Goal: Task Accomplishment & Management: Use online tool/utility

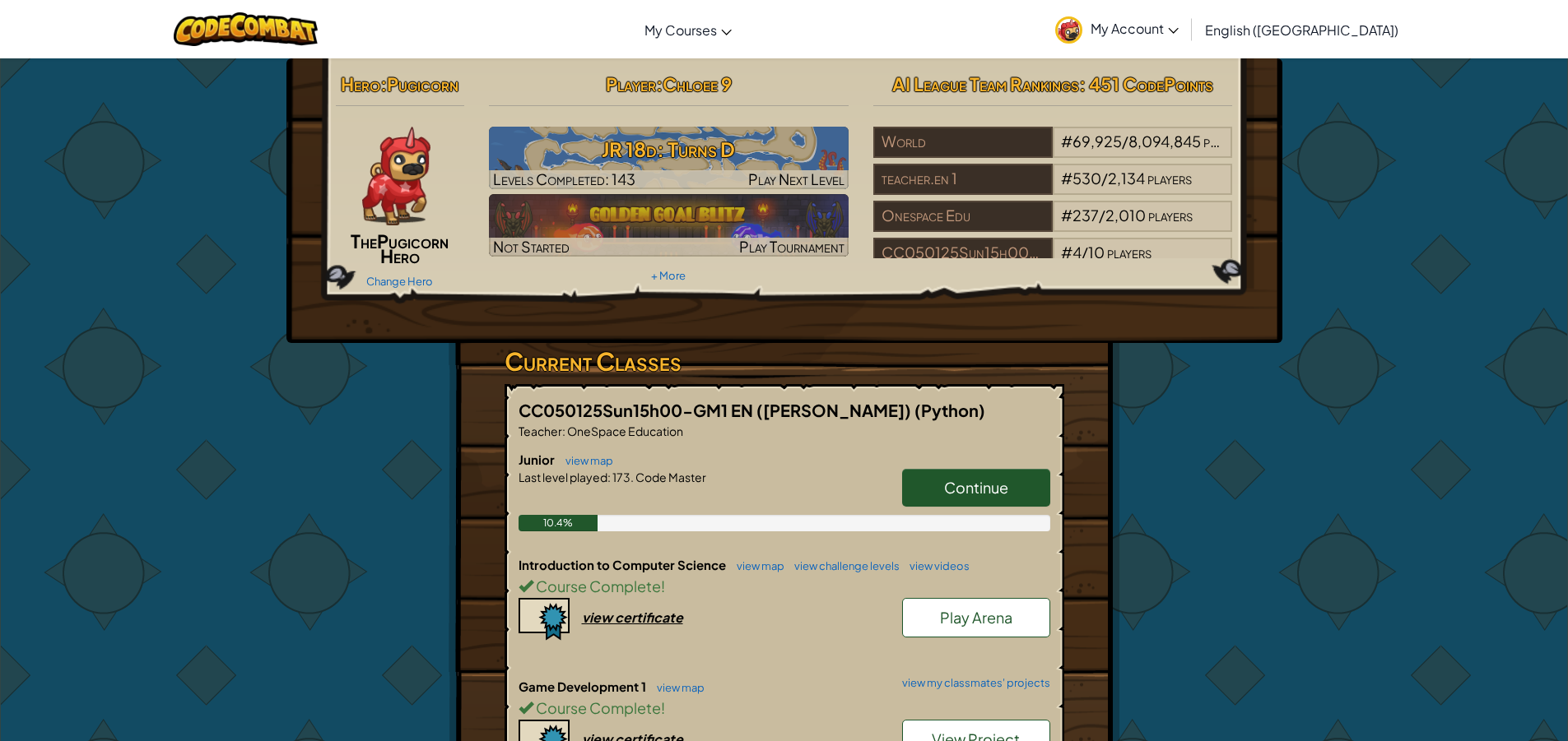
click at [384, 263] on span "Pugicorn Hero" at bounding box center [412, 248] width 71 height 38
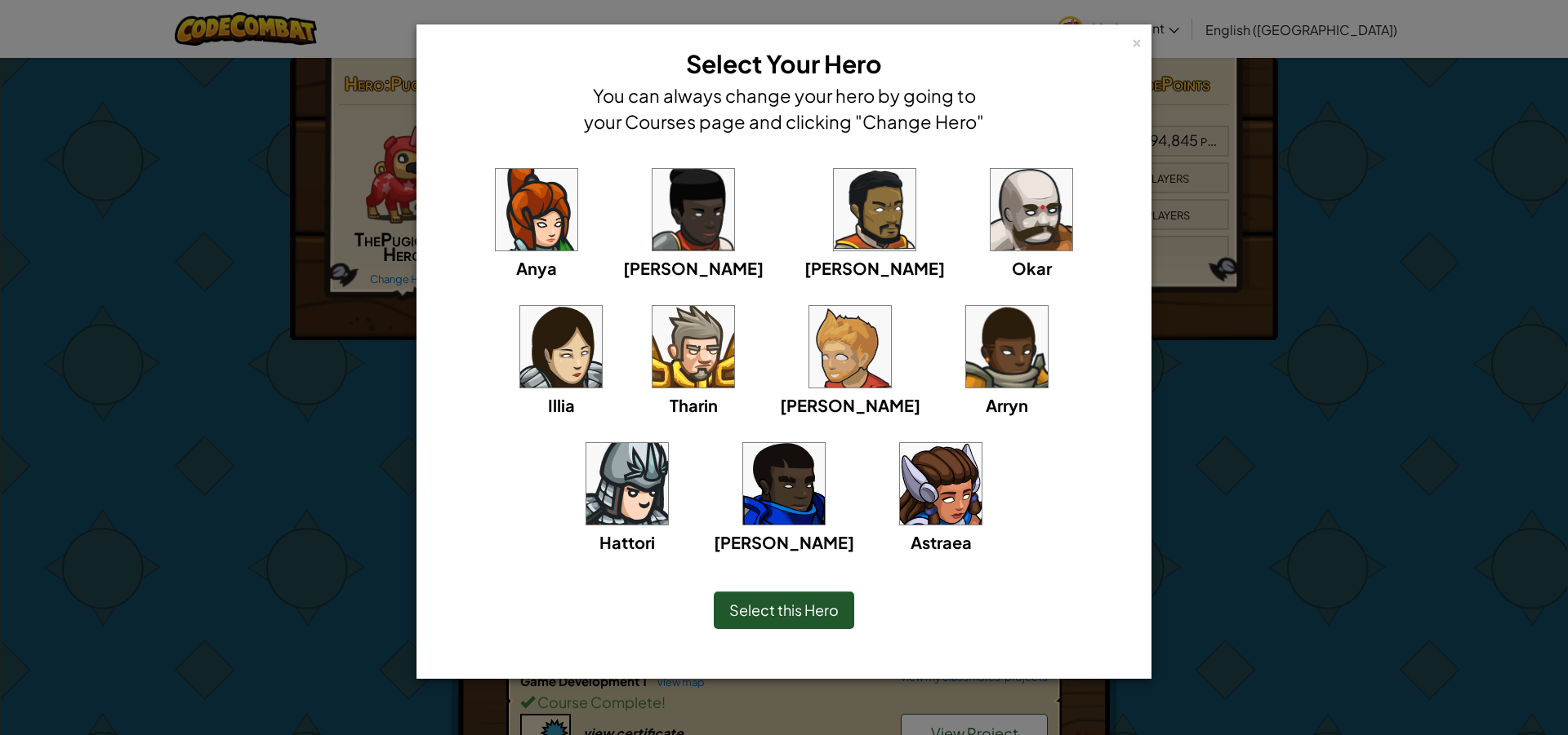
click at [78, 331] on div "× Select Your Hero You can always change your hero by going to your Courses pag…" at bounding box center [784, 367] width 1568 height 735
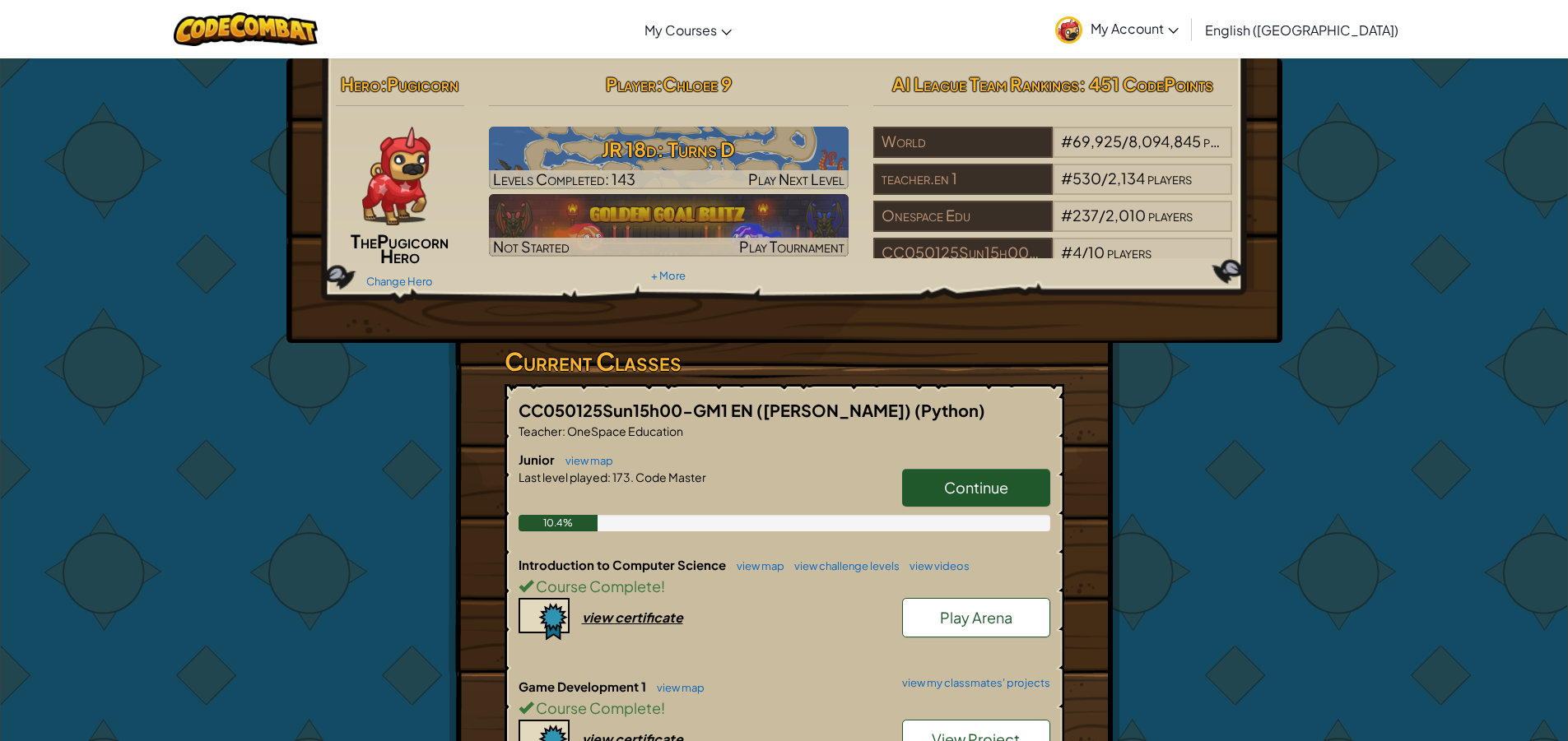
click at [424, 257] on h2 "The Pugicorn Hero" at bounding box center [400, 248] width 129 height 29
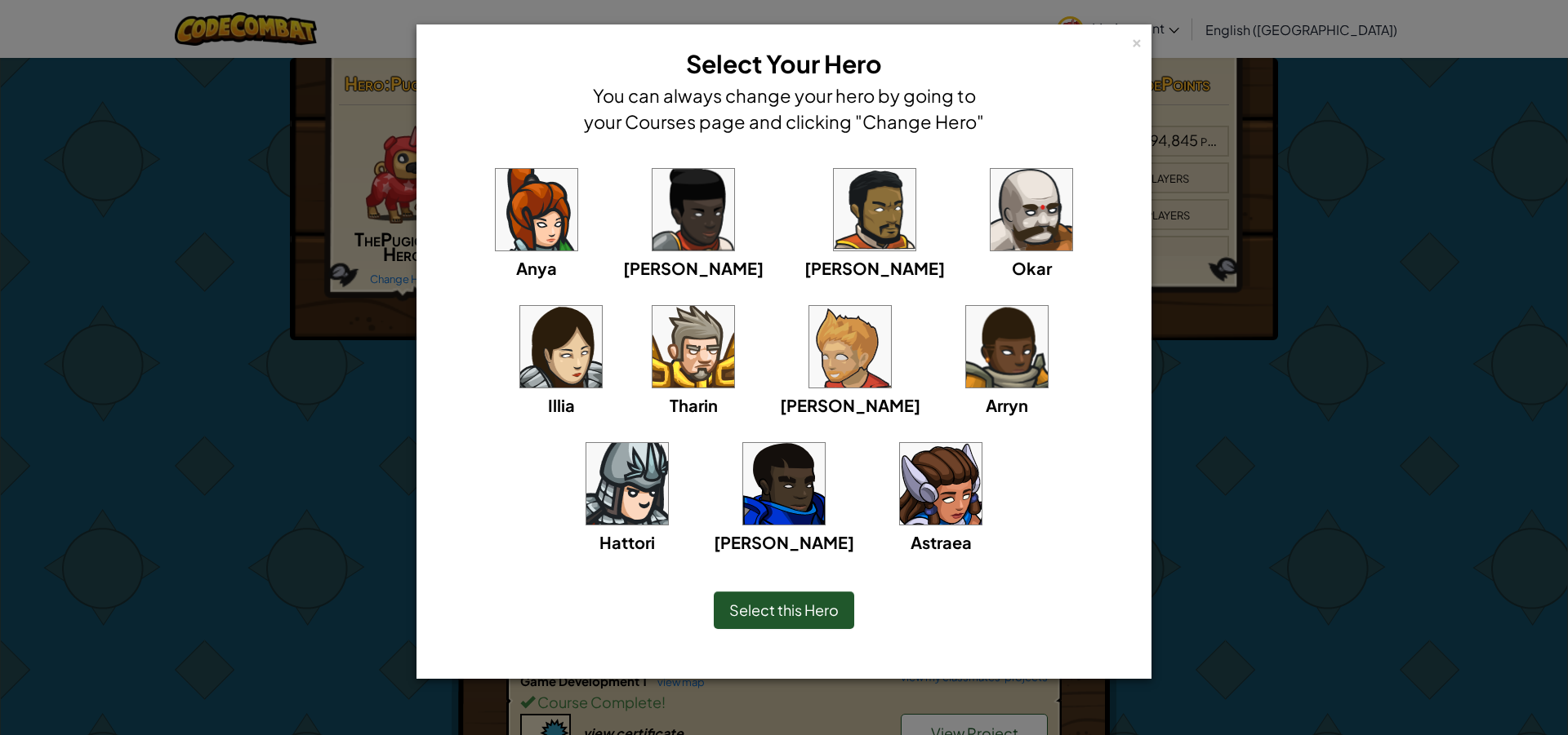
click at [299, 372] on div "× Select Your Hero You can always change your hero by going to your Courses pag…" at bounding box center [784, 367] width 1568 height 735
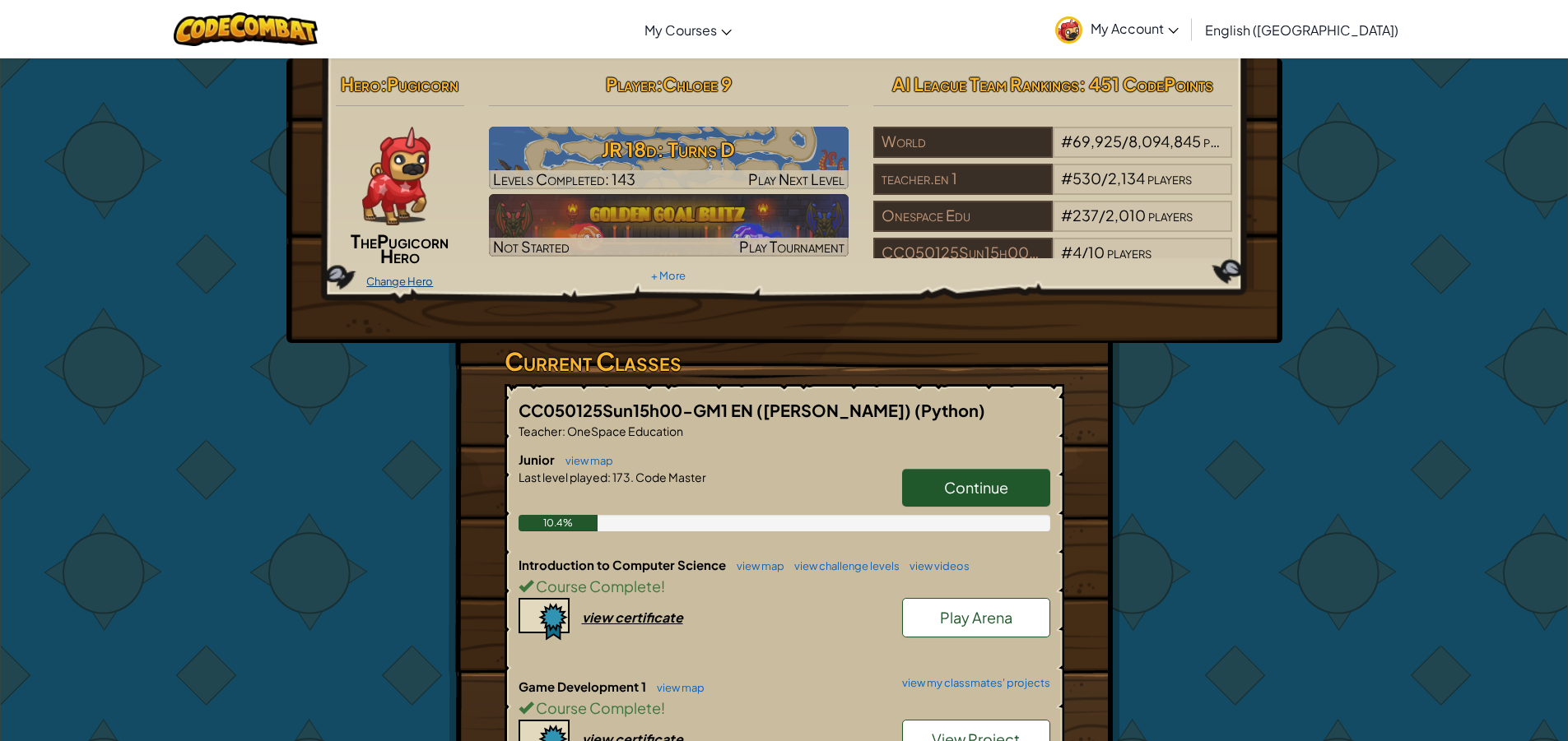
click at [423, 281] on link "Change Hero" at bounding box center [400, 281] width 67 height 13
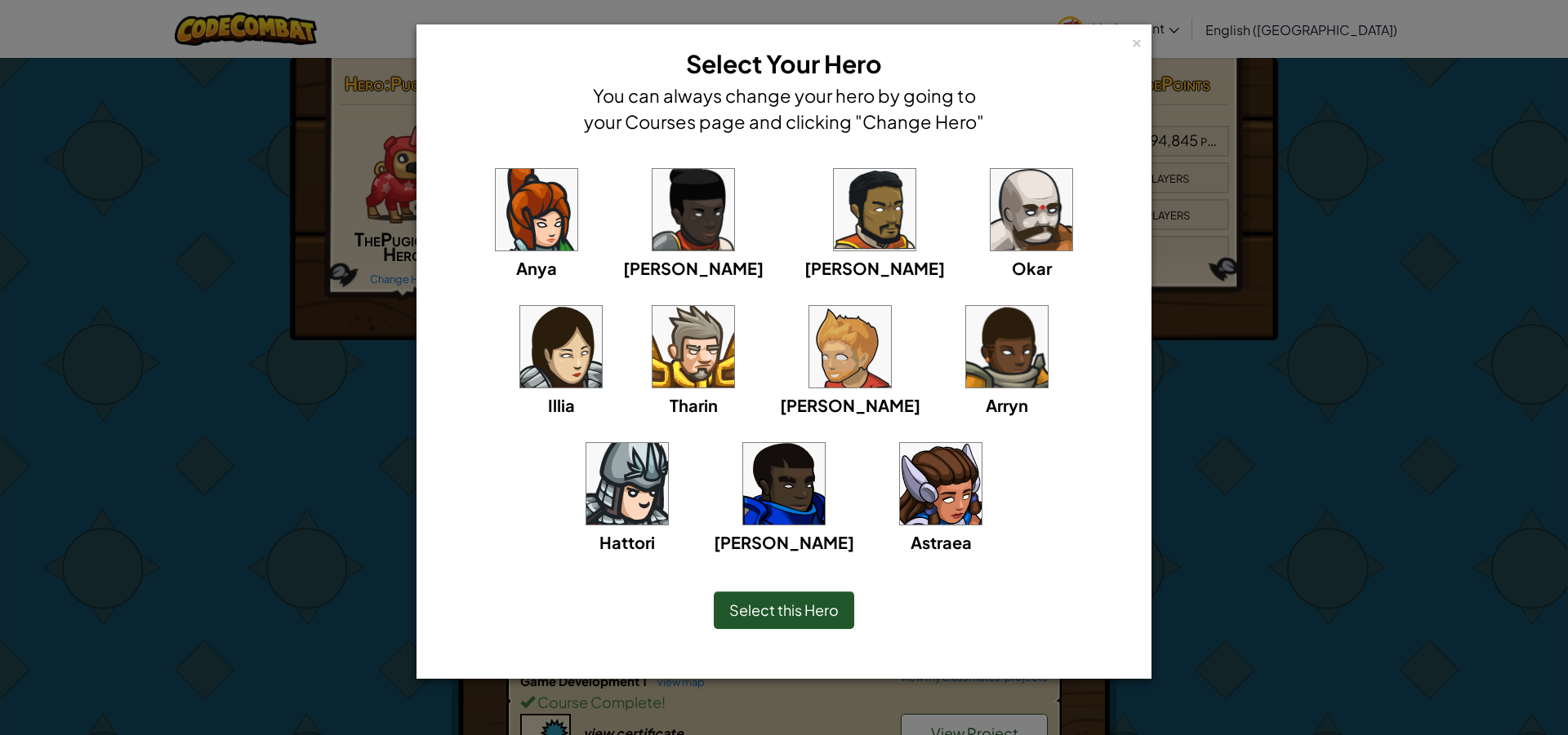
click at [810, 377] on img at bounding box center [850, 347] width 82 height 82
click at [295, 528] on div "× Select Your Hero You can always change your hero by going to your Courses pag…" at bounding box center [784, 367] width 1568 height 735
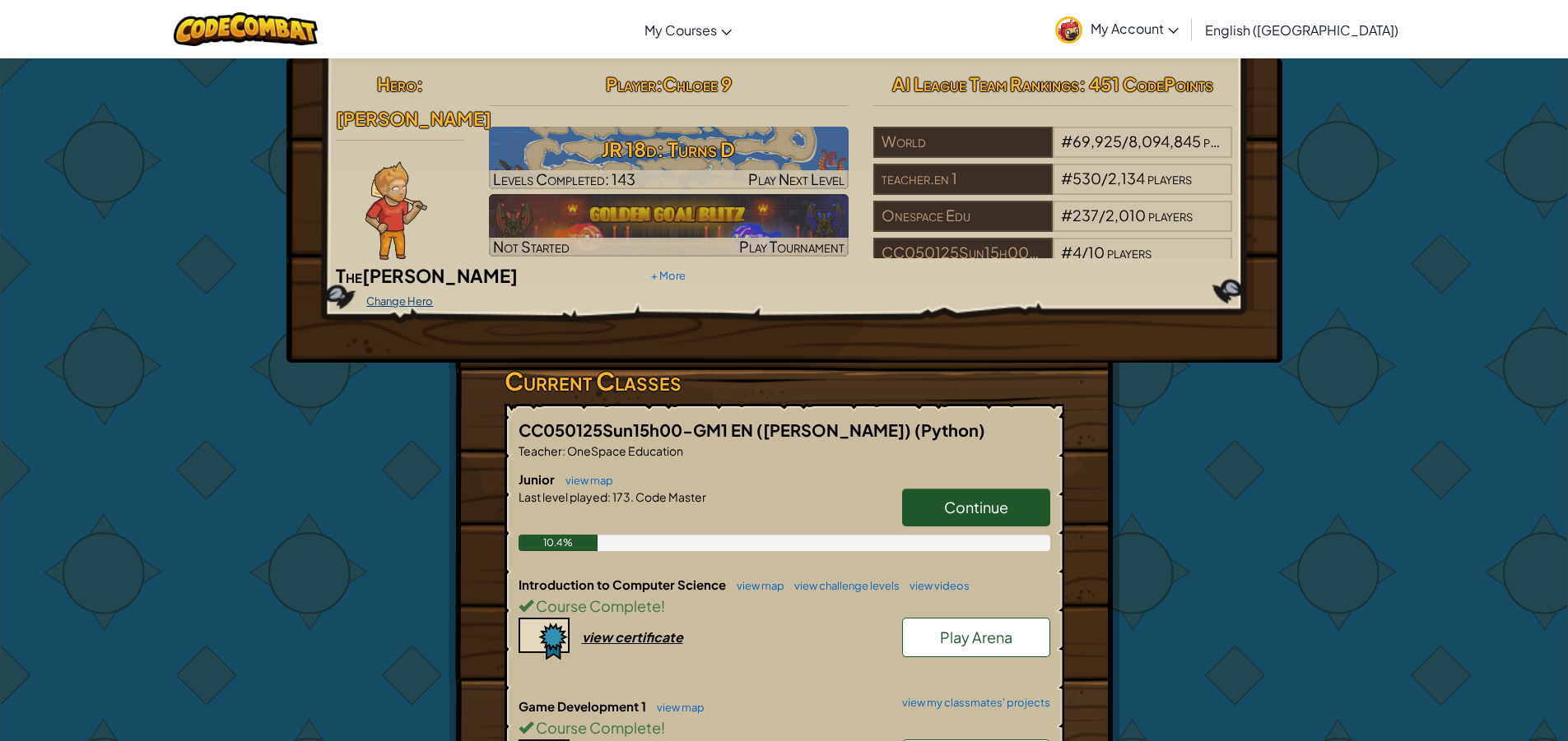
click at [400, 295] on link "Change Hero" at bounding box center [400, 301] width 67 height 13
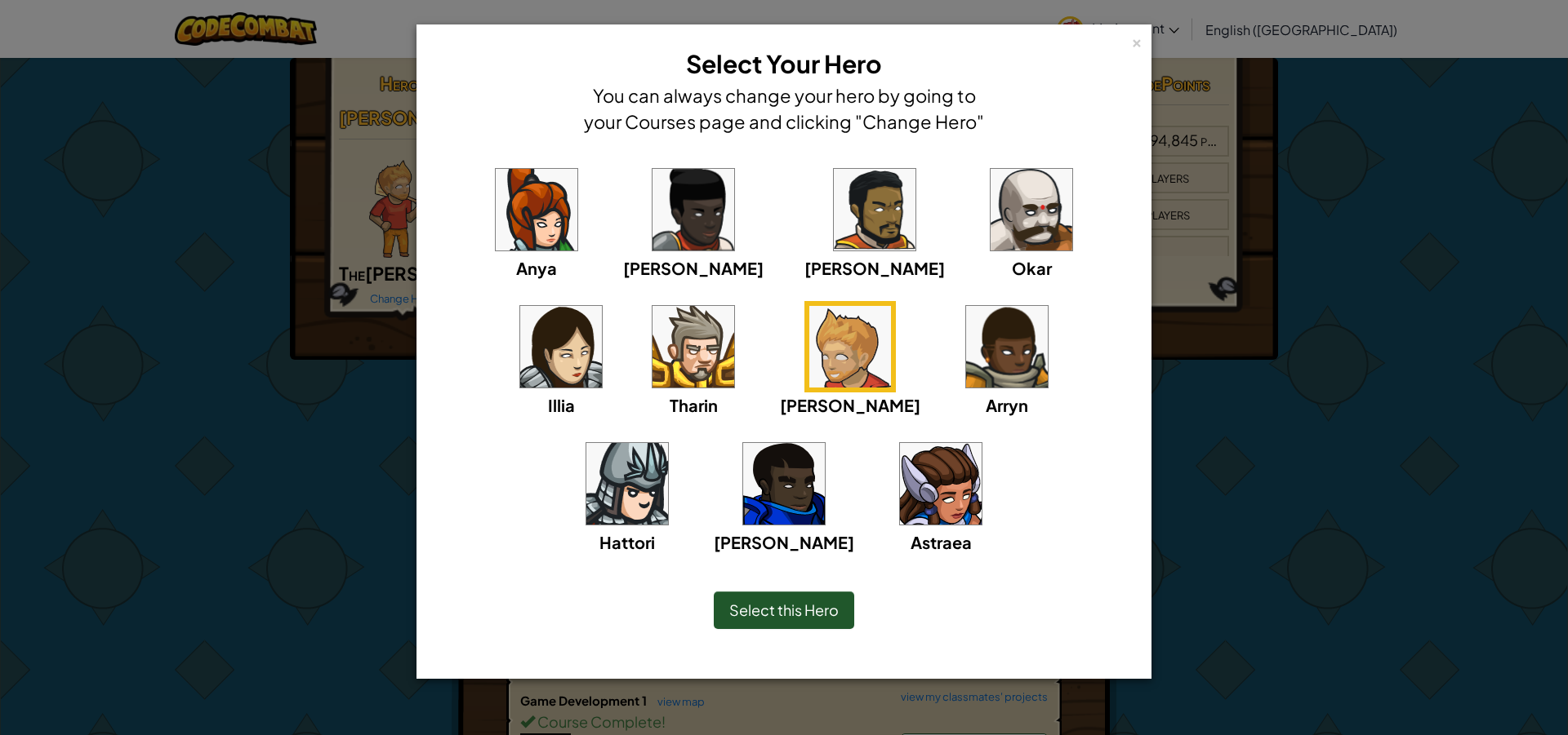
click at [900, 504] on img at bounding box center [941, 484] width 82 height 82
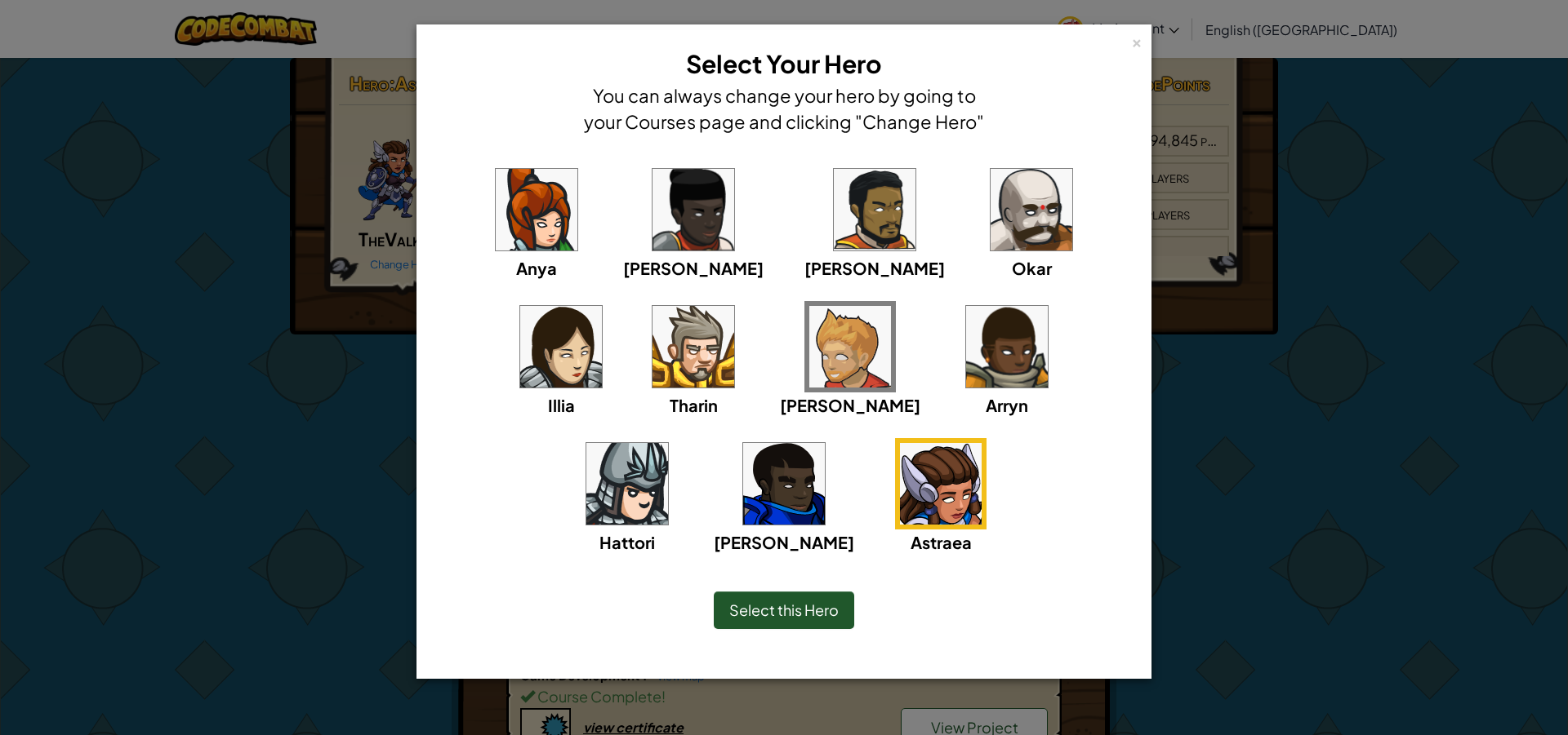
click at [602, 306] on img at bounding box center [561, 347] width 82 height 82
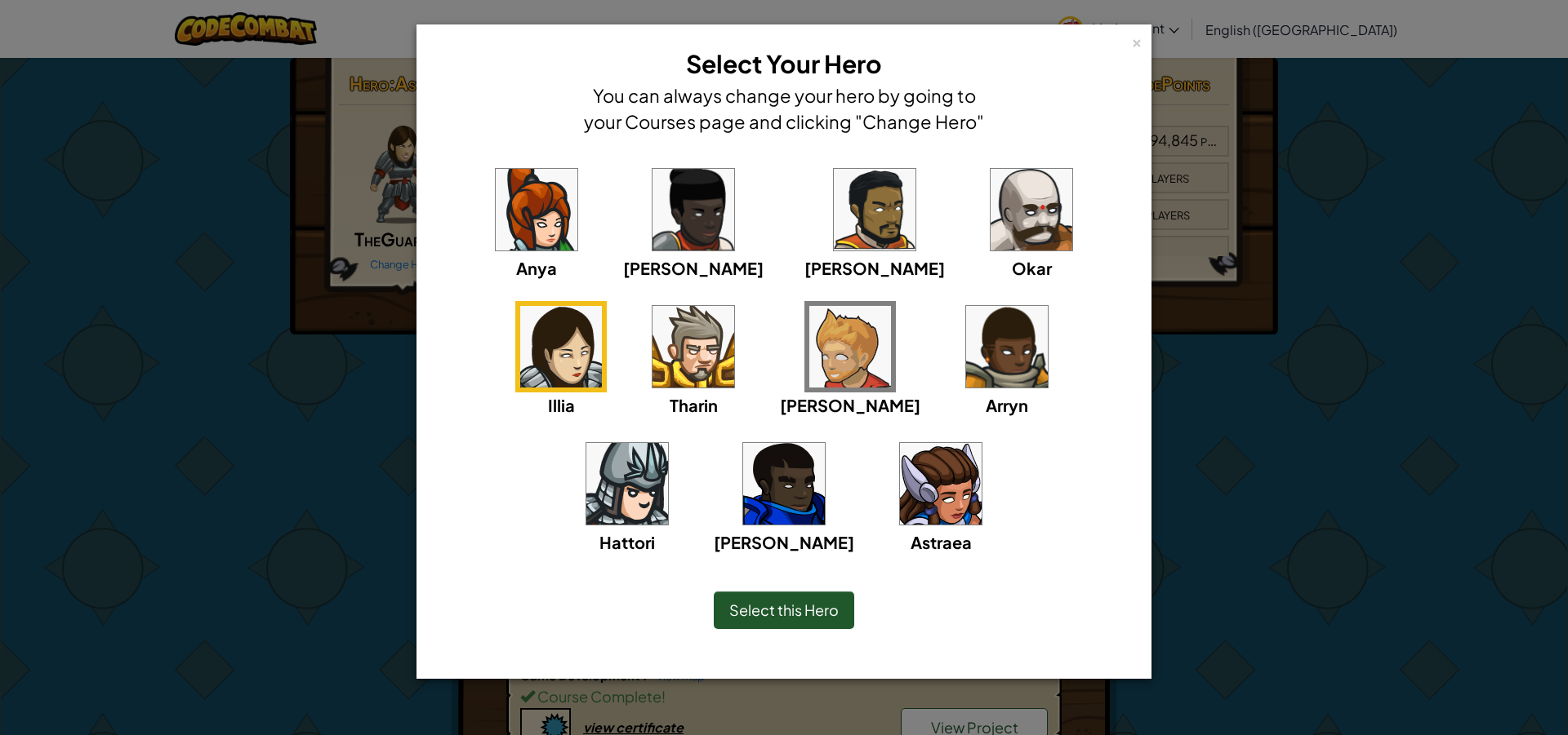
drag, startPoint x: 200, startPoint y: 455, endPoint x: 207, endPoint y: 425, distance: 30.8
click at [199, 453] on div "× Select Your Hero You can always change your hero by going to your Courses pag…" at bounding box center [784, 367] width 1568 height 735
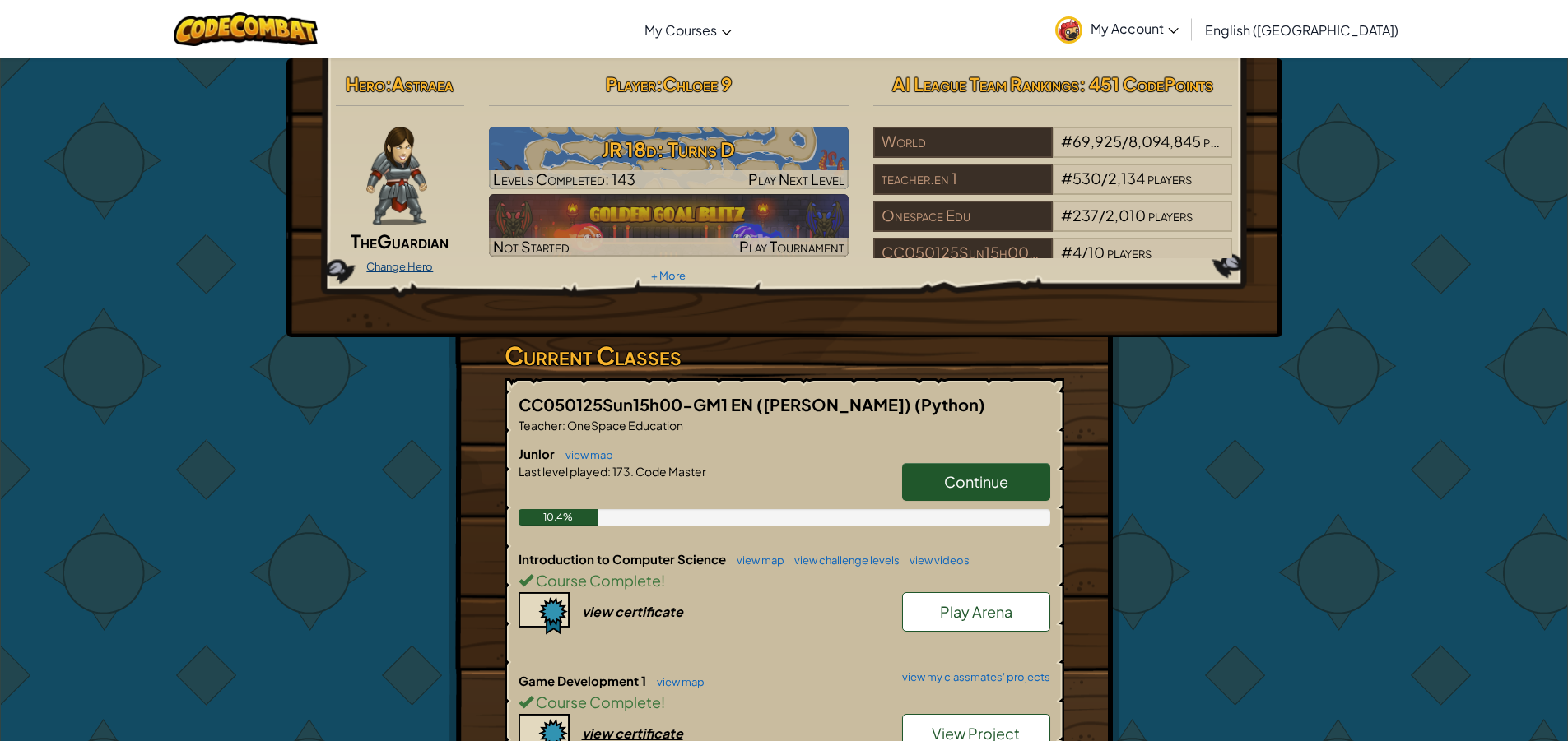
click at [375, 261] on link "Change Hero" at bounding box center [400, 266] width 67 height 13
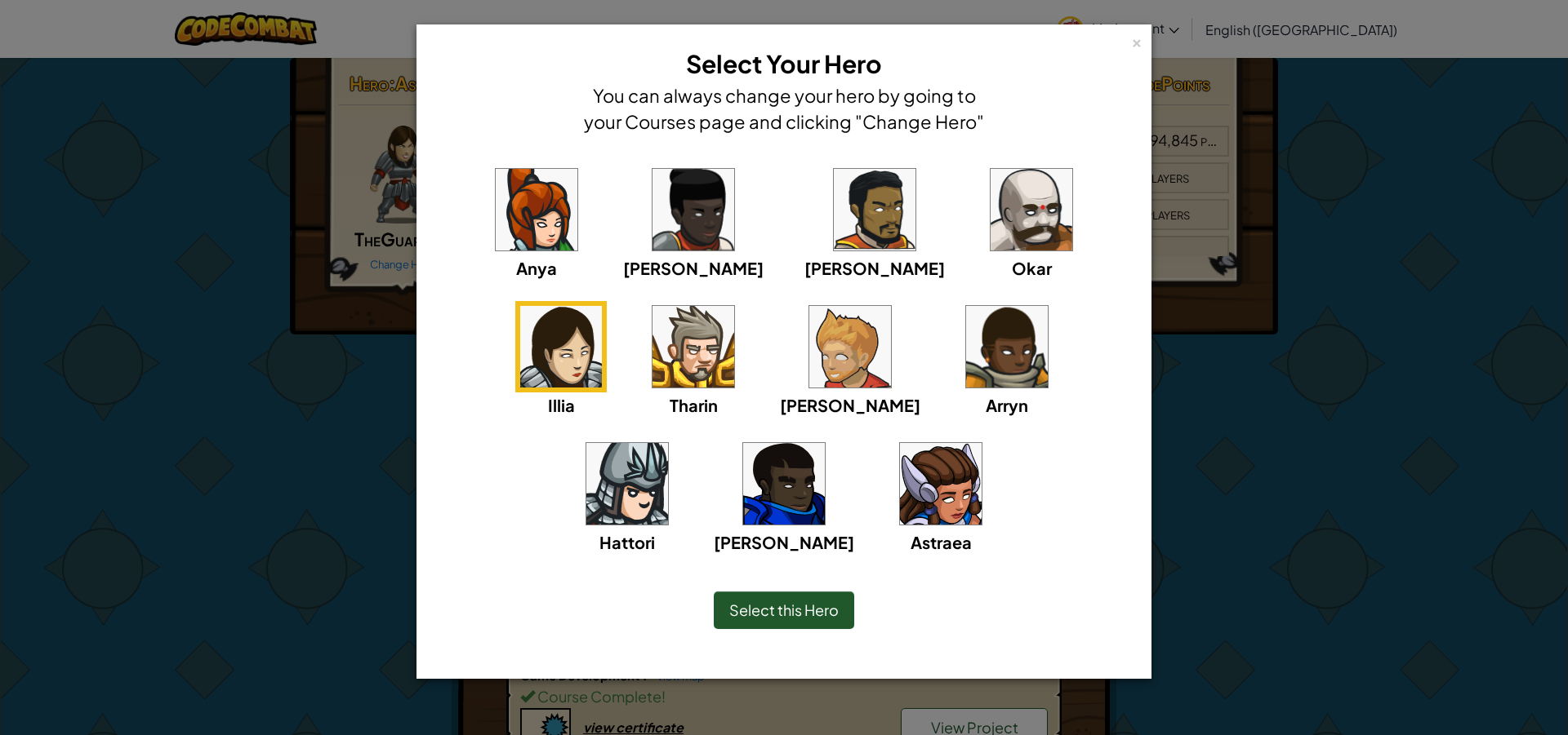
click at [900, 468] on img at bounding box center [941, 484] width 82 height 82
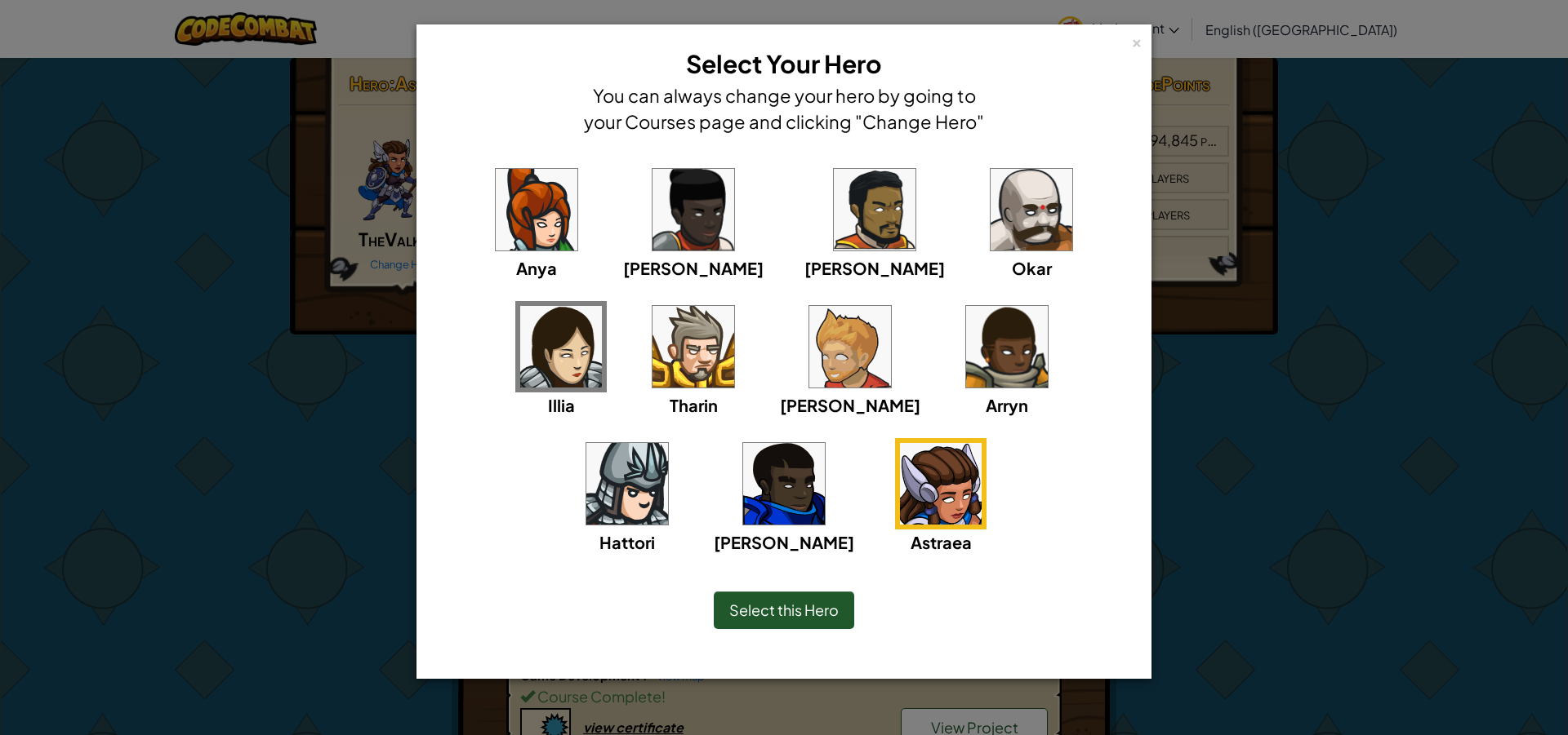
click at [810, 353] on img at bounding box center [850, 347] width 82 height 82
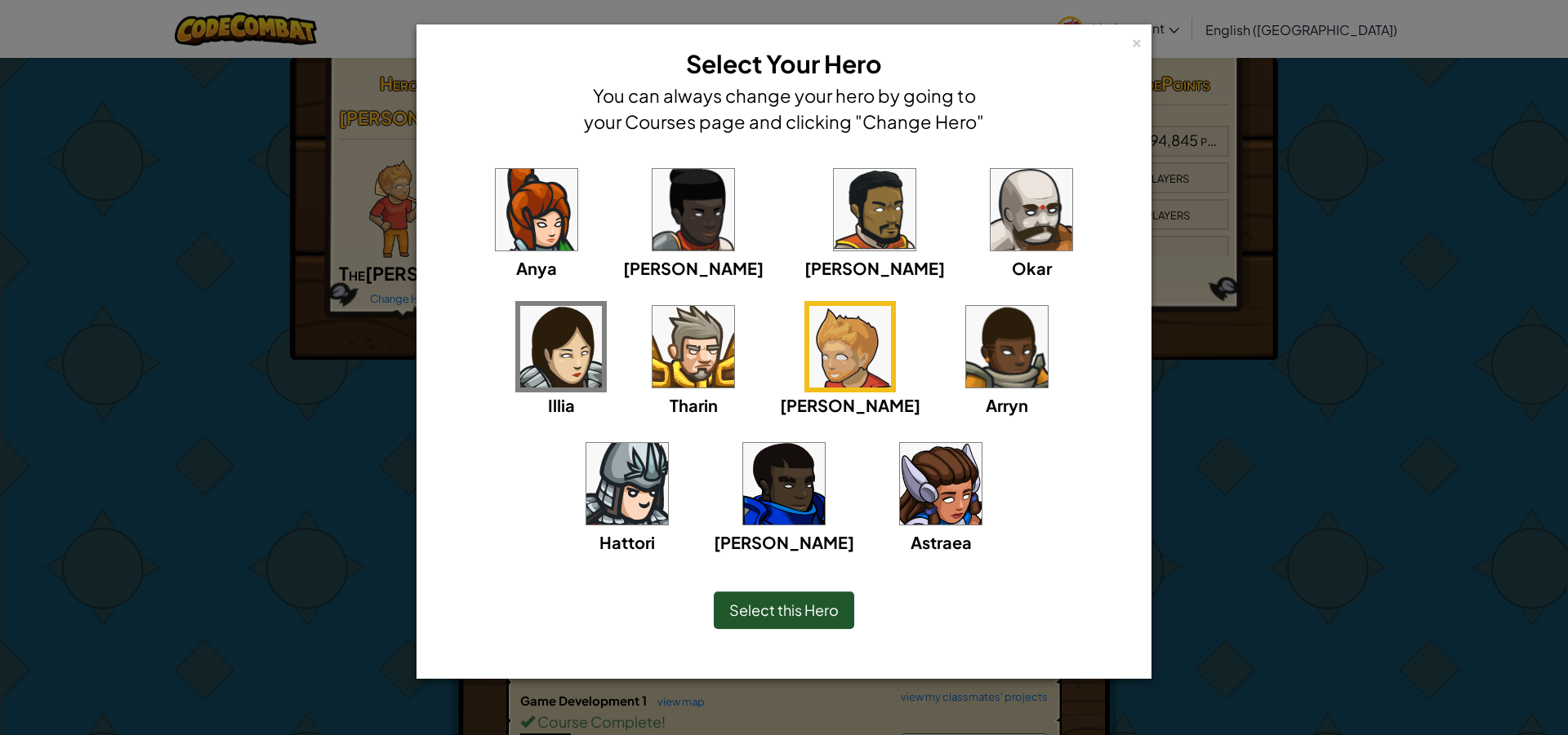
click at [240, 420] on div "× Select Your Hero You can always change your hero by going to your Courses pag…" at bounding box center [784, 367] width 1568 height 735
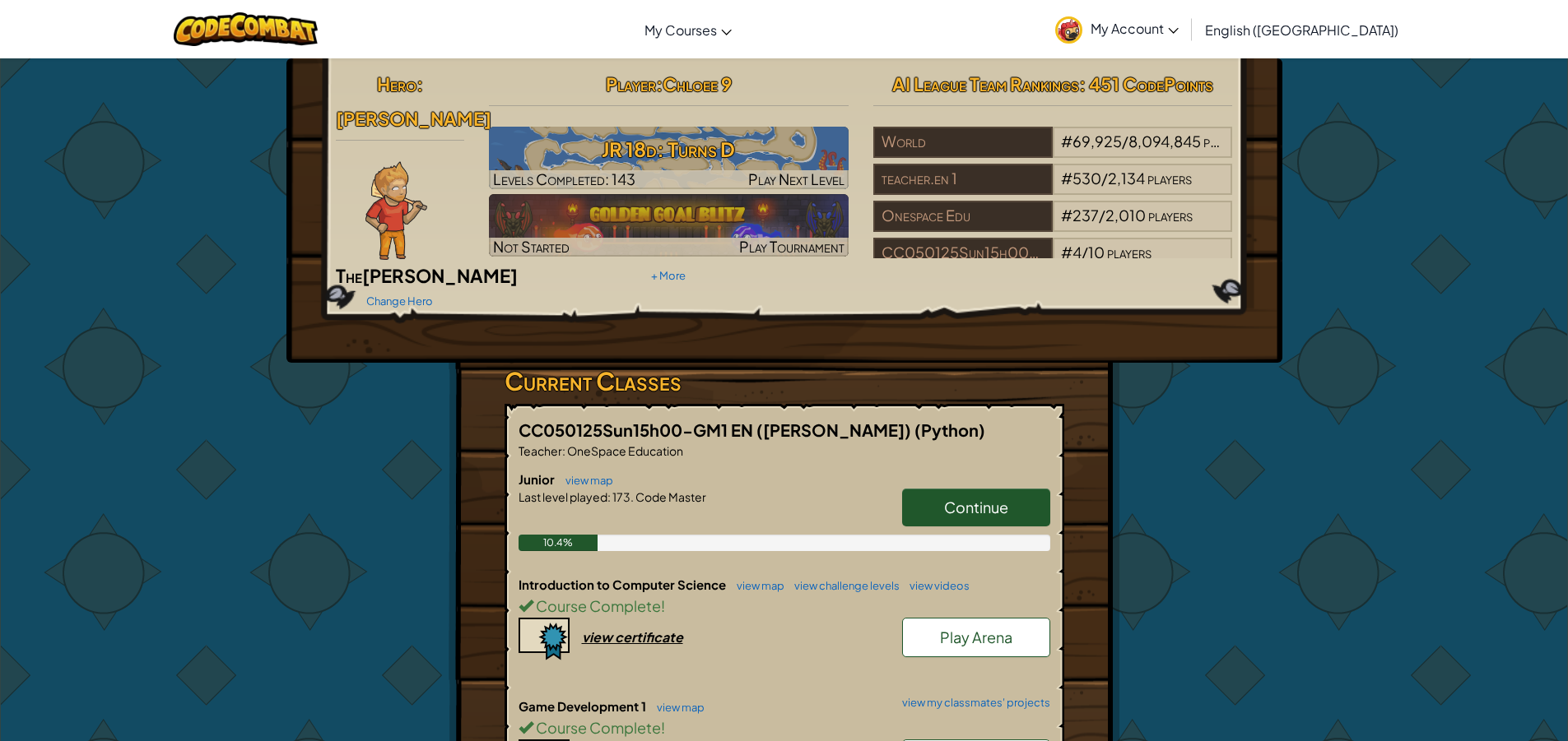
click at [386, 226] on div "Hero : [PERSON_NAME] The [PERSON_NAME] Change Hero" at bounding box center [400, 190] width 154 height 246
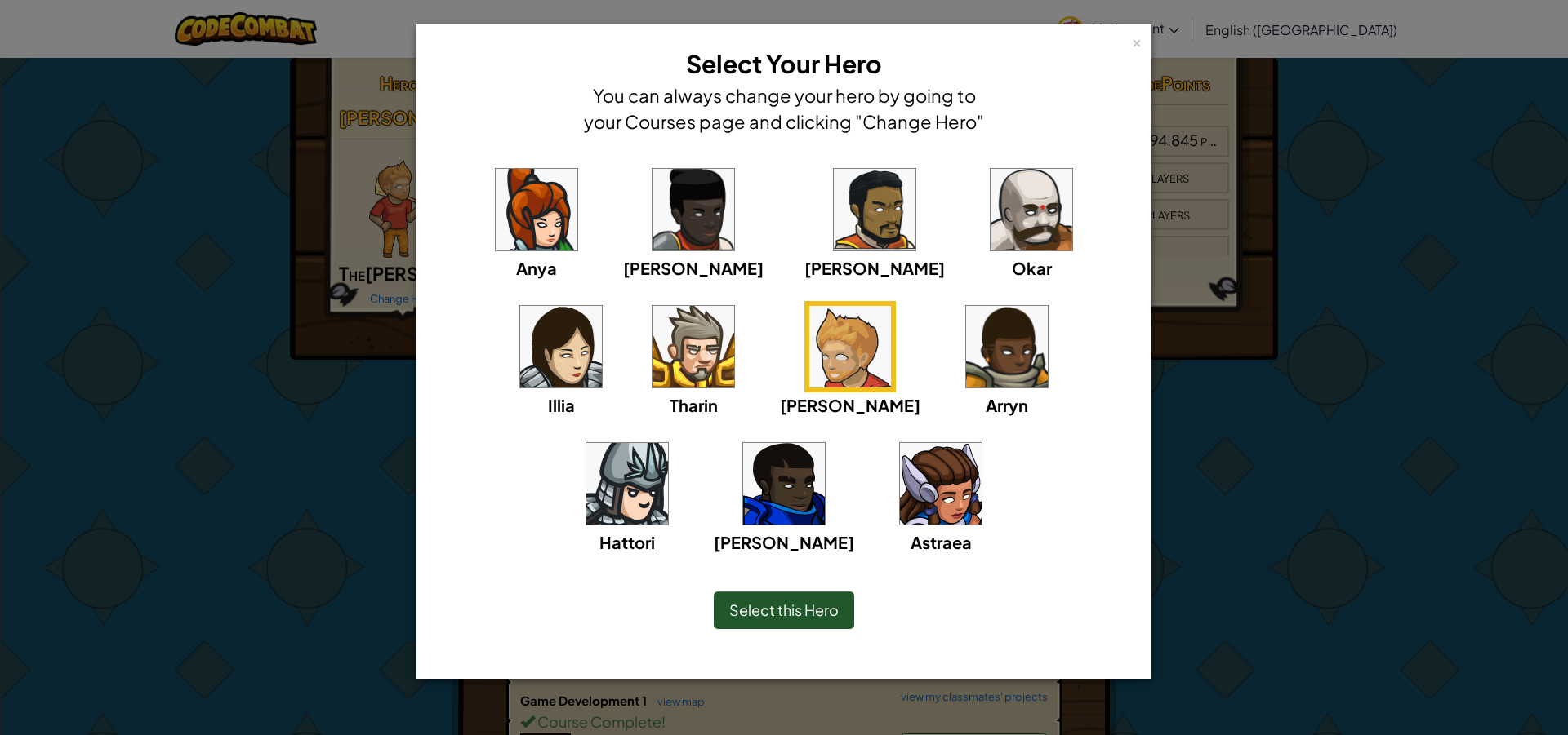
click at [833, 233] on img at bounding box center [874, 210] width 82 height 82
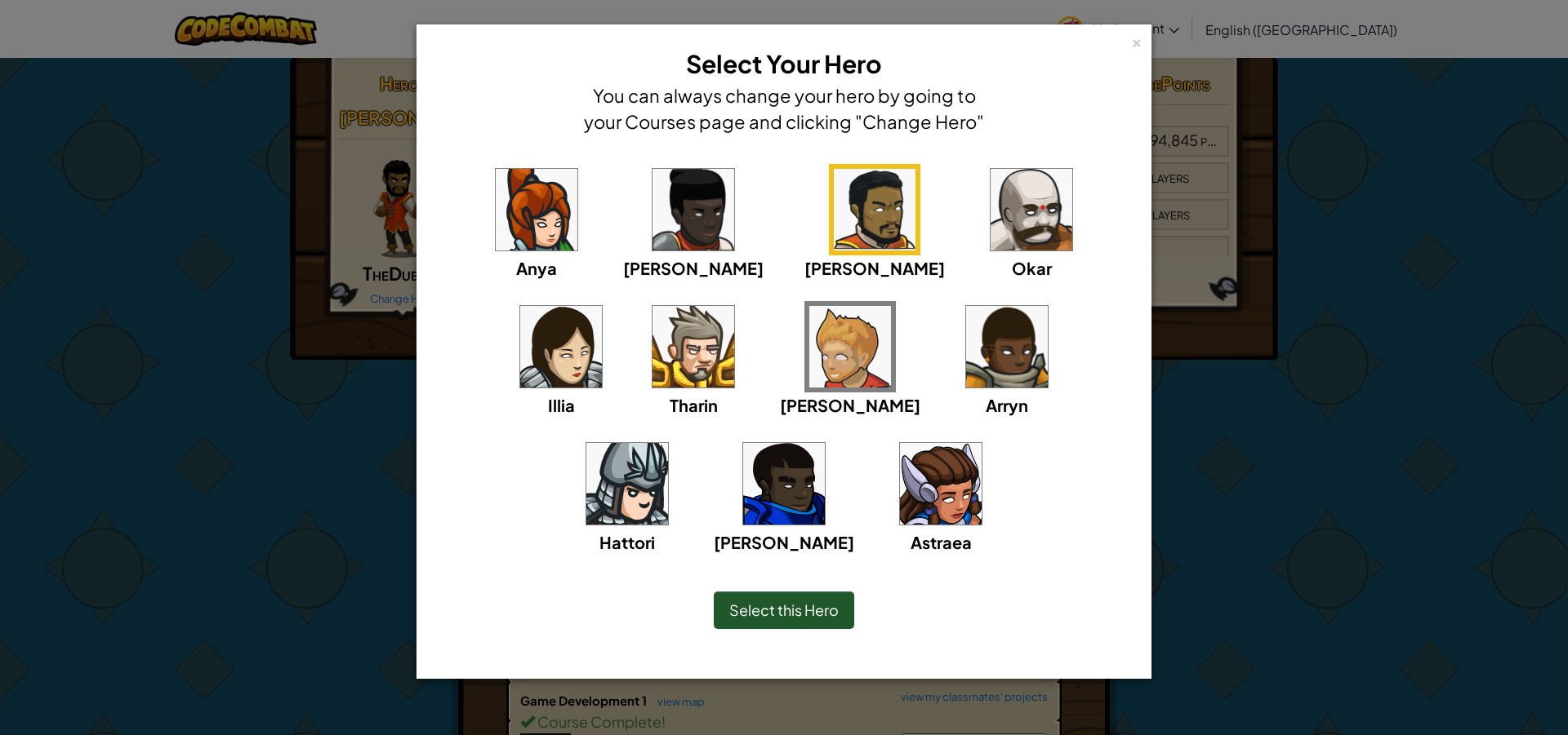
click at [602, 306] on img at bounding box center [561, 347] width 82 height 82
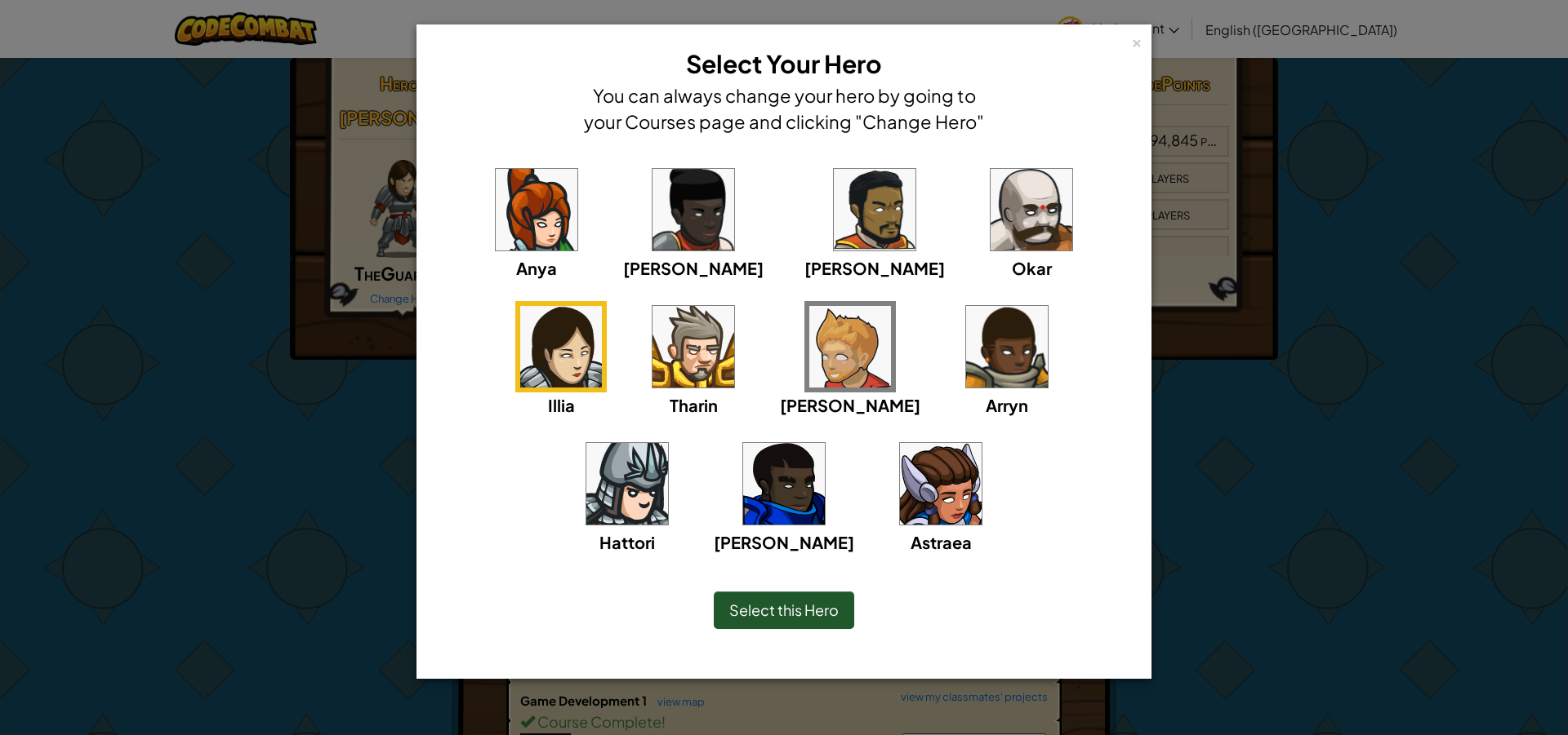
click at [253, 450] on div "× Select Your Hero You can always change your hero by going to your Courses pag…" at bounding box center [784, 367] width 1568 height 735
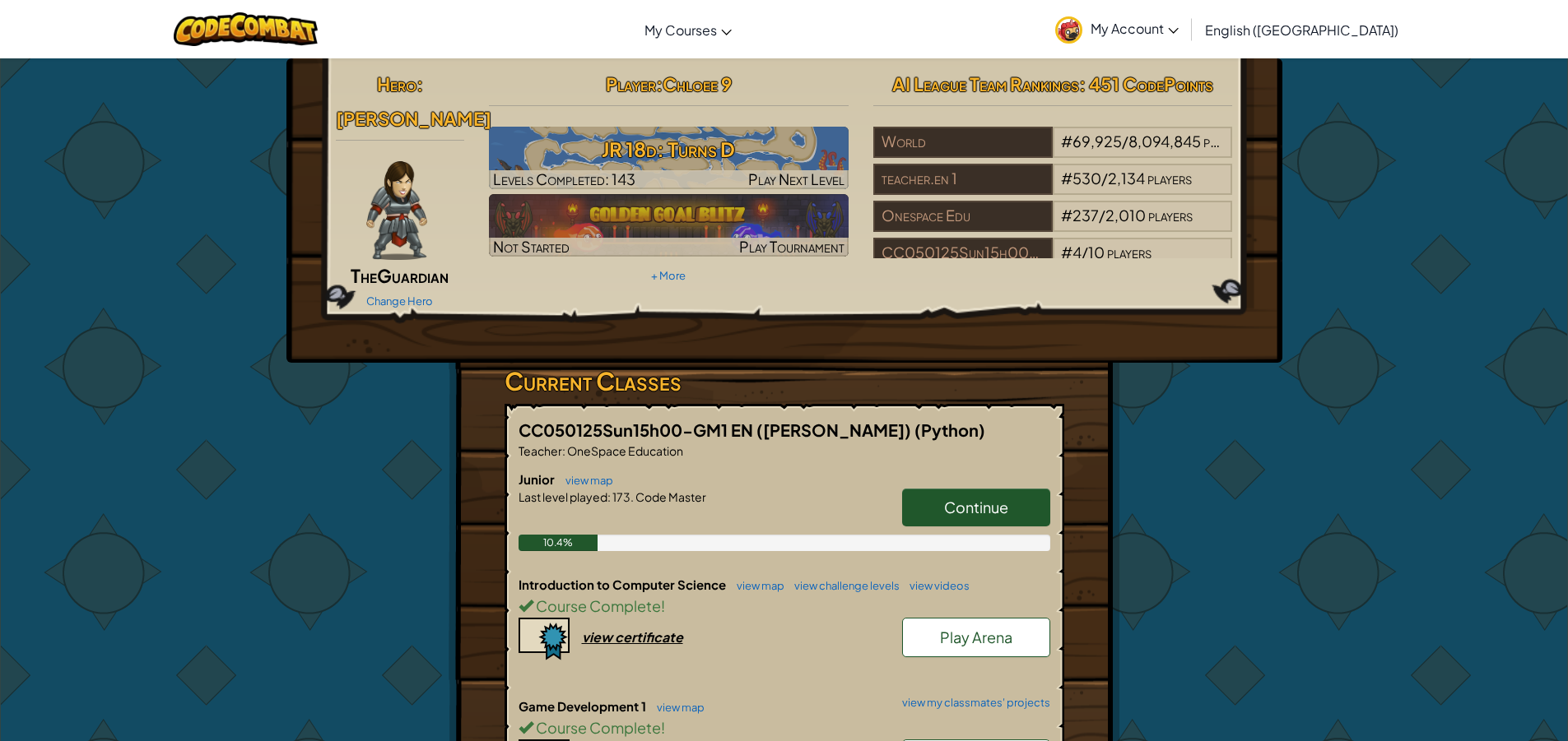
scroll to position [878, 0]
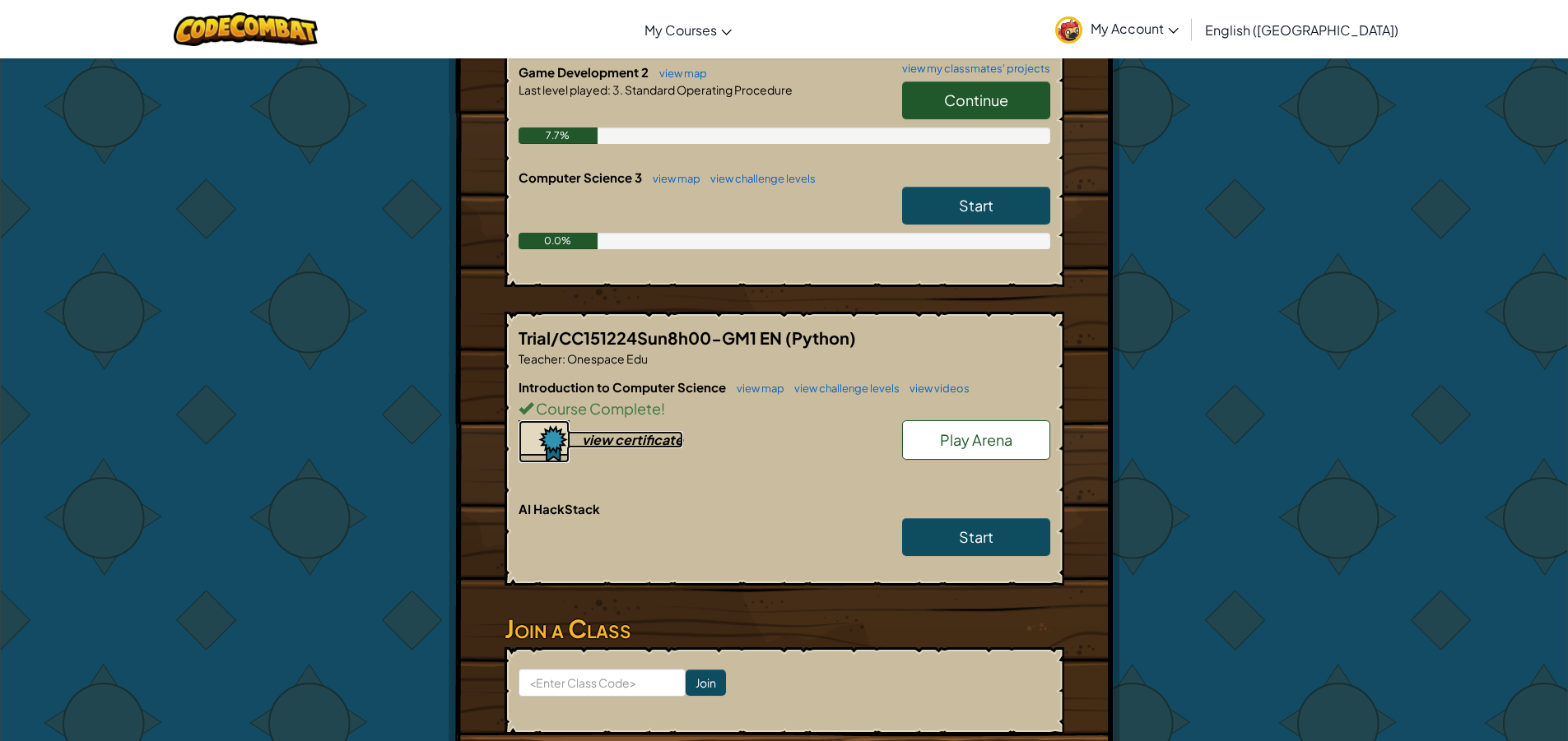
click at [603, 431] on div "view certificate" at bounding box center [632, 440] width 101 height 17
click at [619, 431] on div "view certificate" at bounding box center [632, 440] width 101 height 17
drag, startPoint x: 967, startPoint y: 162, endPoint x: 968, endPoint y: 181, distance: 19.0
click at [973, 187] on link "Start" at bounding box center [976, 206] width 148 height 38
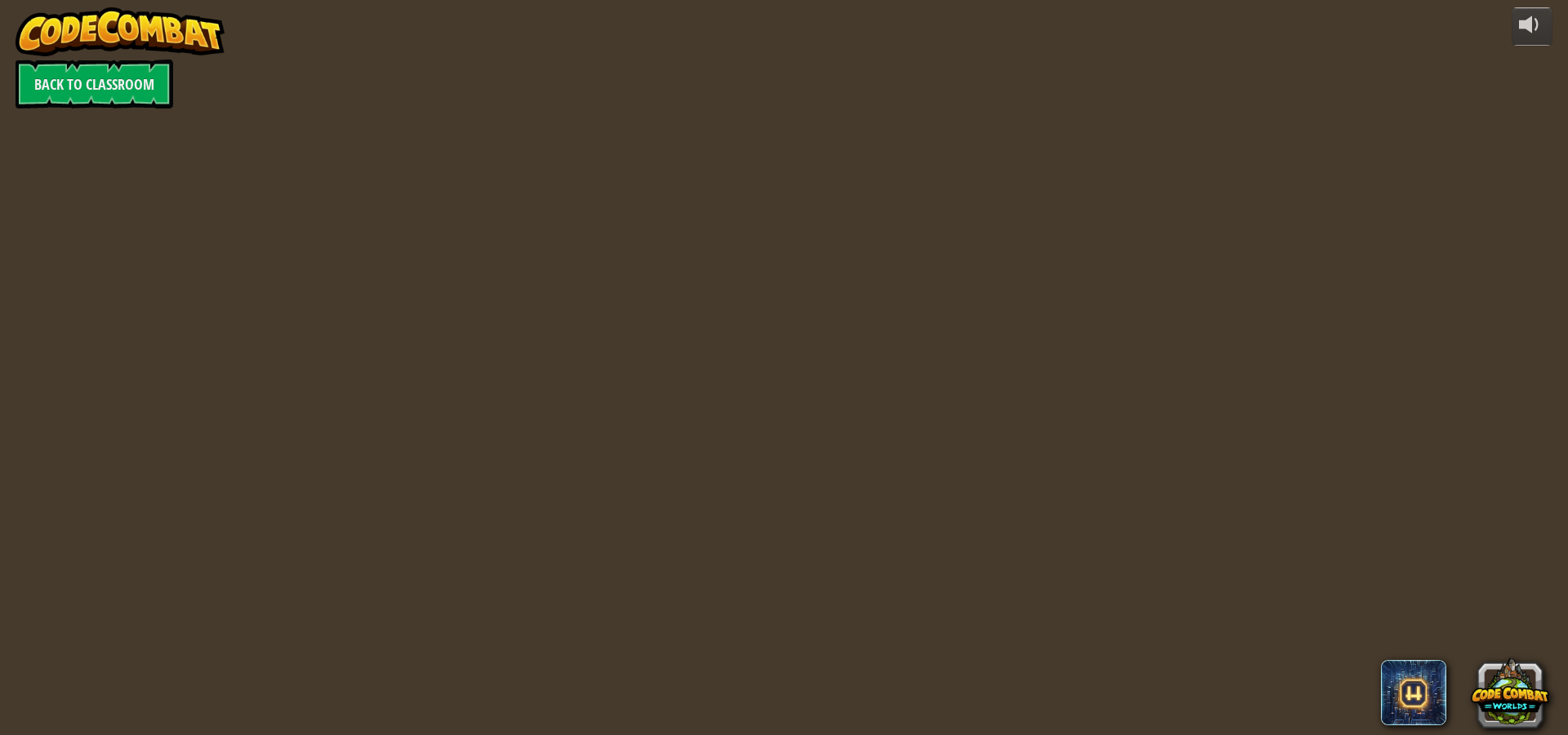
select select "en-[GEOGRAPHIC_DATA]"
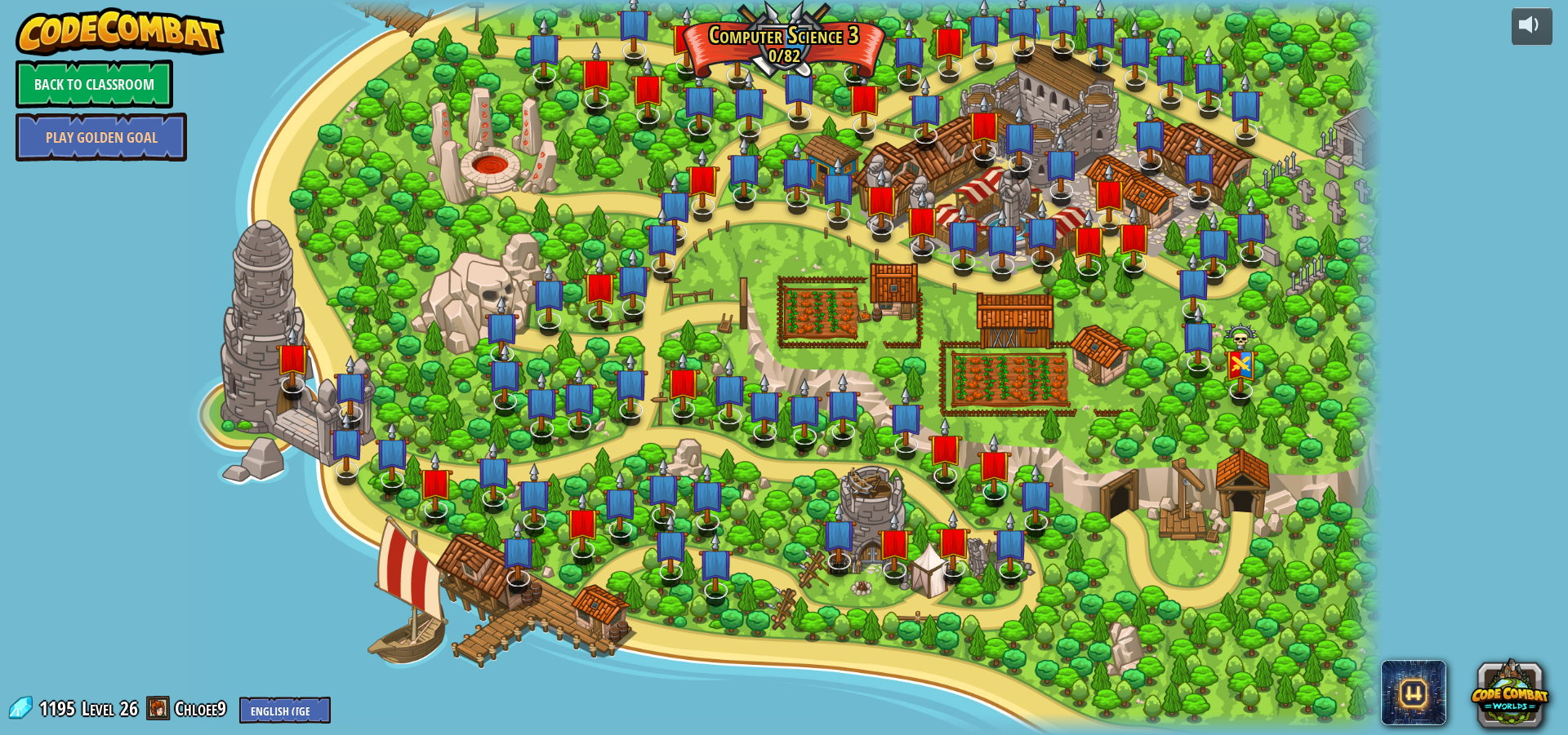
select select "en-[GEOGRAPHIC_DATA]"
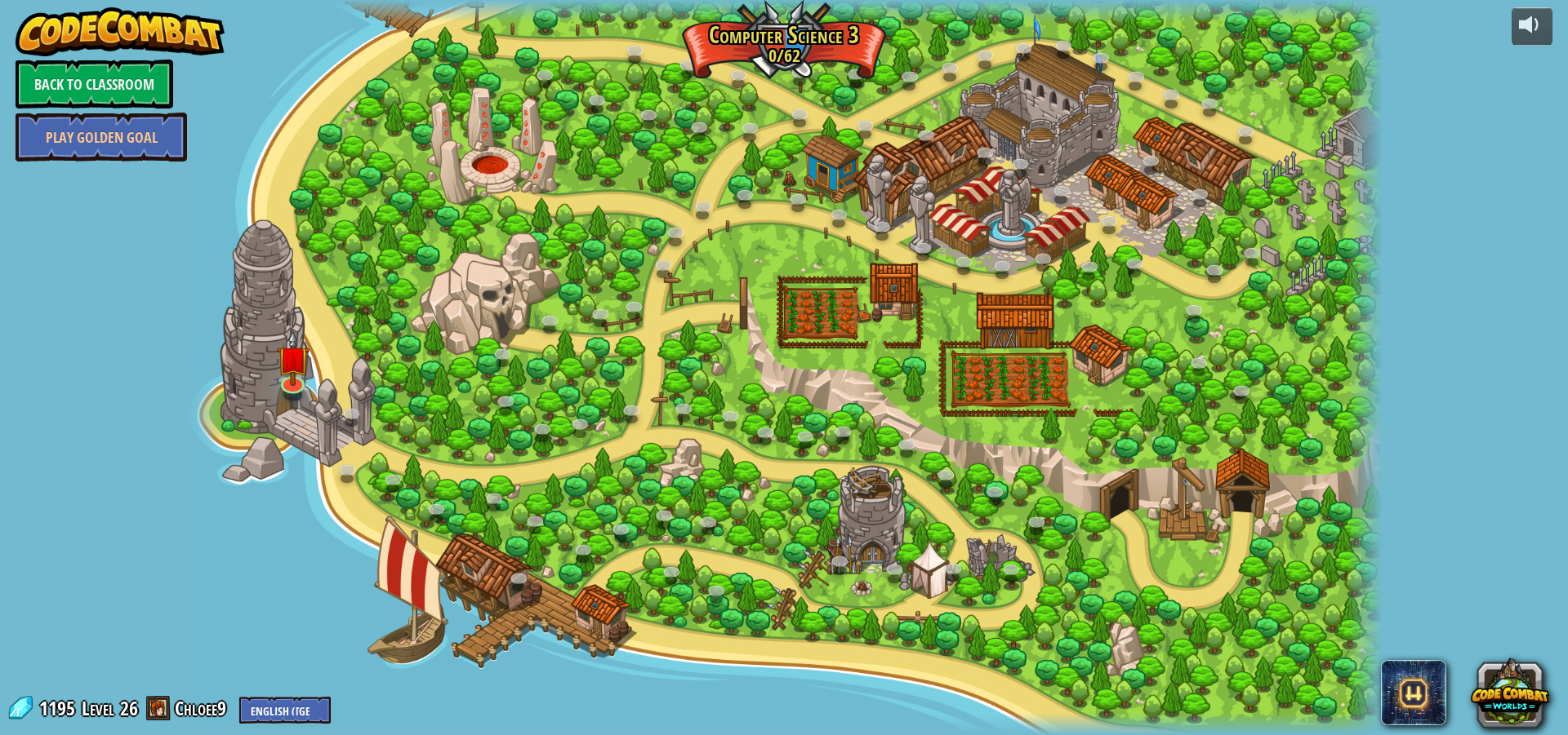
select select "en-[GEOGRAPHIC_DATA]"
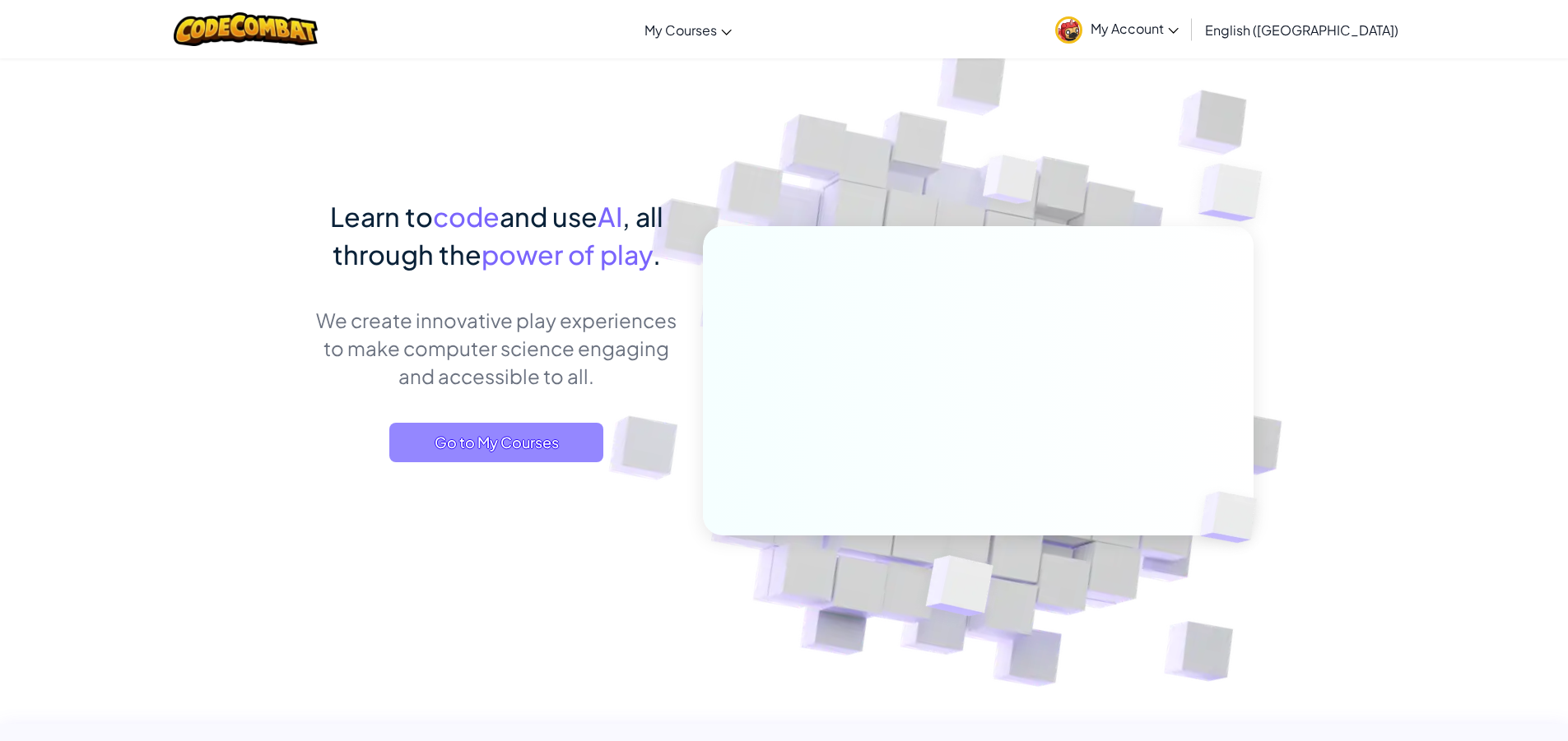
click at [531, 440] on span "Go to My Courses" at bounding box center [496, 443] width 214 height 39
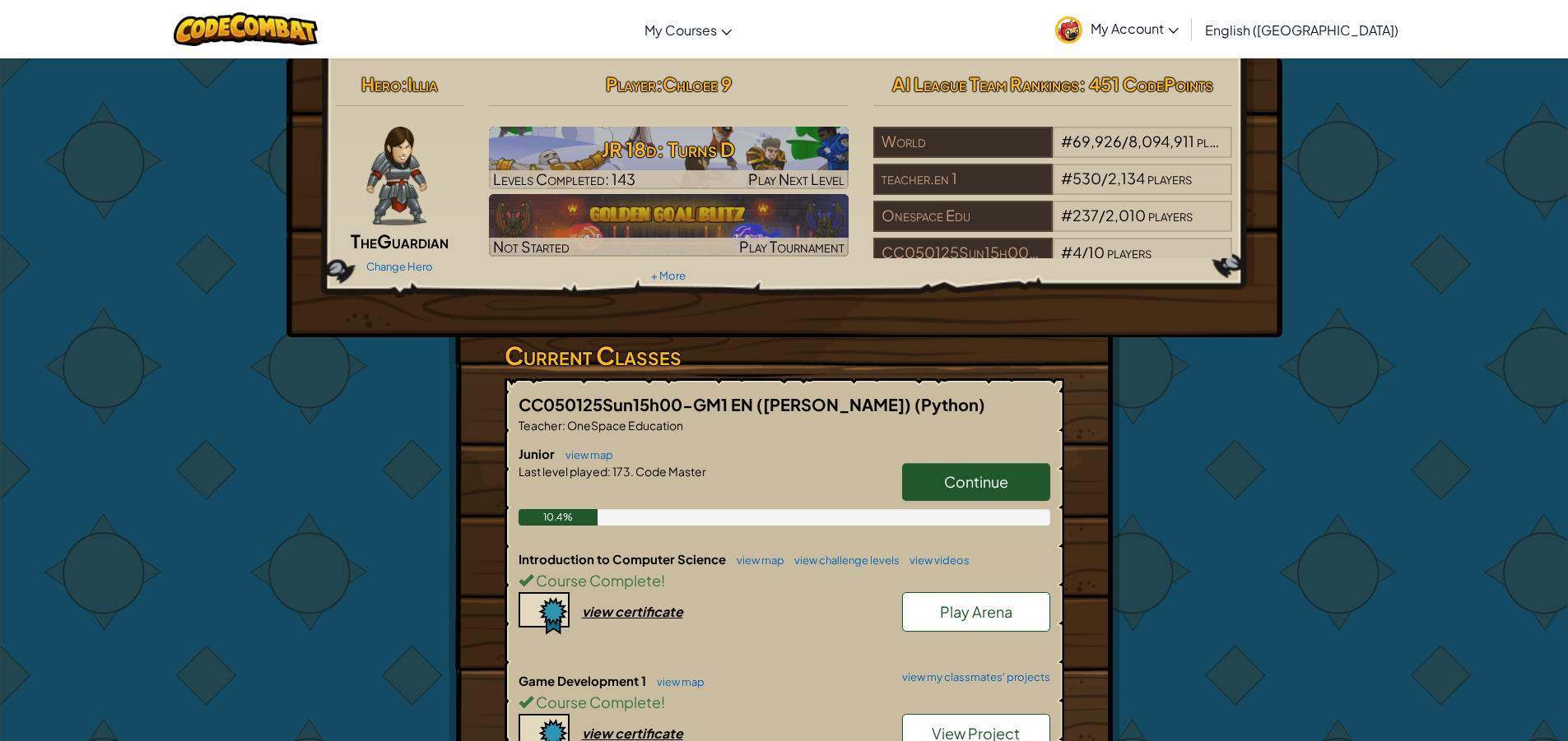
scroll to position [878, 0]
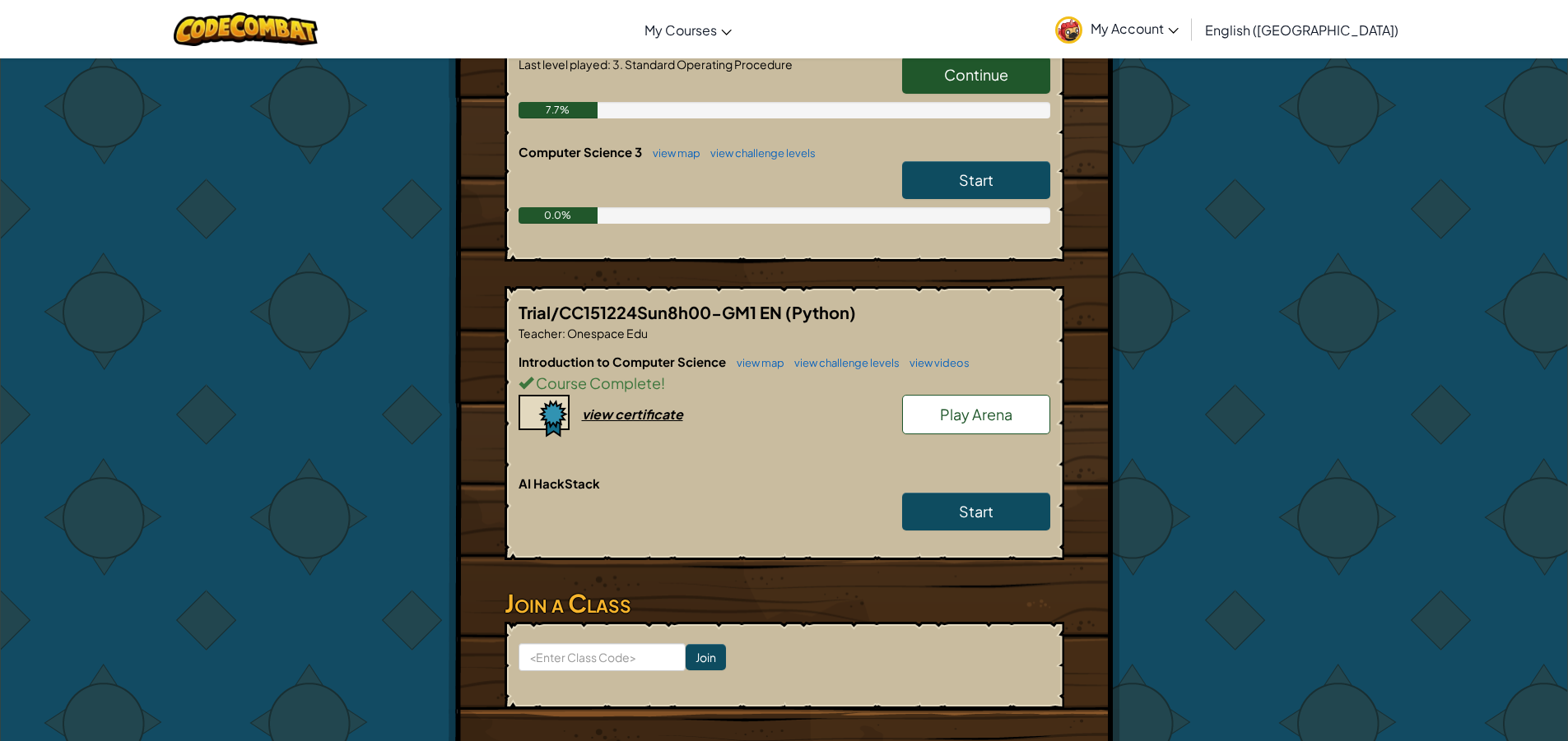
click at [1000, 188] on link "Start" at bounding box center [976, 180] width 148 height 38
select select "en-[GEOGRAPHIC_DATA]"
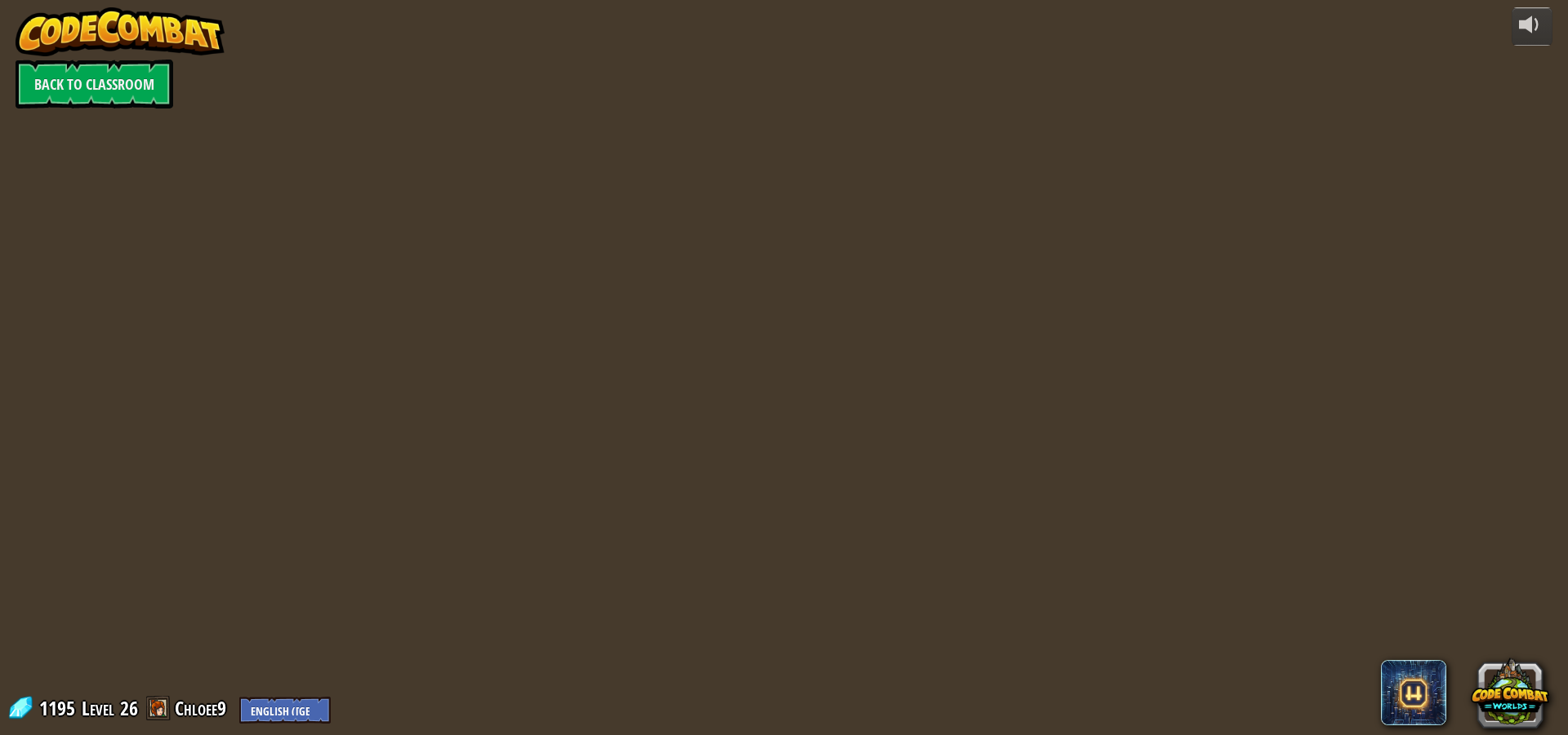
select select "en-[GEOGRAPHIC_DATA]"
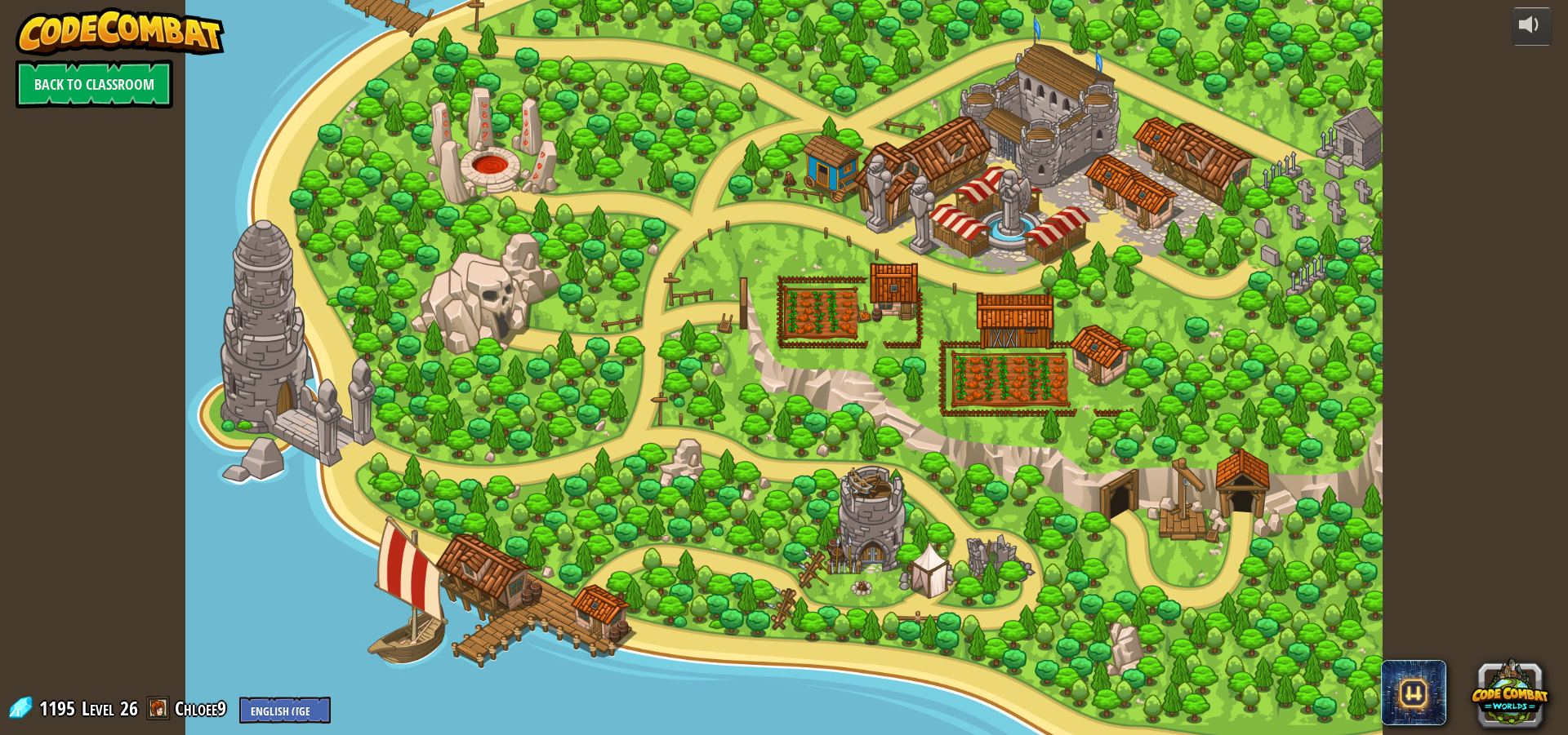
select select "en-[GEOGRAPHIC_DATA]"
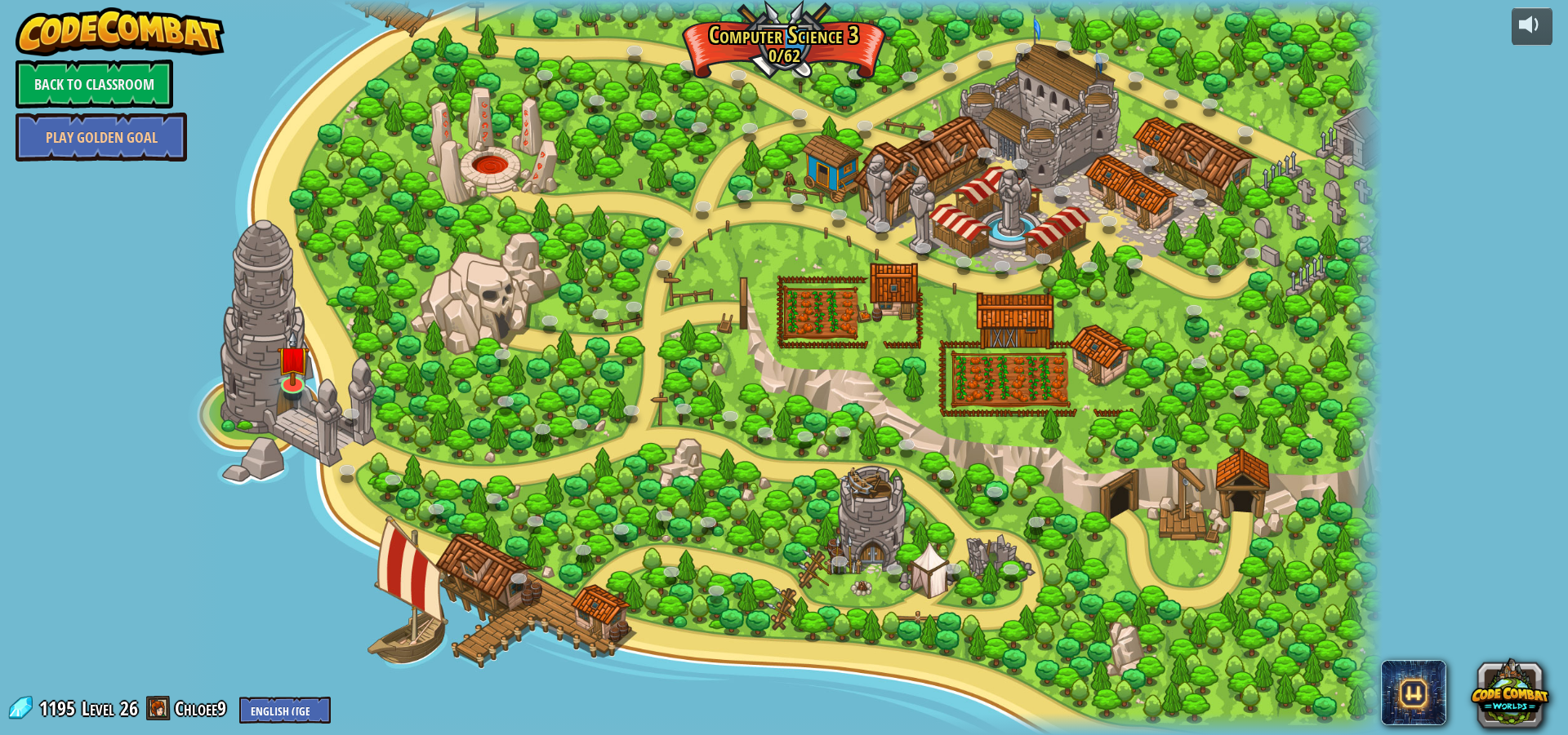
select select "en-[GEOGRAPHIC_DATA]"
click at [283, 381] on img at bounding box center [293, 345] width 32 height 74
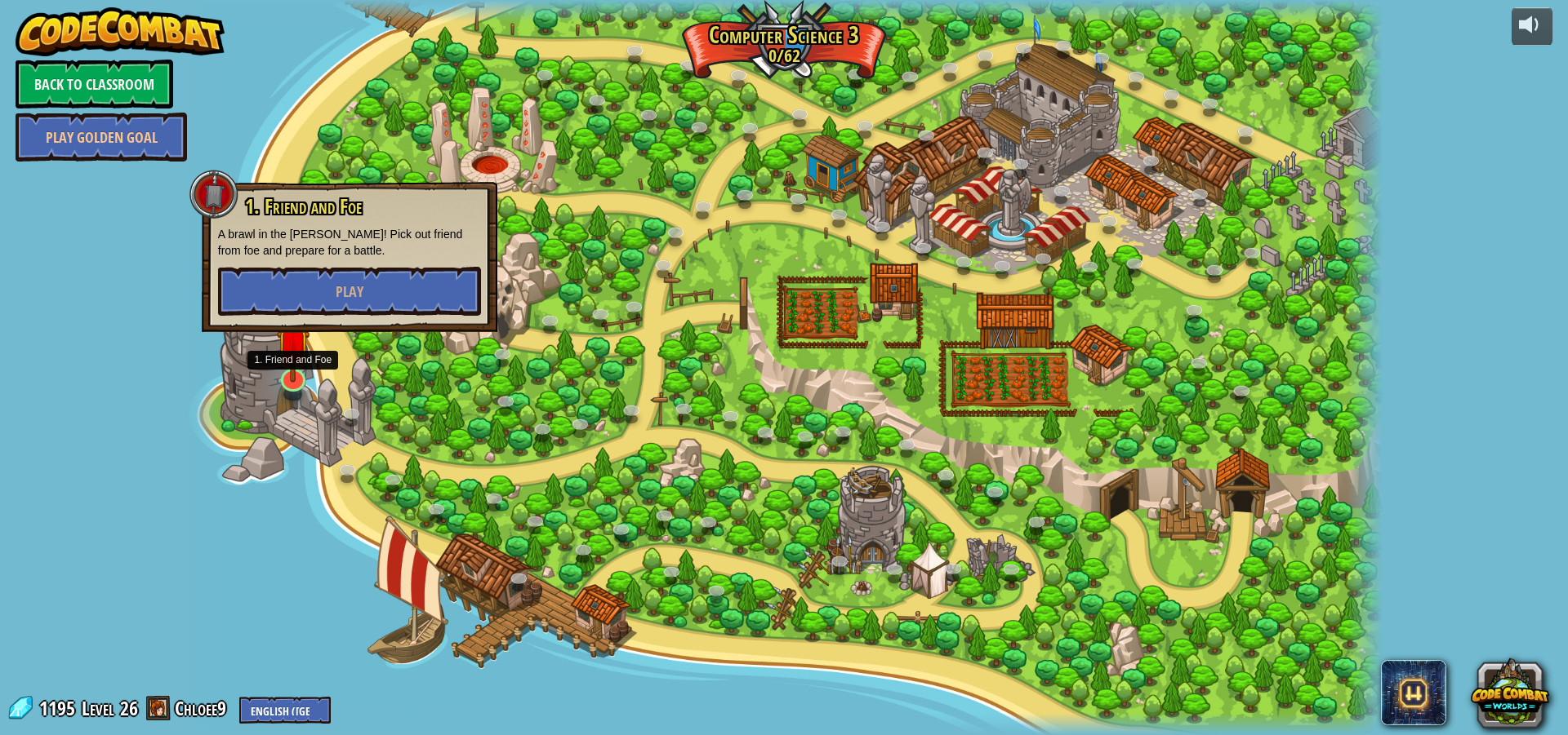
click at [295, 379] on img at bounding box center [293, 345] width 32 height 74
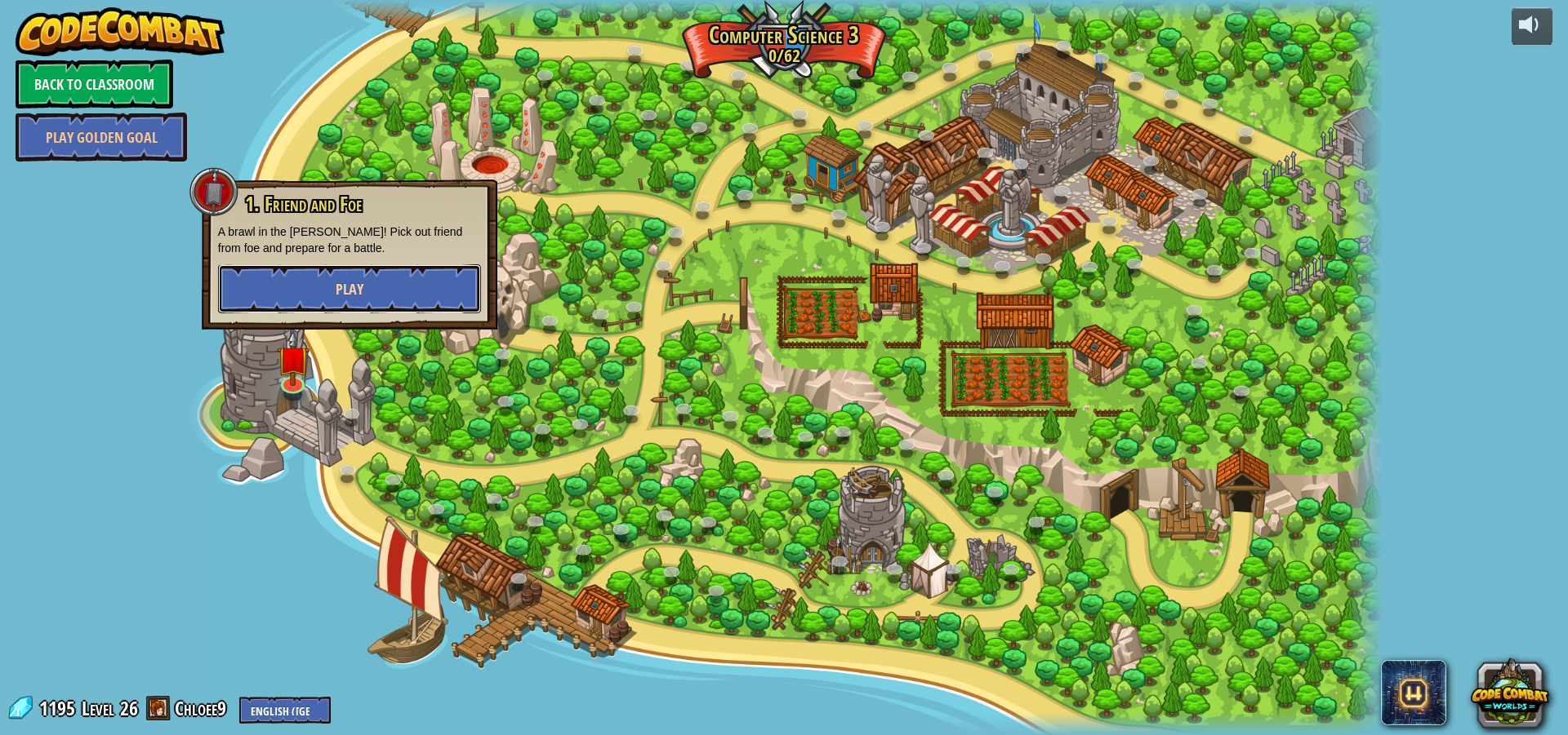
click at [330, 287] on button "Play" at bounding box center [349, 288] width 263 height 49
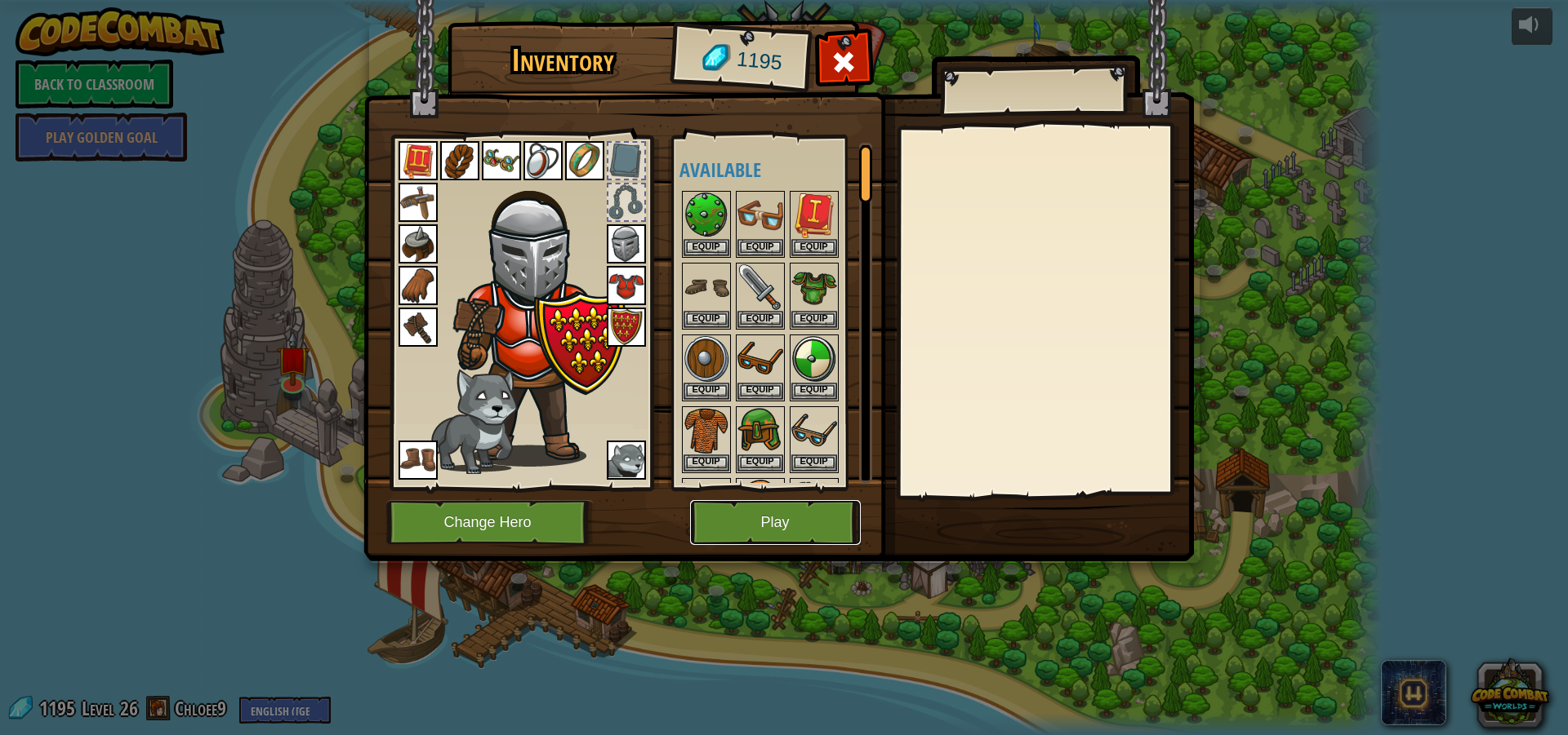
click at [723, 531] on button "Play" at bounding box center [775, 522] width 170 height 45
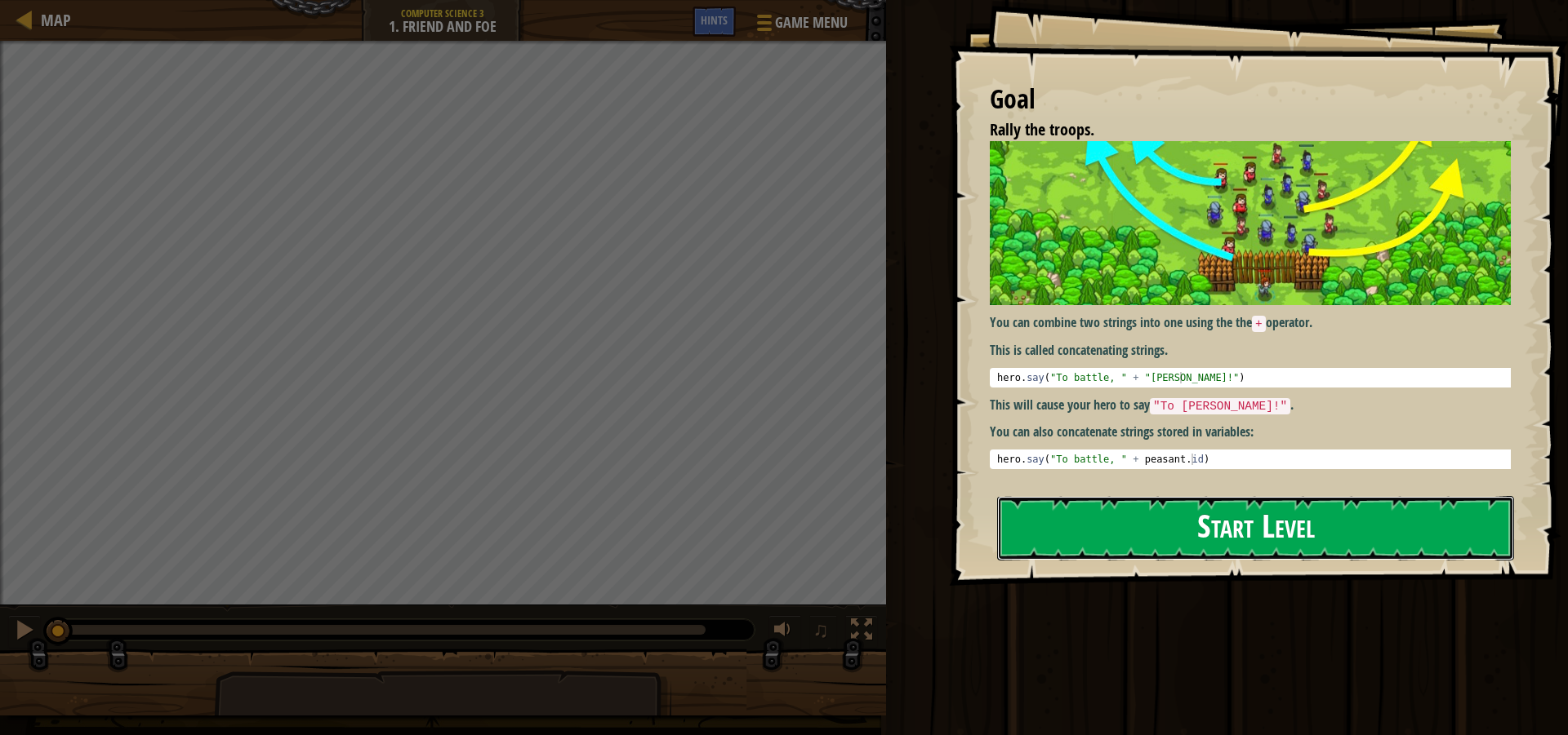
click at [1112, 554] on button "Start Level" at bounding box center [1255, 529] width 517 height 65
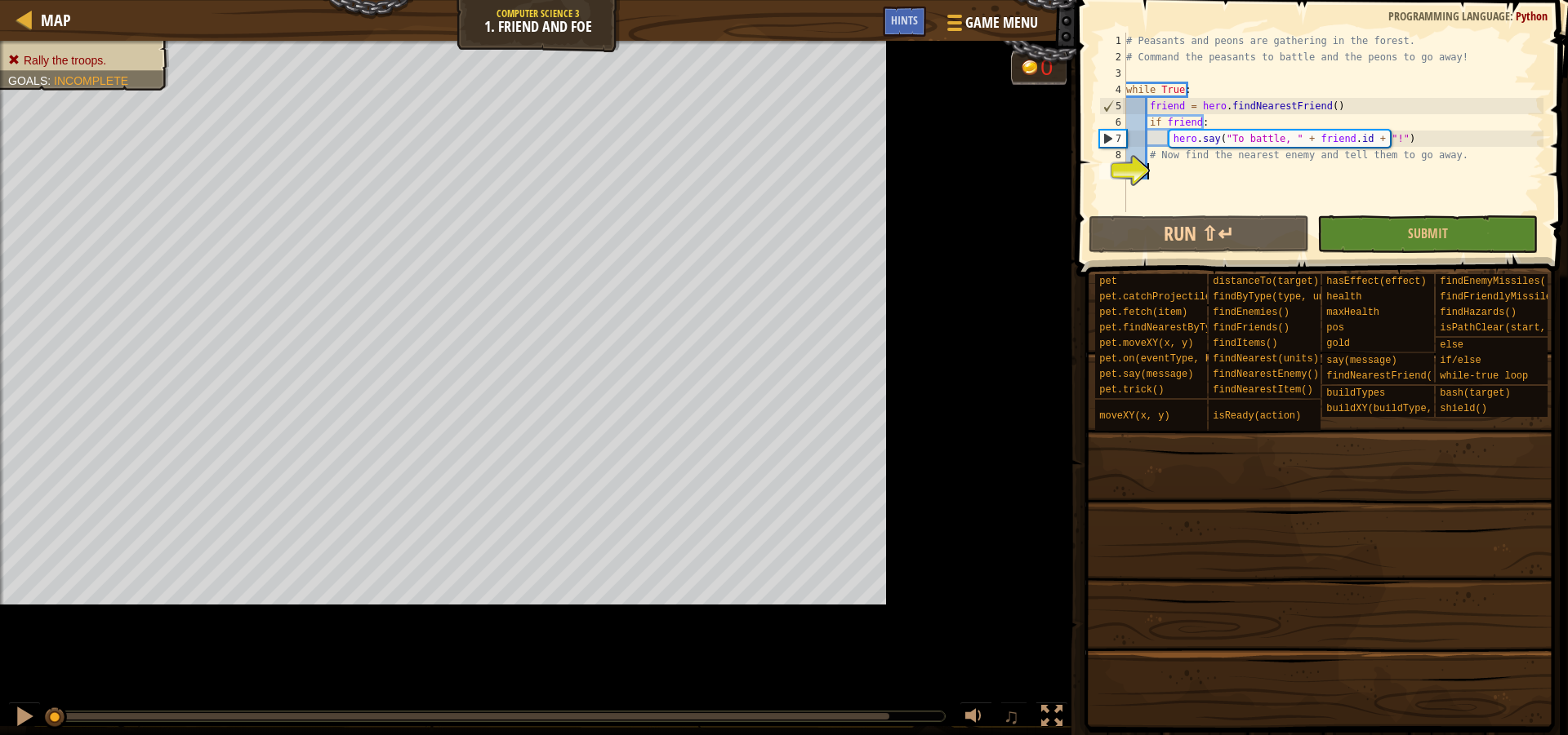
click at [1405, 530] on span at bounding box center [1319, 498] width 480 height 483
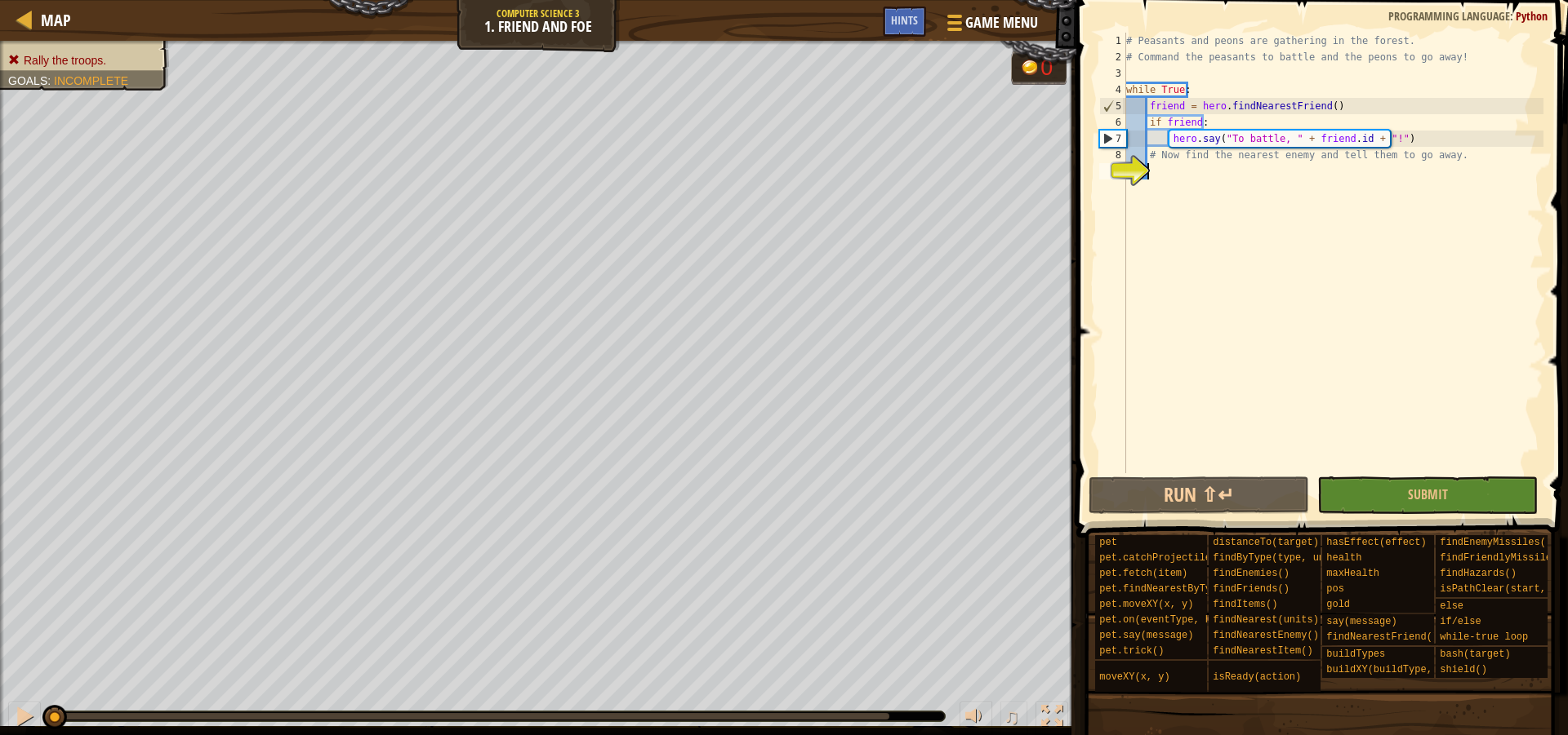
click at [1154, 166] on div "# Peasants and peons are gathering in the forest. # Command the peasants to bat…" at bounding box center [1333, 269] width 420 height 474
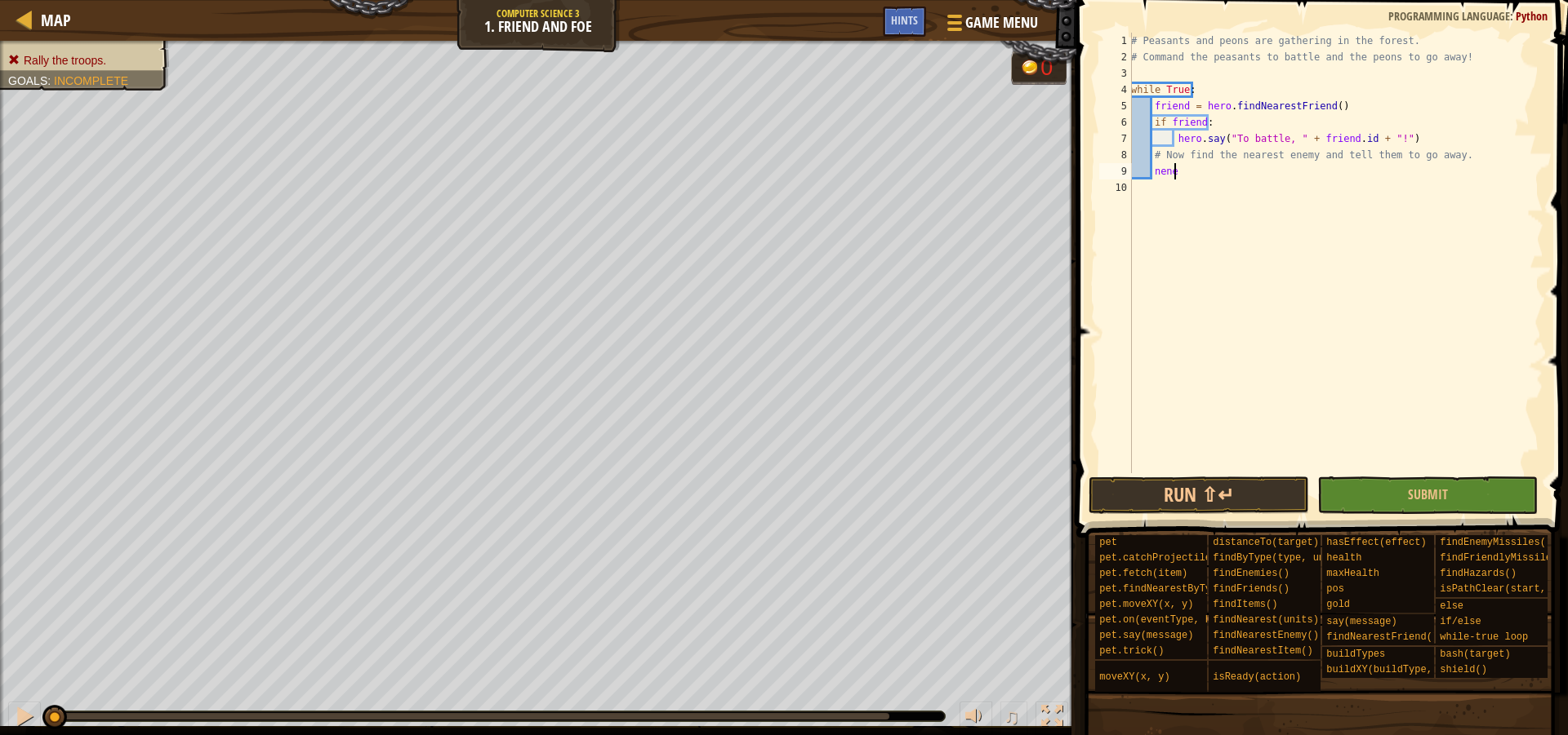
scroll to position [8, 3]
type textarea "n"
type textarea "# Now find the nearest enemy and tell them to go [GEOGRAPHIC_DATA] ="
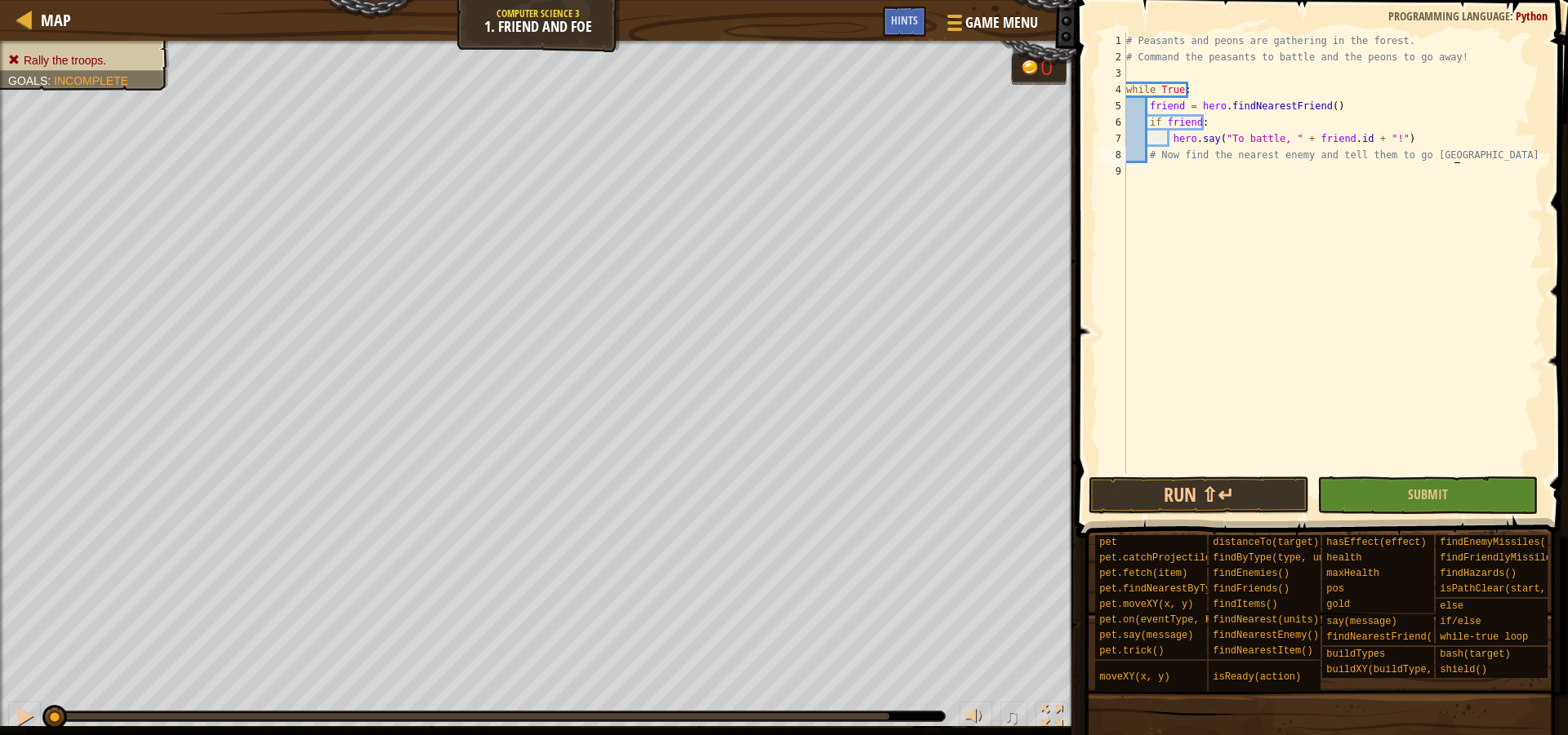
click at [1144, 184] on div "# Peasants and peons are gathering in the forest. # Command the peasants to bat…" at bounding box center [1333, 269] width 420 height 474
click at [1150, 164] on div "# Peasants and peons are gathering in the forest. # Command the peasants to bat…" at bounding box center [1333, 269] width 420 height 474
click at [1156, 187] on div "# Peasants and peons are gathering in the forest. # Command the peasants to bat…" at bounding box center [1333, 269] width 420 height 474
click at [1238, 301] on div "# Peasants and peons are gathering in the forest. # Command the peasants to bat…" at bounding box center [1333, 269] width 420 height 474
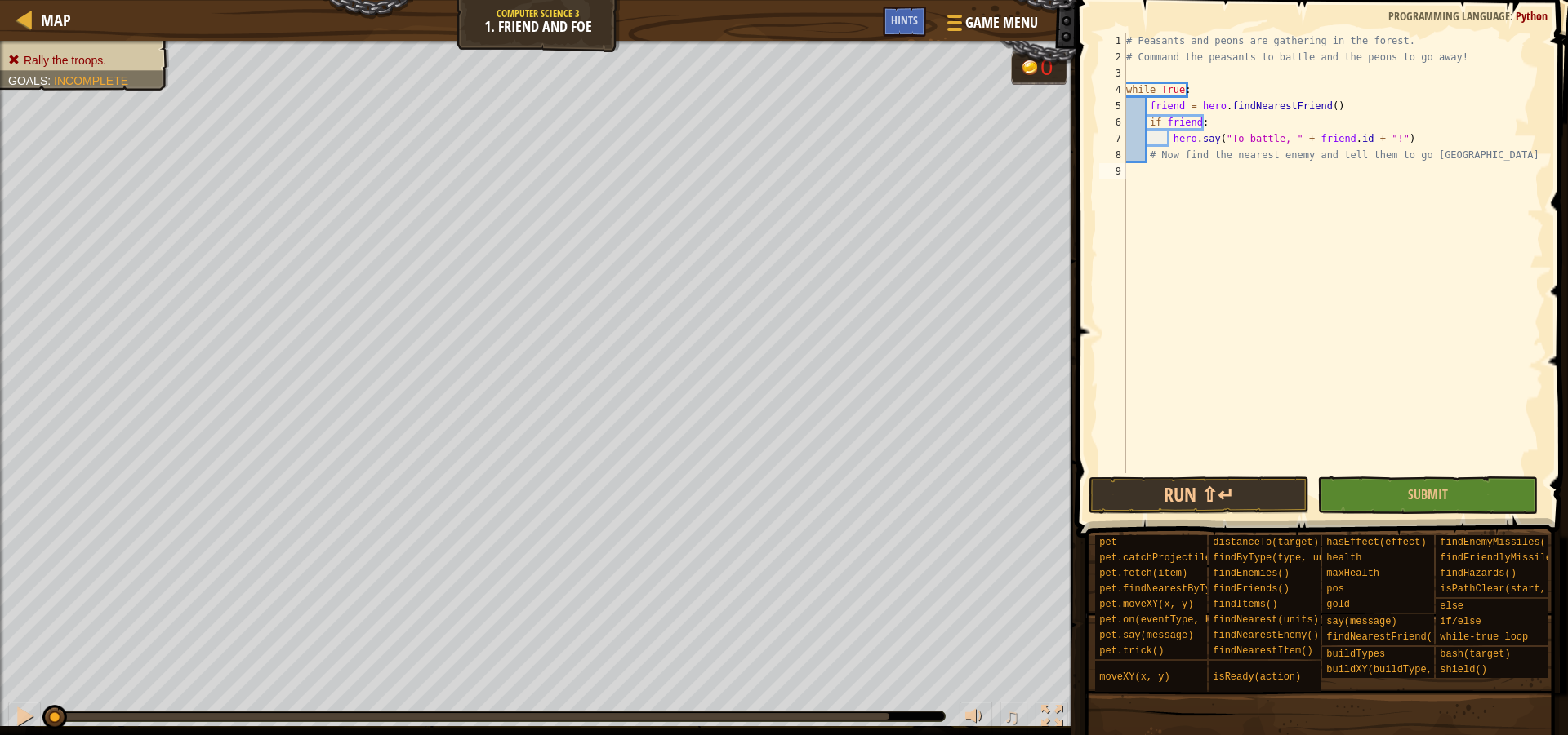
click at [0, 0] on html "Map Computer Science 3 1. Friend and Foe Game Menu Done Hints 1 ההההההההההההההה…" at bounding box center [784, 0] width 1568 height 0
click at [1149, 170] on div "# Peasants and peons are gathering in the forest. # Command the peasants to bat…" at bounding box center [1333, 269] width 420 height 474
click at [1141, 173] on div "# Peasants and peons are gathering in the forest. # Command the peasants to bat…" at bounding box center [1333, 269] width 420 height 474
type textarea "y"
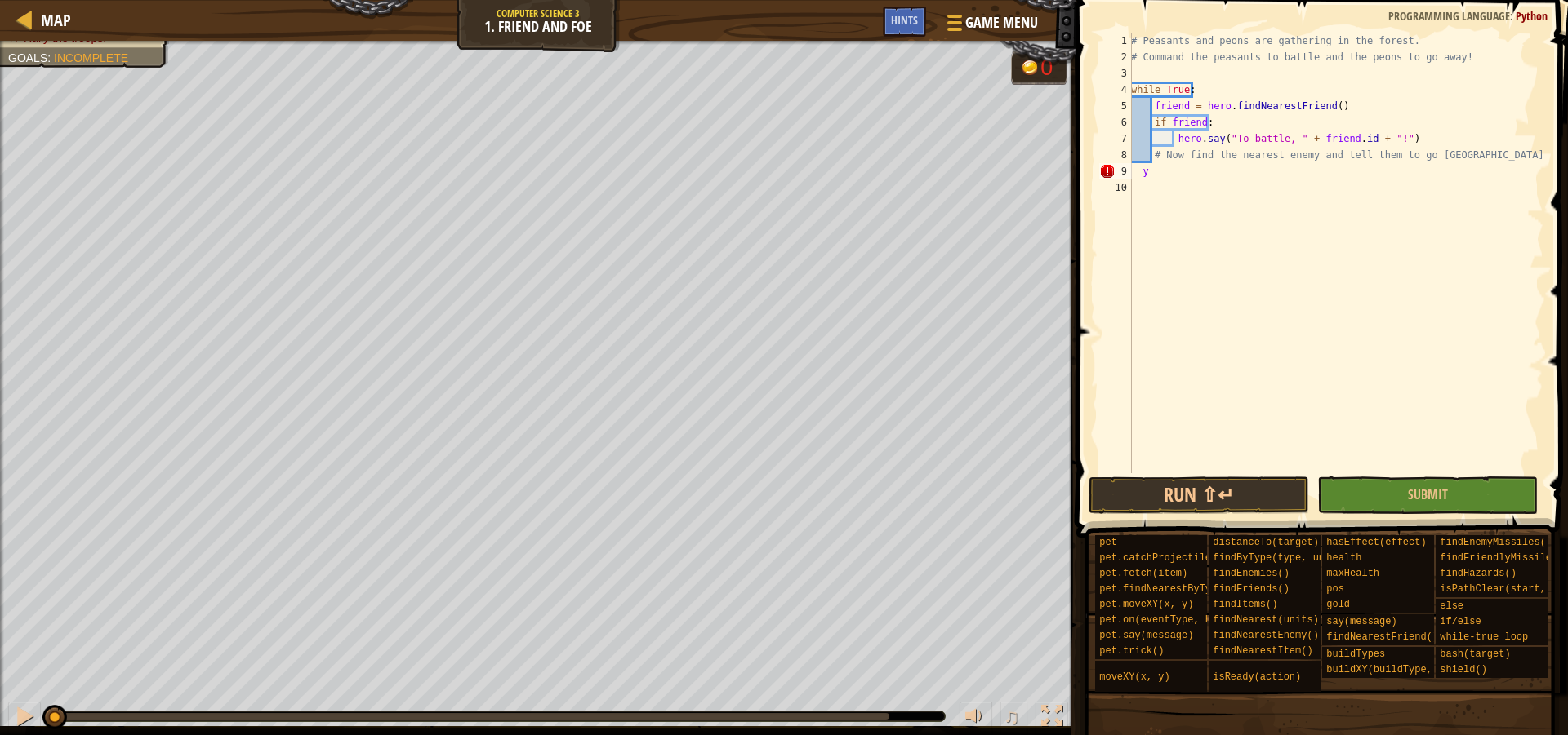
scroll to position [8, 0]
click at [1155, 169] on div "# Peasants and peons are gathering in the forest. # Command the peasants to bat…" at bounding box center [1335, 269] width 416 height 474
click at [1151, 175] on div "# Peasants and peons are gathering in the forest. # Command the peasants to bat…" at bounding box center [1335, 269] width 416 height 474
type textarea "t"
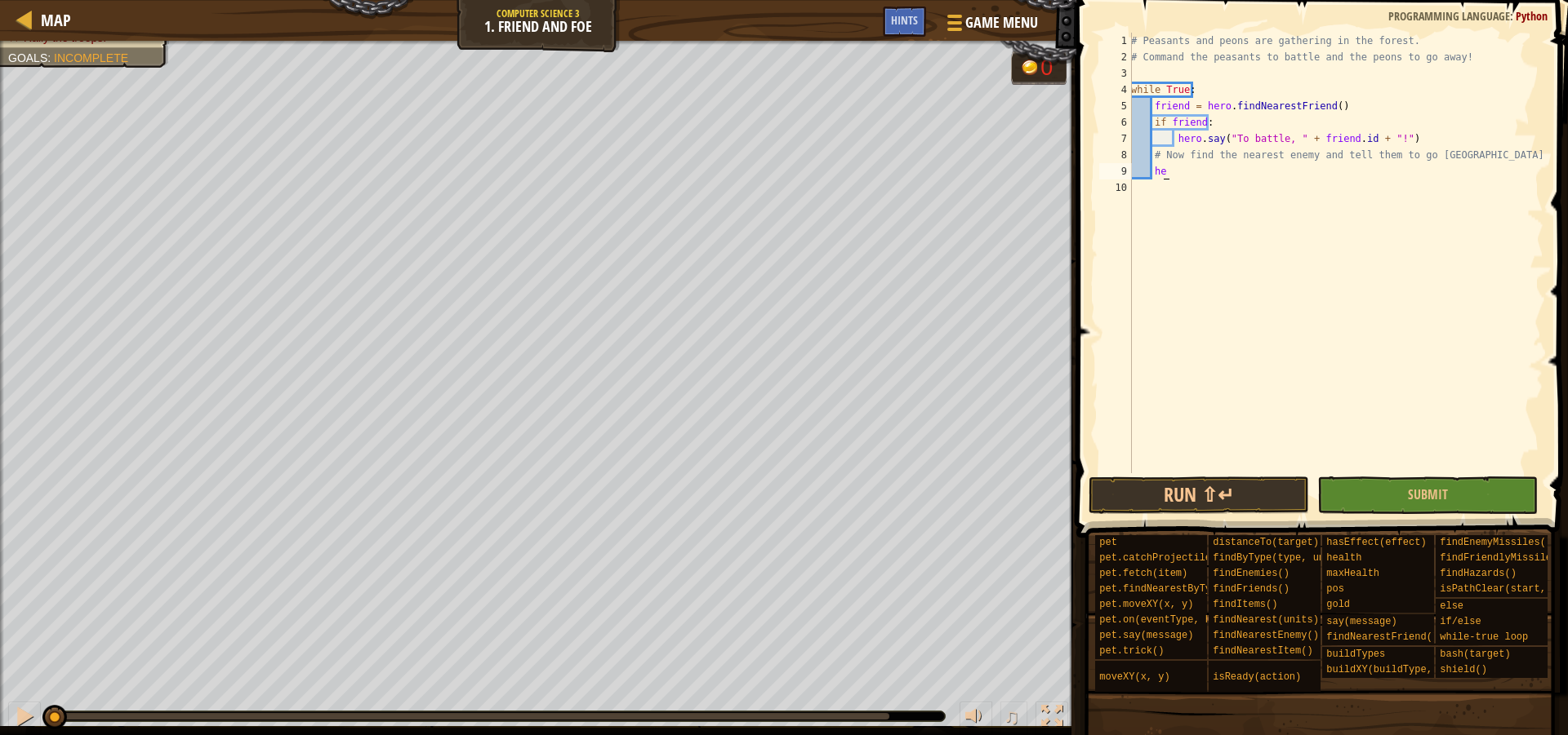
type textarea "h"
type textarea "enemy = hero.findNearestEnemy()"
type textarea "hero.say("Go Away!")"
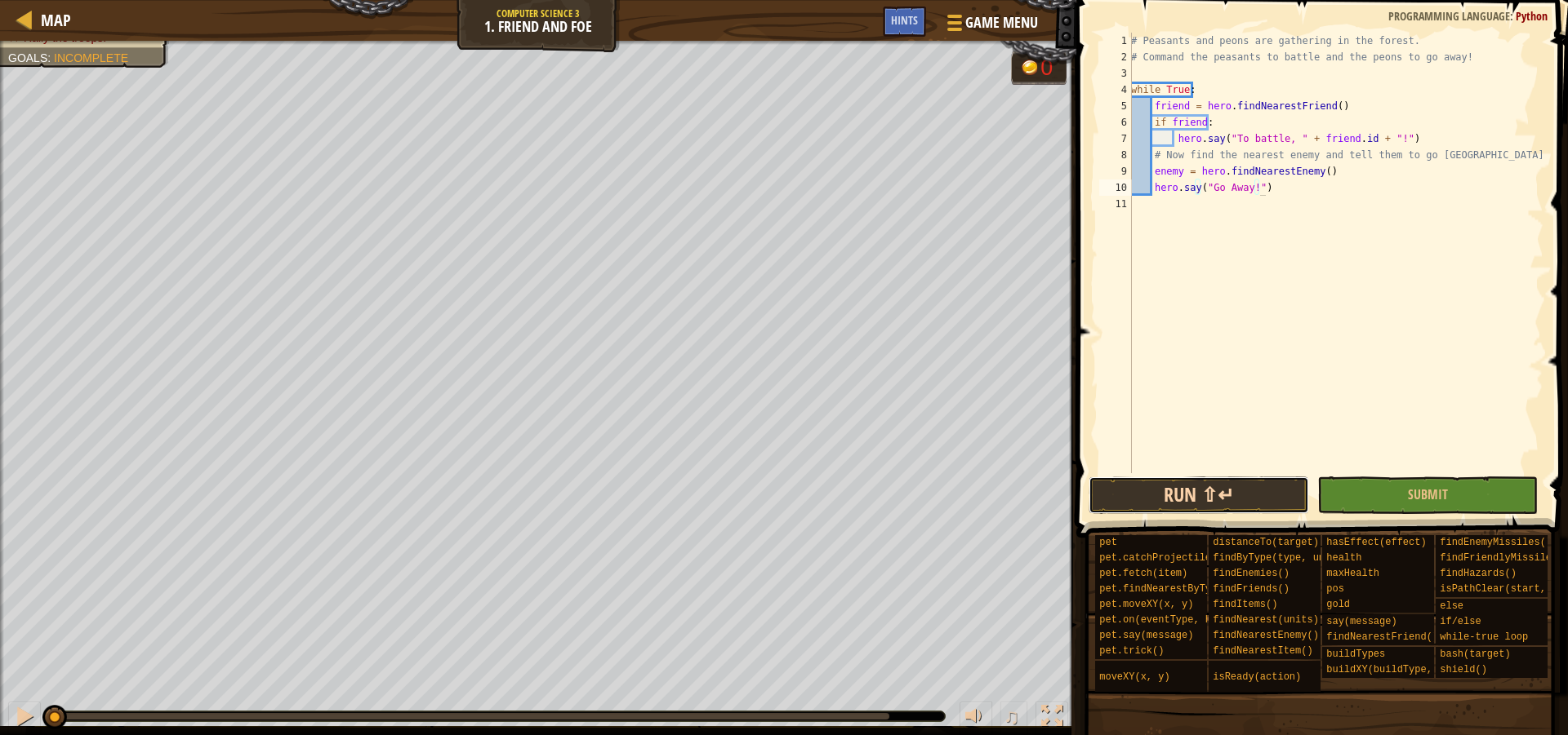
click at [1247, 479] on button "Run ⇧↵" at bounding box center [1198, 496] width 221 height 37
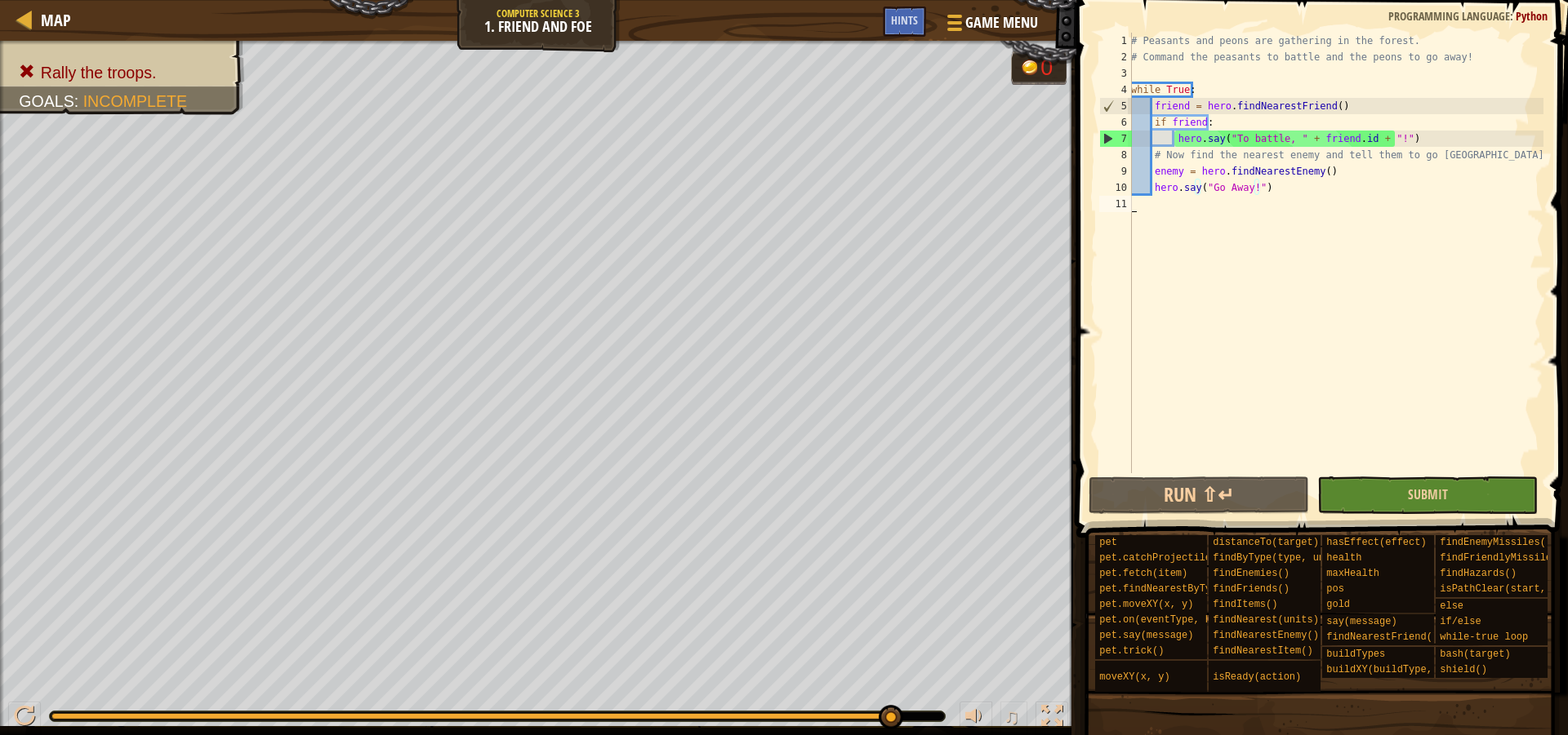
drag, startPoint x: 1420, startPoint y: 439, endPoint x: 1459, endPoint y: 505, distance: 76.7
click at [1420, 448] on div "# Peasants and peons are gathering in the forest. # Command the peasants to bat…" at bounding box center [1335, 269] width 416 height 474
click at [1459, 505] on button "Submit" at bounding box center [1427, 496] width 221 height 37
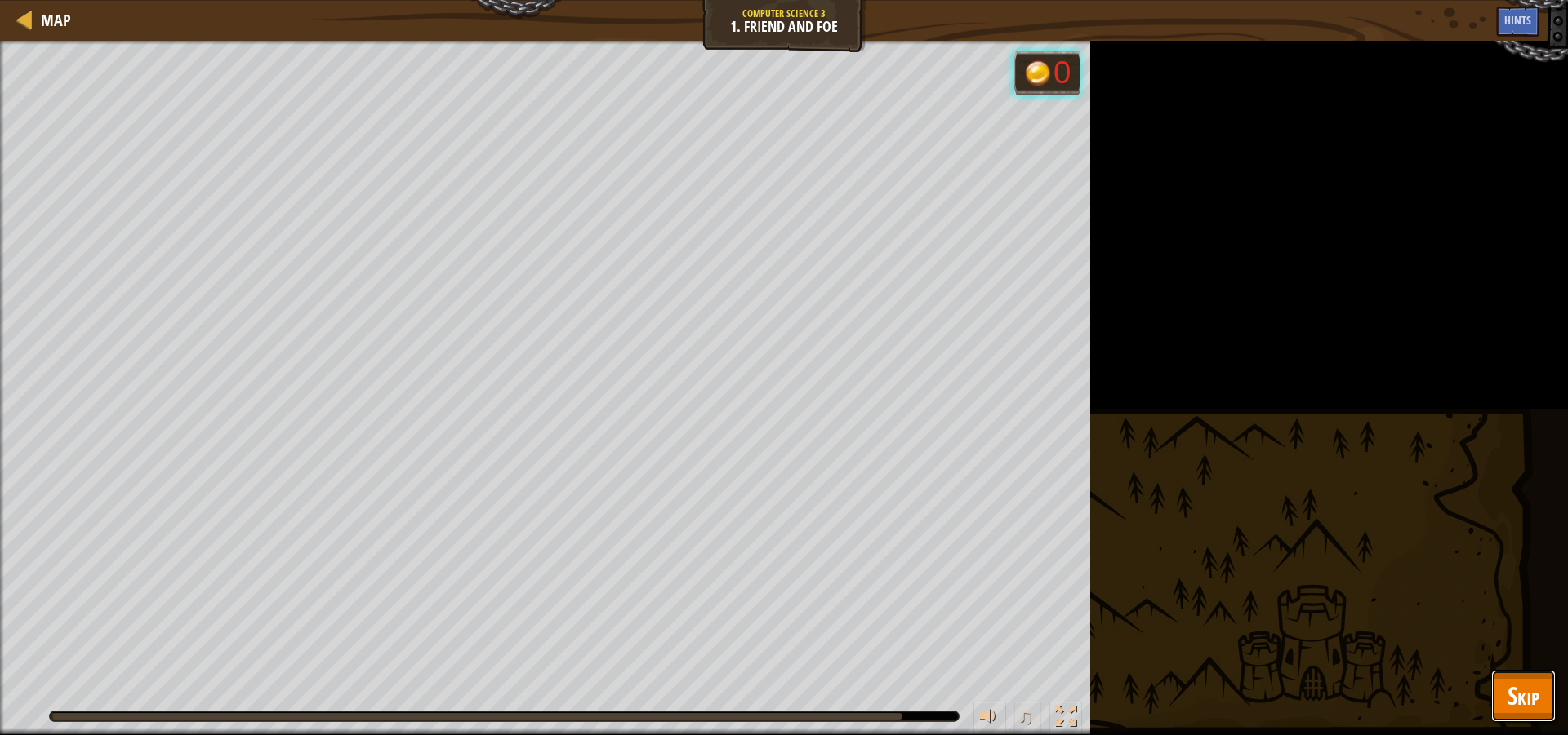
click at [1509, 702] on span "Skip" at bounding box center [1523, 695] width 32 height 33
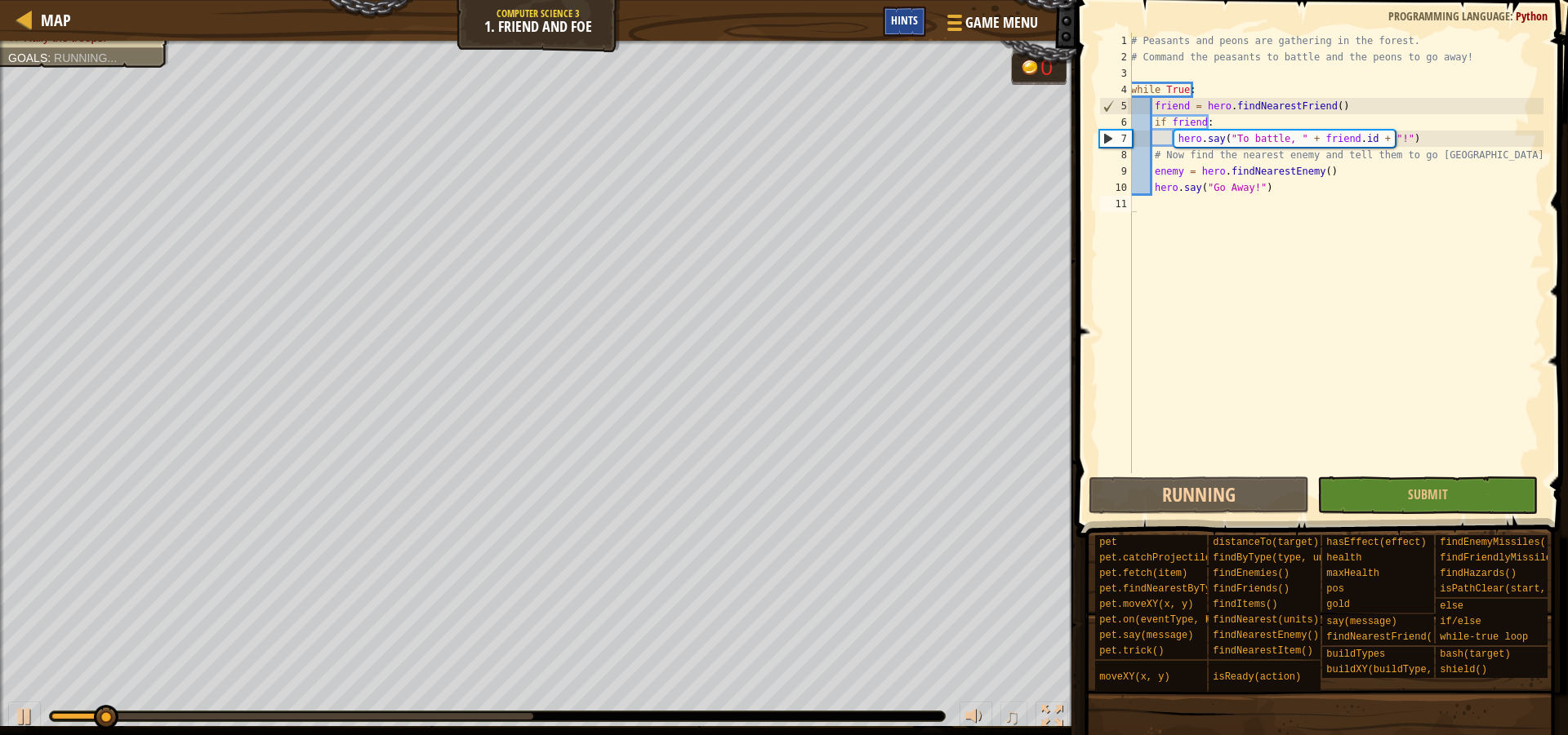
click at [919, 29] on div "Hints" at bounding box center [904, 21] width 43 height 30
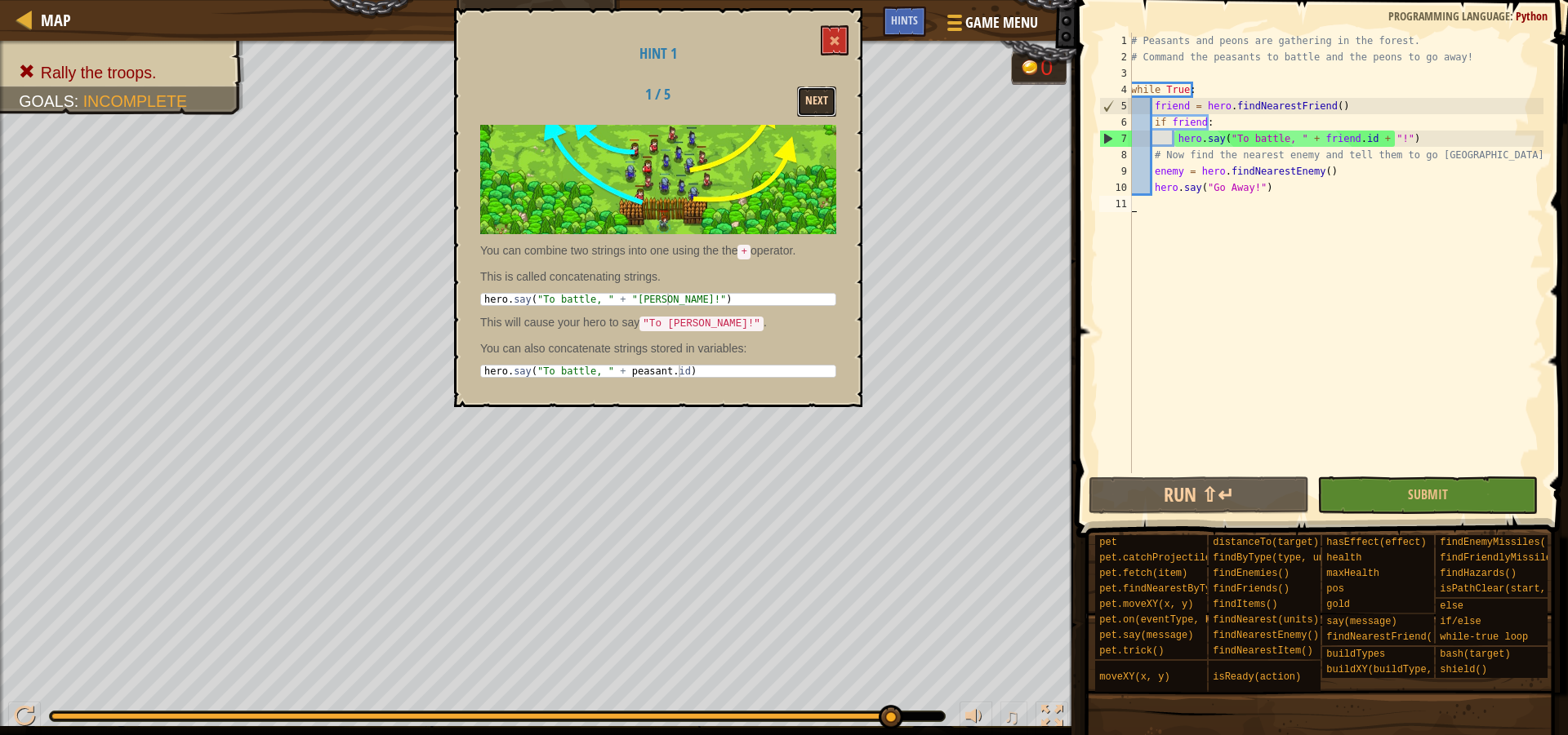
click at [824, 88] on button "Next" at bounding box center [816, 101] width 39 height 30
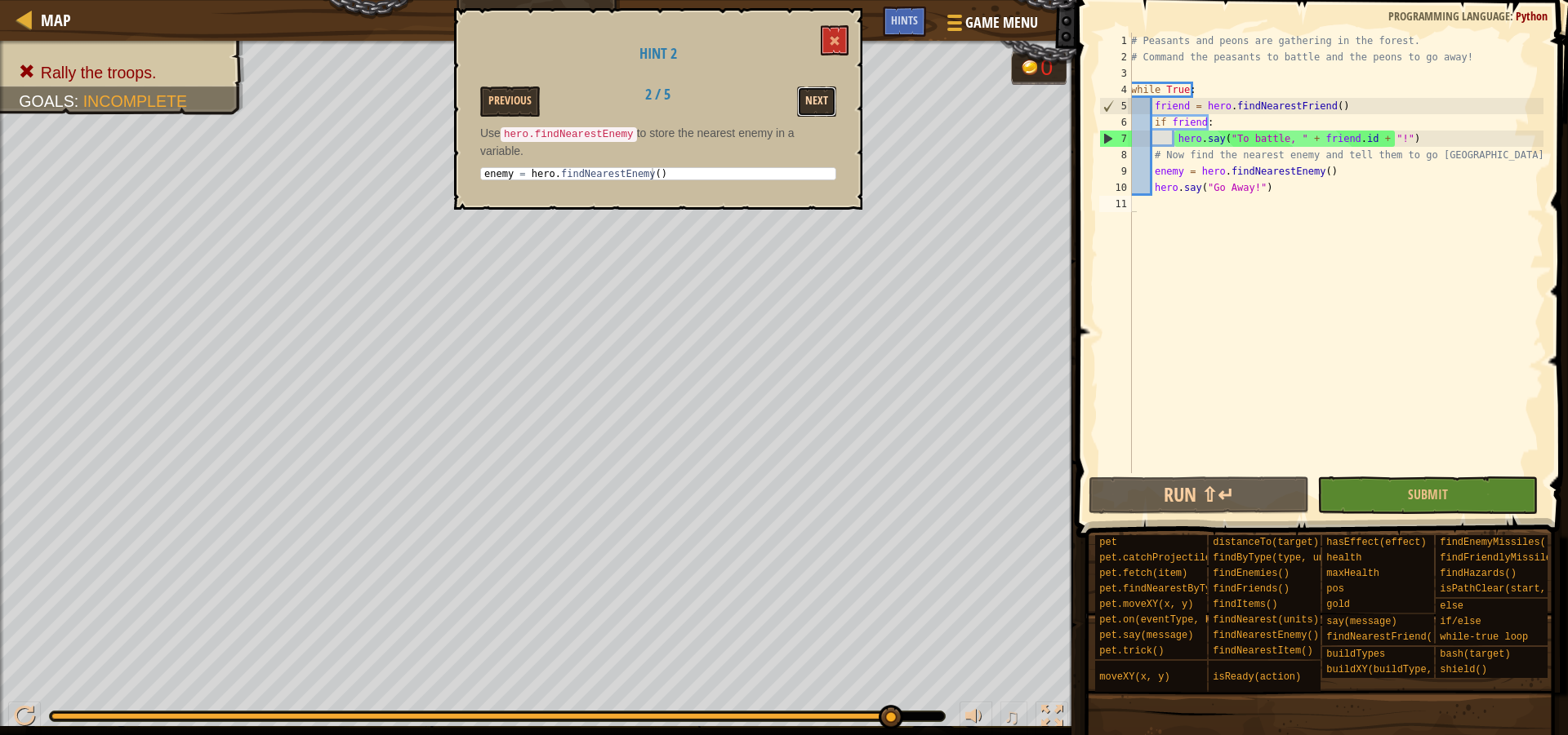
click at [812, 93] on button "Next" at bounding box center [816, 101] width 39 height 30
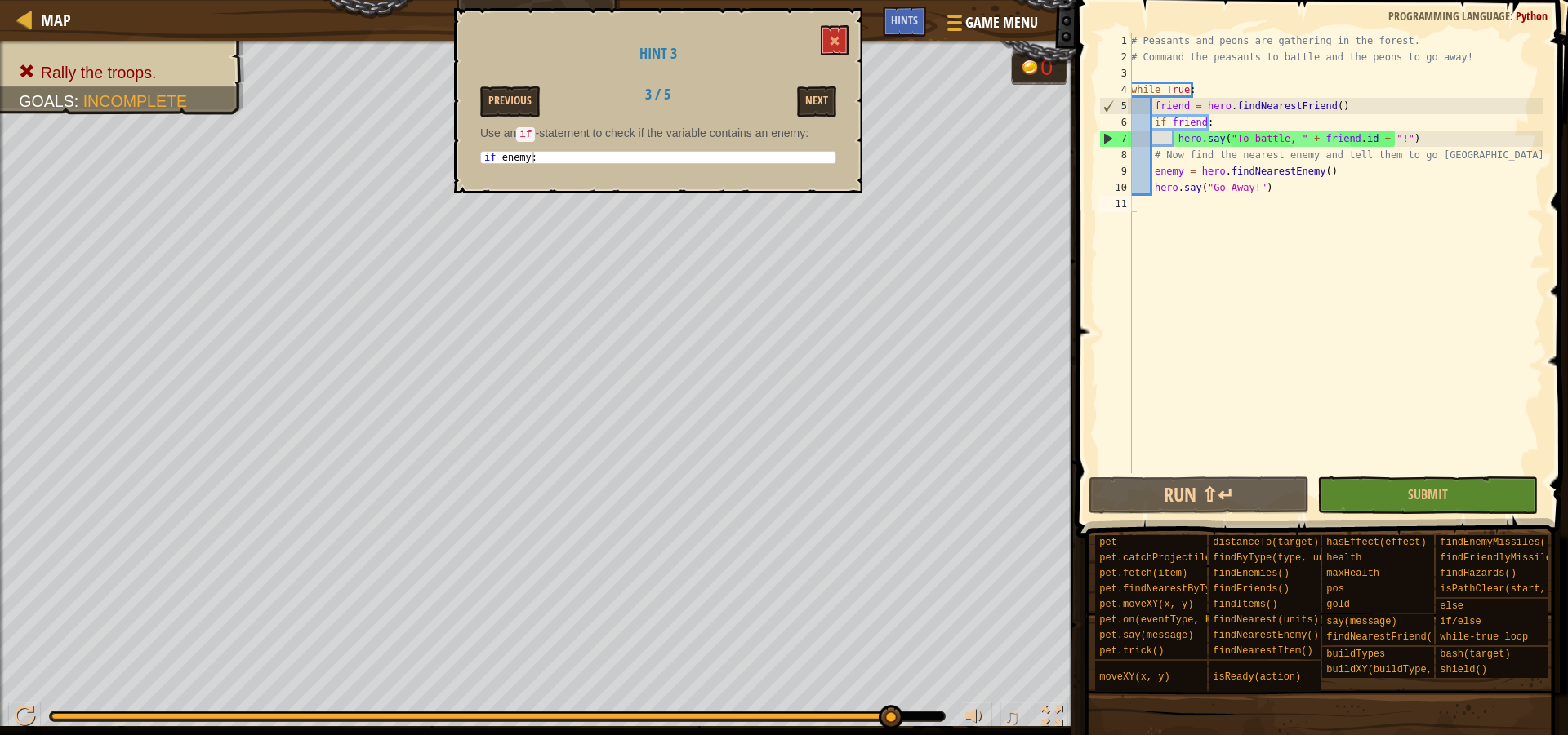
click at [827, 81] on div "Hint 3 Previous 3 / 5 Next Use an if -statement to check if the variable contai…" at bounding box center [658, 101] width 408 height 186
click at [845, 138] on div "Hint 3 Previous 3 / 5 Next Use an if -statement to check if the variable contai…" at bounding box center [658, 101] width 408 height 186
click at [812, 85] on div "Hint 3 Previous 3 / 5 Next Use an if -statement to check if the variable contai…" at bounding box center [658, 101] width 408 height 186
click at [806, 91] on button "Next" at bounding box center [816, 101] width 39 height 30
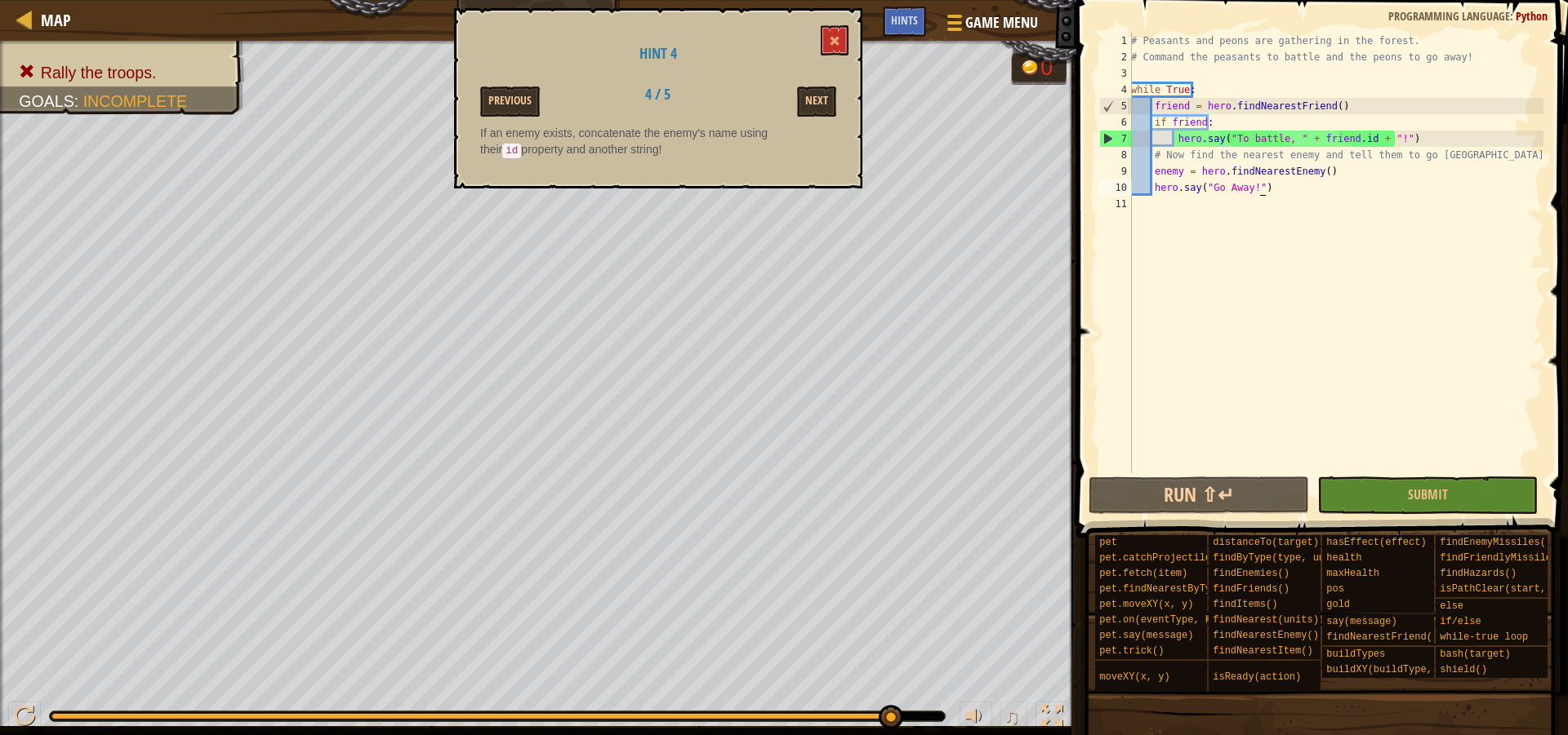
click at [1277, 195] on div "# Peasants and peons are gathering in the forest. # Command the peasants to bat…" at bounding box center [1335, 269] width 416 height 474
type textarea "h"
type textarea "enemy = hero.findNearestEnemy()"
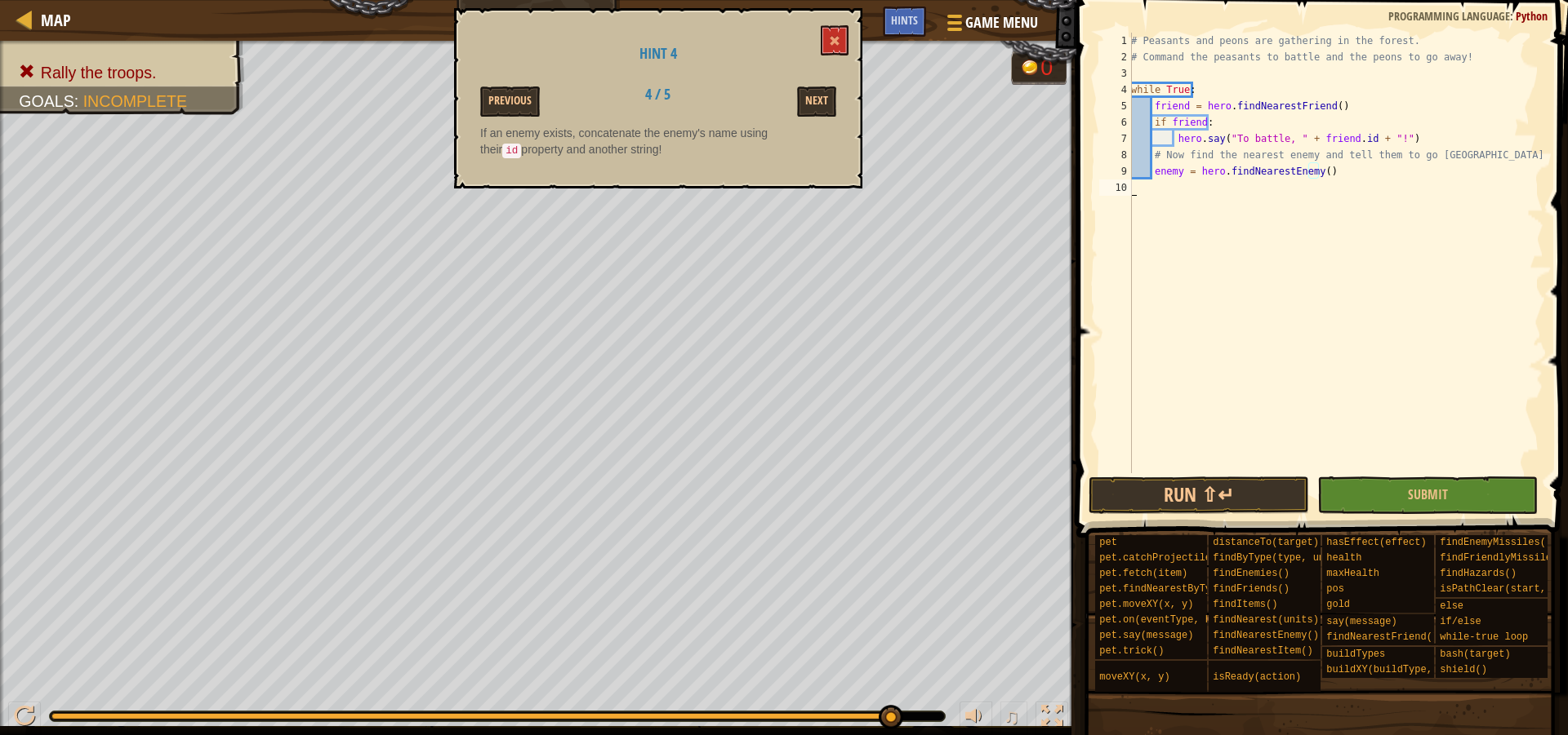
drag, startPoint x: 1150, startPoint y: 181, endPoint x: 1167, endPoint y: 213, distance: 36.2
click at [1150, 186] on div "# Peasants and peons are gathering in the forest. # Command the peasants to bat…" at bounding box center [1335, 269] width 416 height 474
click at [1328, 177] on div "# Peasants and peons are gathering in the forest. # Command the peasants to bat…" at bounding box center [1335, 269] width 416 height 474
type textarea "enemy = hero.findNearestEnemy()"
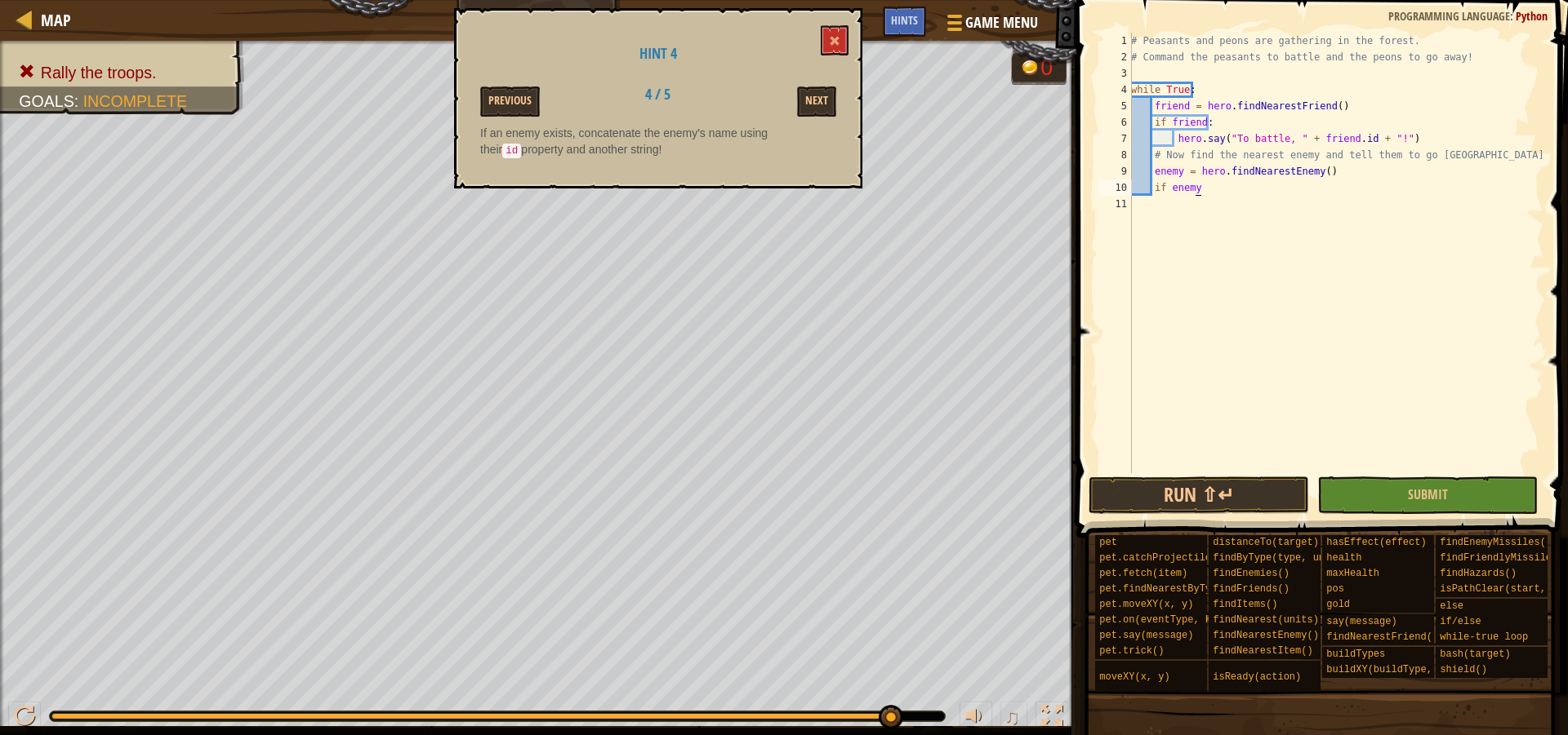
type textarea "if enemy:"
drag, startPoint x: 1156, startPoint y: 187, endPoint x: 1213, endPoint y: 194, distance: 57.4
click at [1213, 194] on div "# Peasants and peons are gathering in the forest. # Command the peasants to bat…" at bounding box center [1335, 269] width 416 height 474
type textarea "if enemy:"
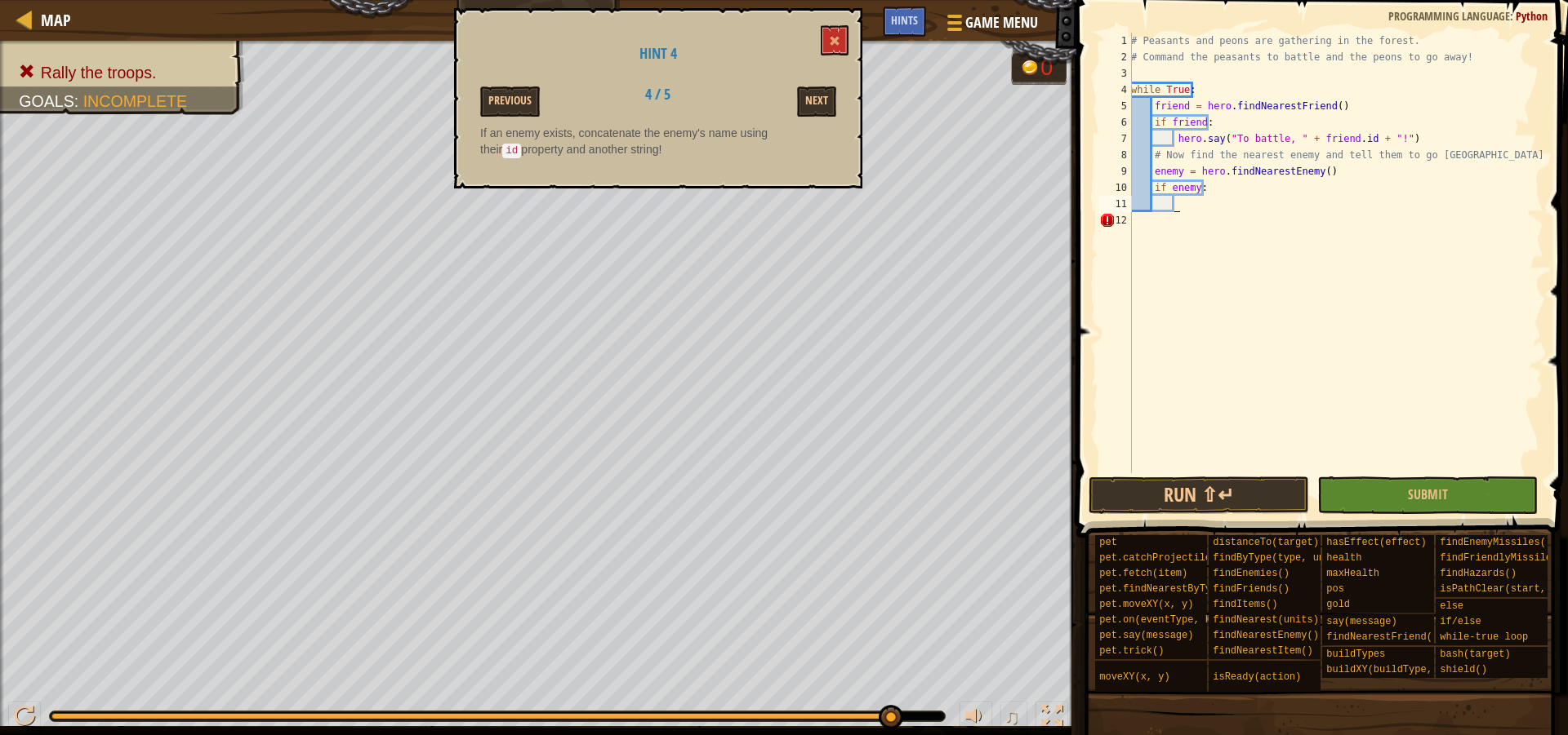
click at [1186, 208] on div "# Peasants and peons are gathering in the forest. # Command the peasants to bat…" at bounding box center [1335, 269] width 416 height 474
type textarea "hero.say("Go away, " + [DOMAIN_NAME] + "!")"
click at [1230, 476] on span at bounding box center [1323, 245] width 504 height 586
click at [839, 37] on span at bounding box center [834, 40] width 11 height 11
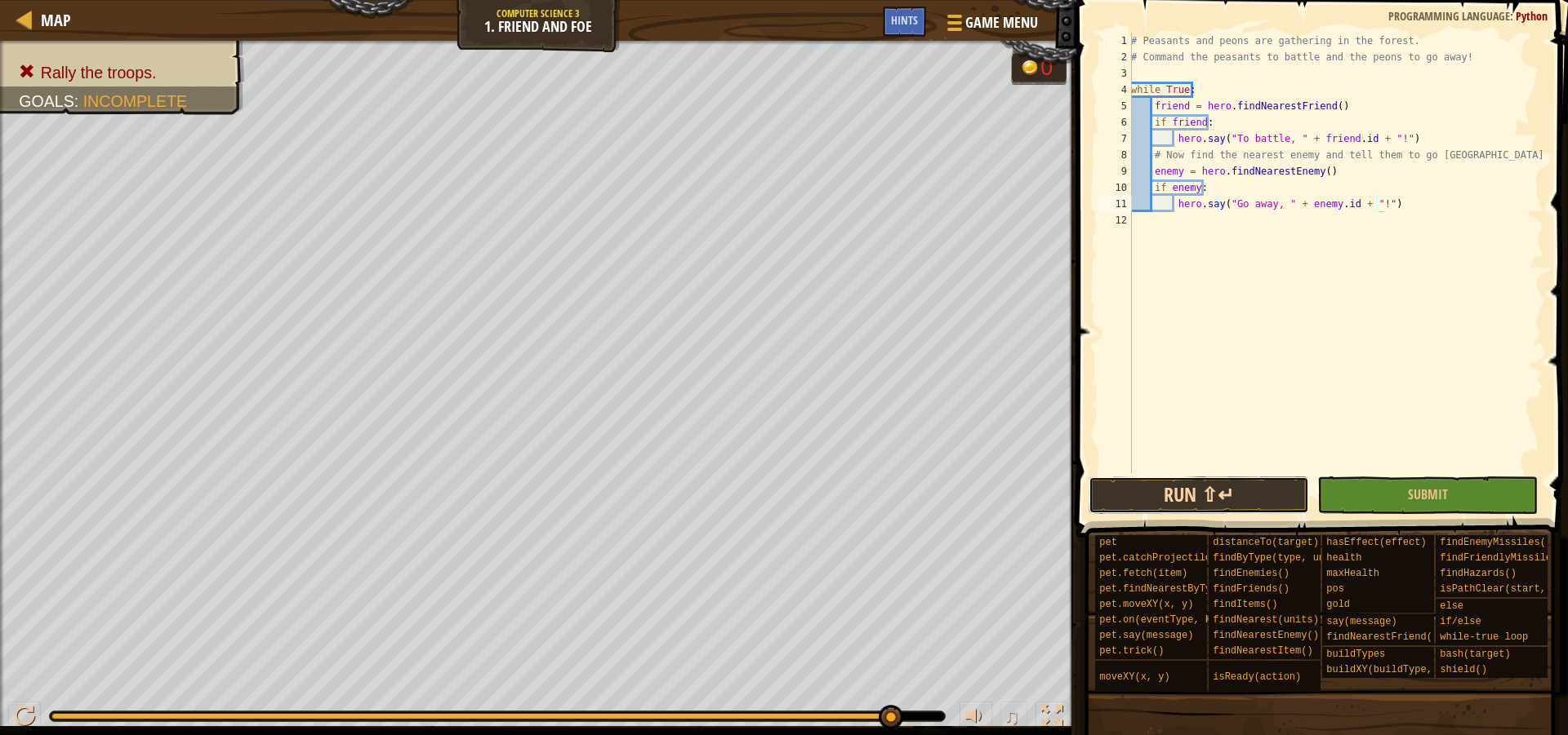
click at [1211, 478] on button "Run ⇧↵" at bounding box center [1198, 496] width 221 height 37
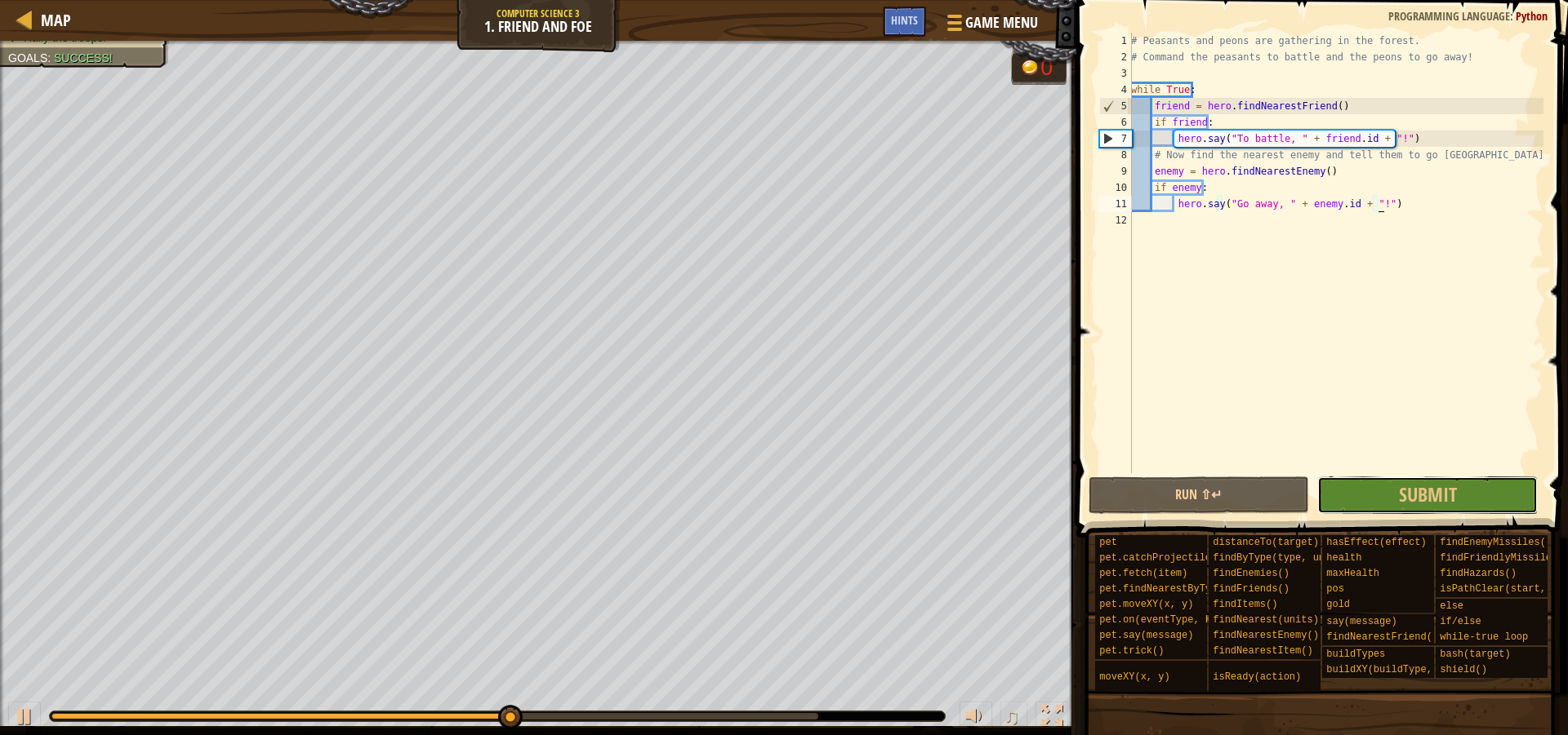
click at [1401, 477] on button "Submit" at bounding box center [1427, 496] width 221 height 37
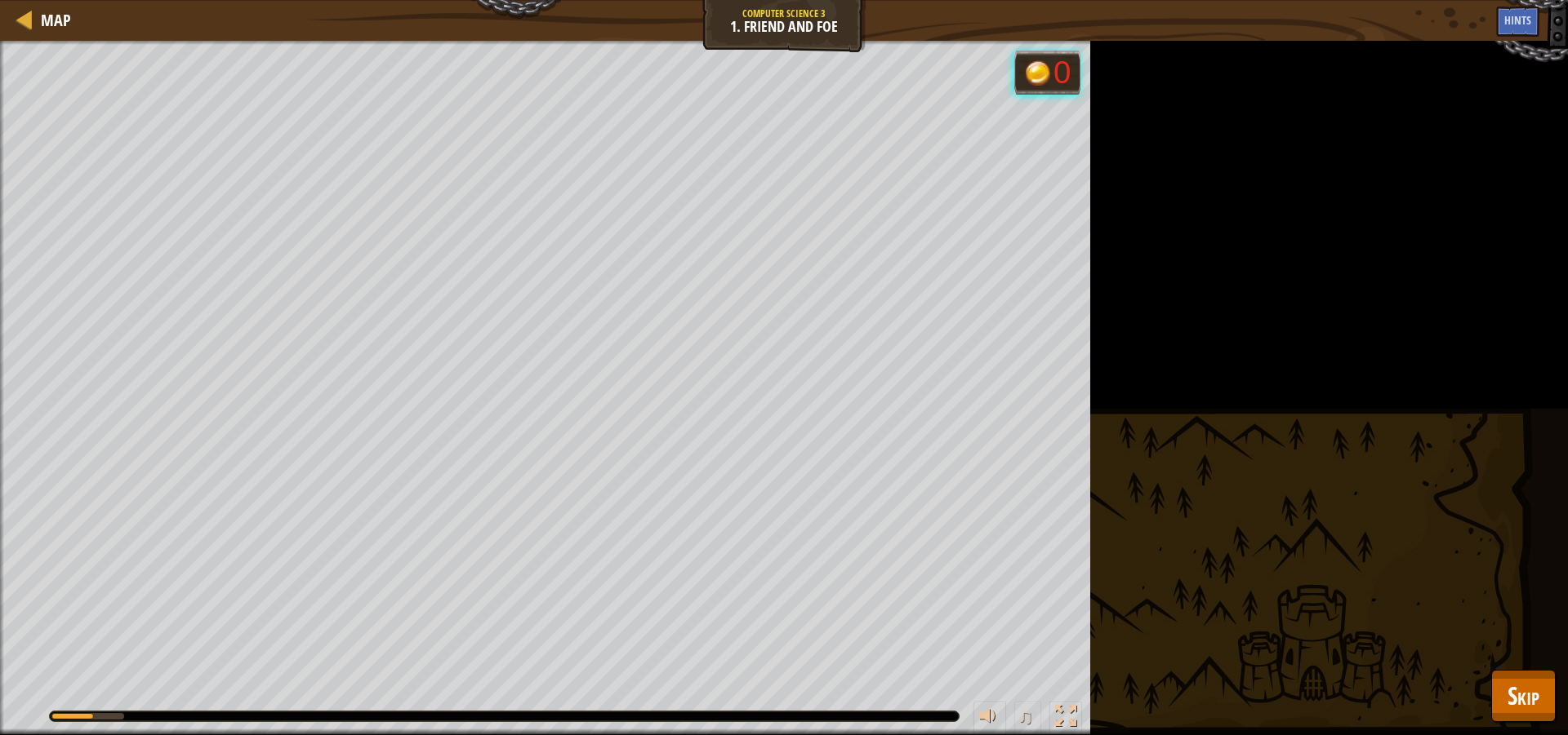
click at [1567, 693] on div "Rally the troops. Goals : Running... 0 ♫ Illia 1543 x: 42 y: 5 No target action…" at bounding box center [784, 388] width 1568 height 694
click at [1538, 704] on span "Skip" at bounding box center [1523, 695] width 32 height 33
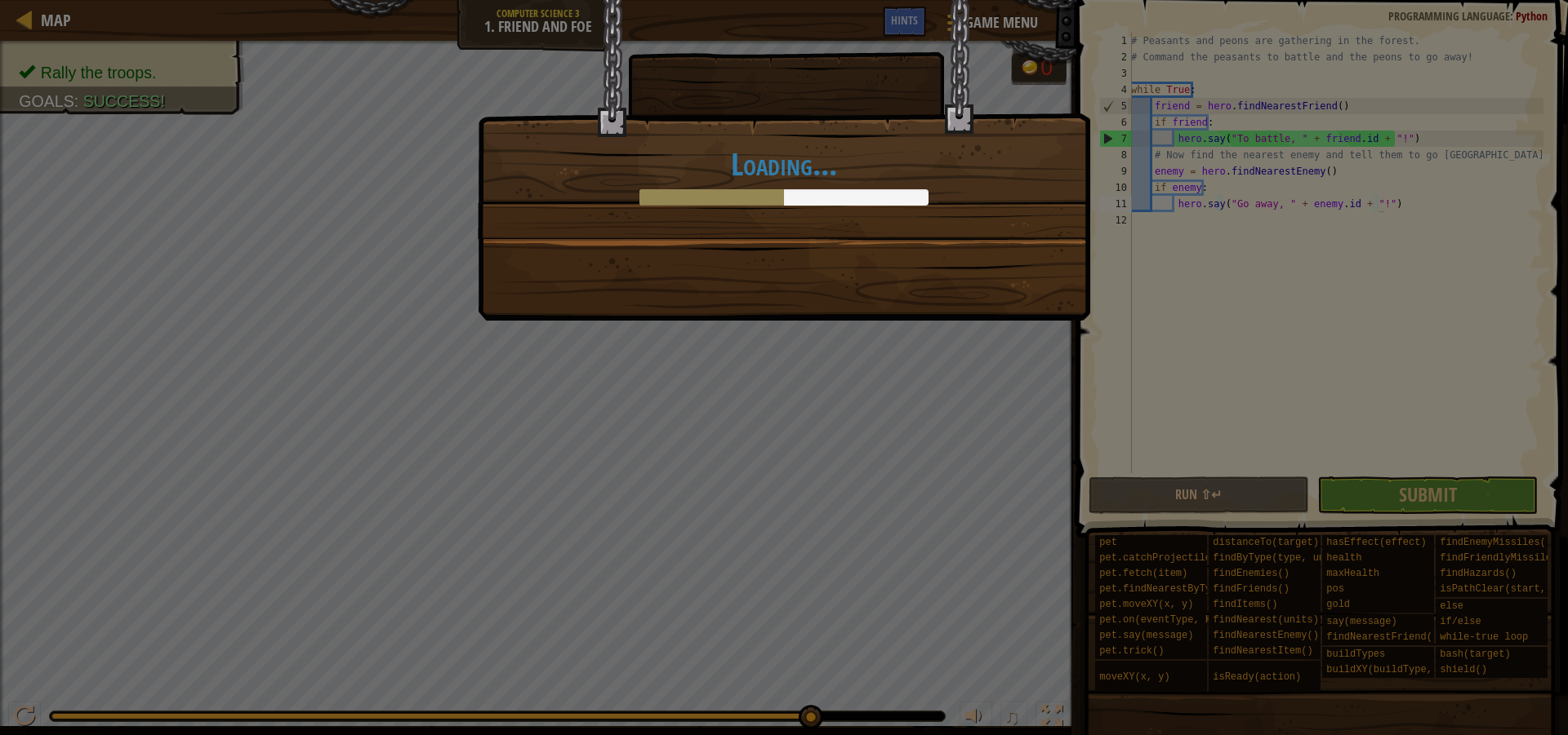
click at [1389, 507] on div "Loading..." at bounding box center [784, 367] width 1568 height 735
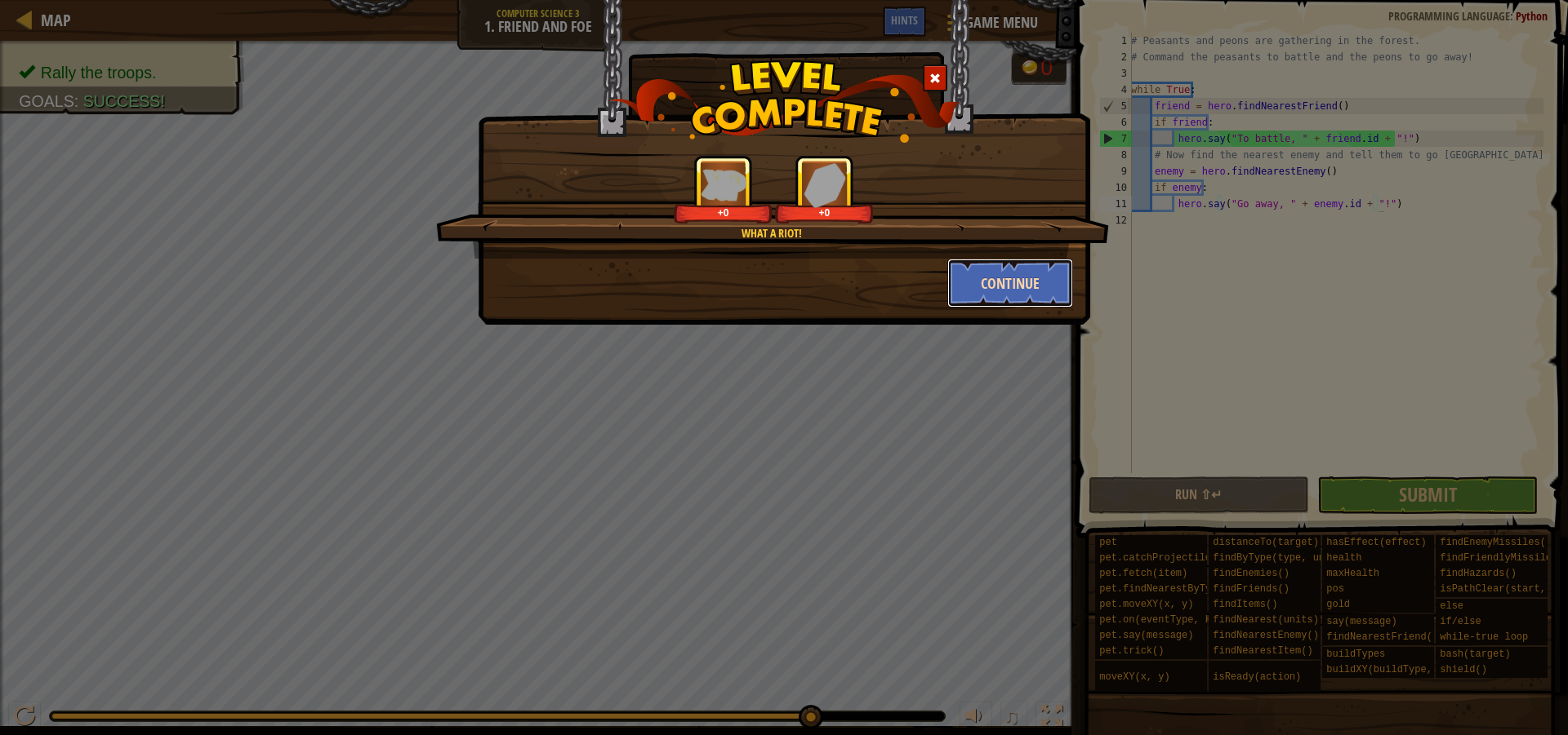
click at [1015, 295] on button "Continue" at bounding box center [1010, 283] width 127 height 49
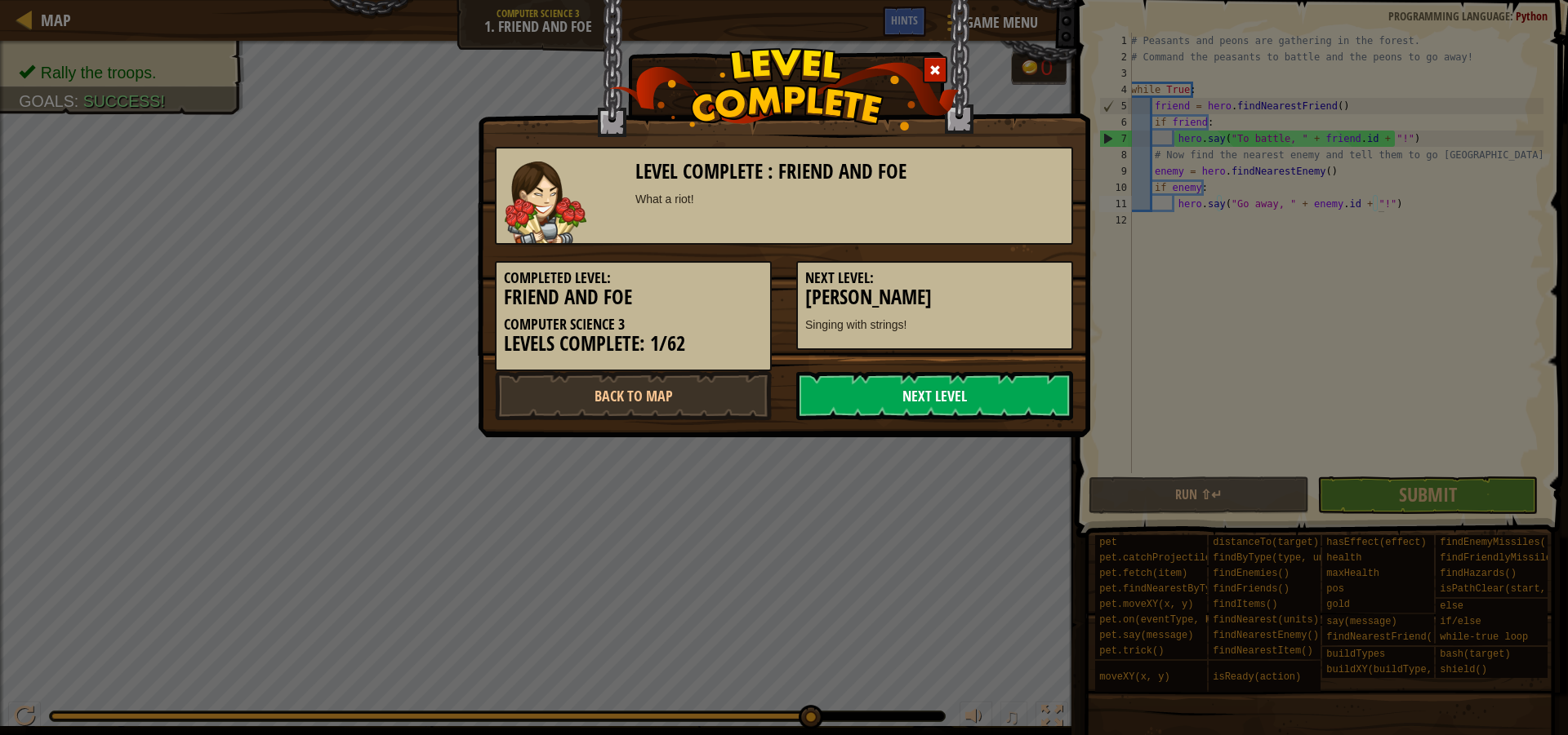
click at [874, 365] on div "Completed Level: Friend and Foe Computer Science 3 Levels Complete: 1/62 Next L…" at bounding box center [783, 307] width 602 height 127
click at [876, 390] on link "Next Level" at bounding box center [934, 395] width 277 height 49
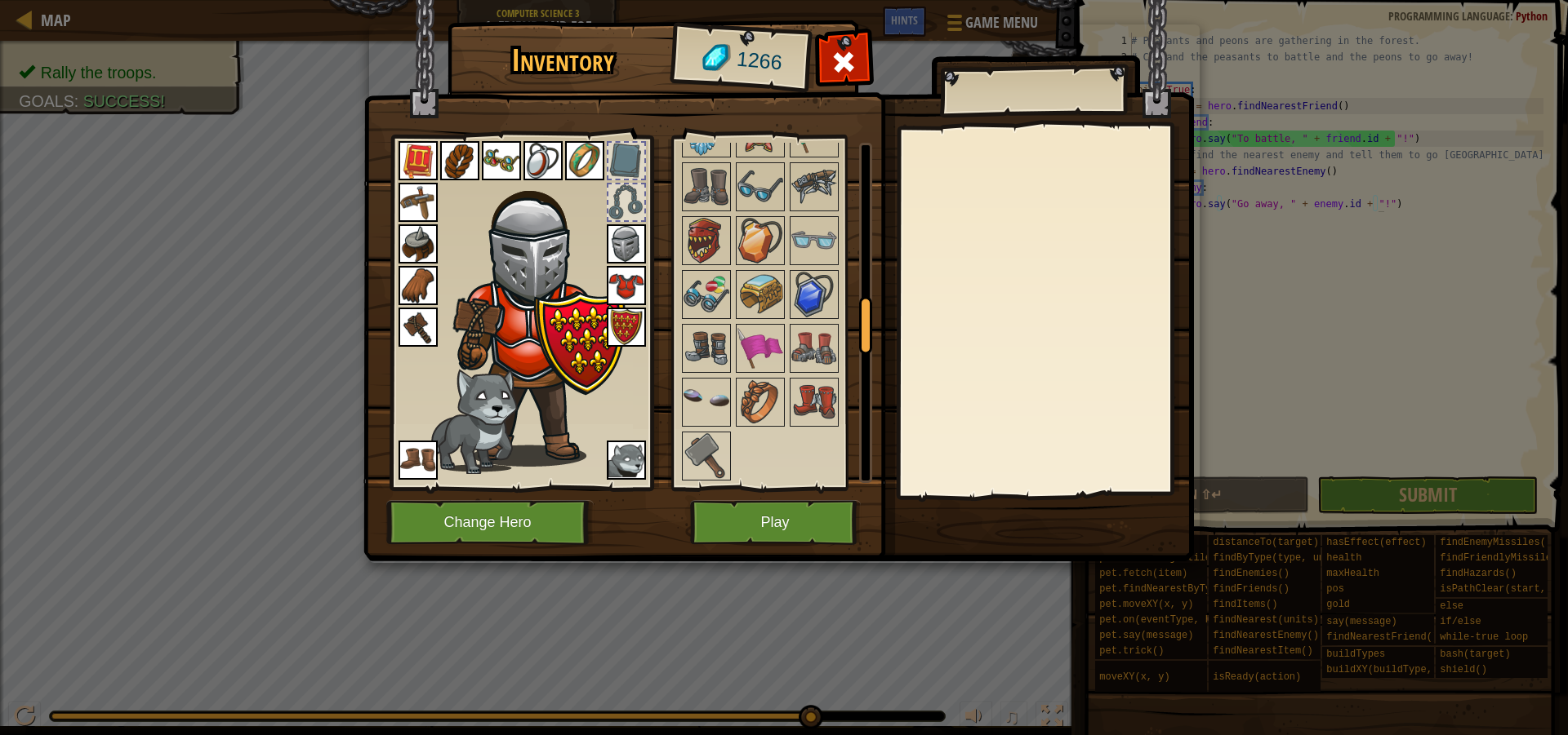
scroll to position [969, 0]
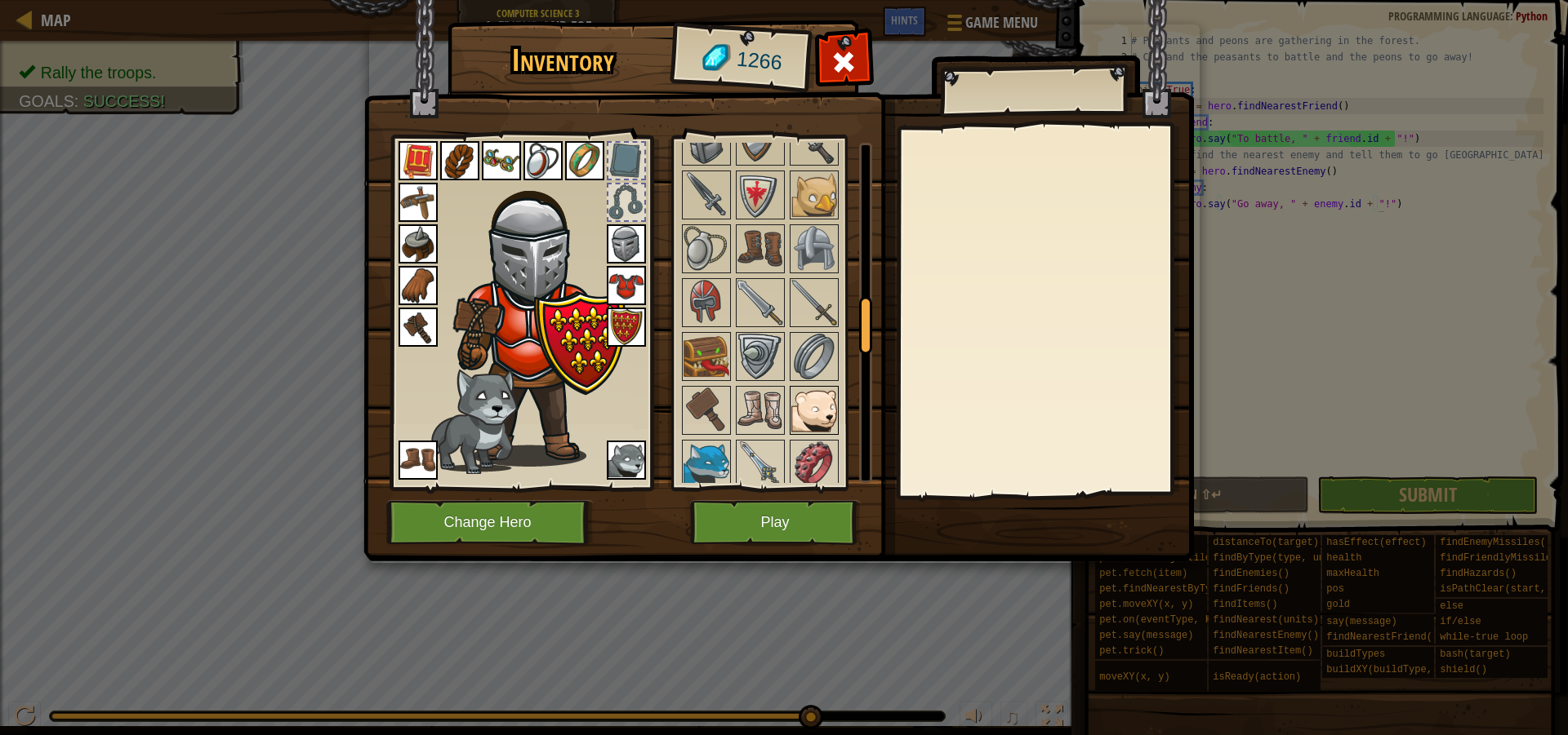
click at [818, 410] on img at bounding box center [814, 411] width 46 height 46
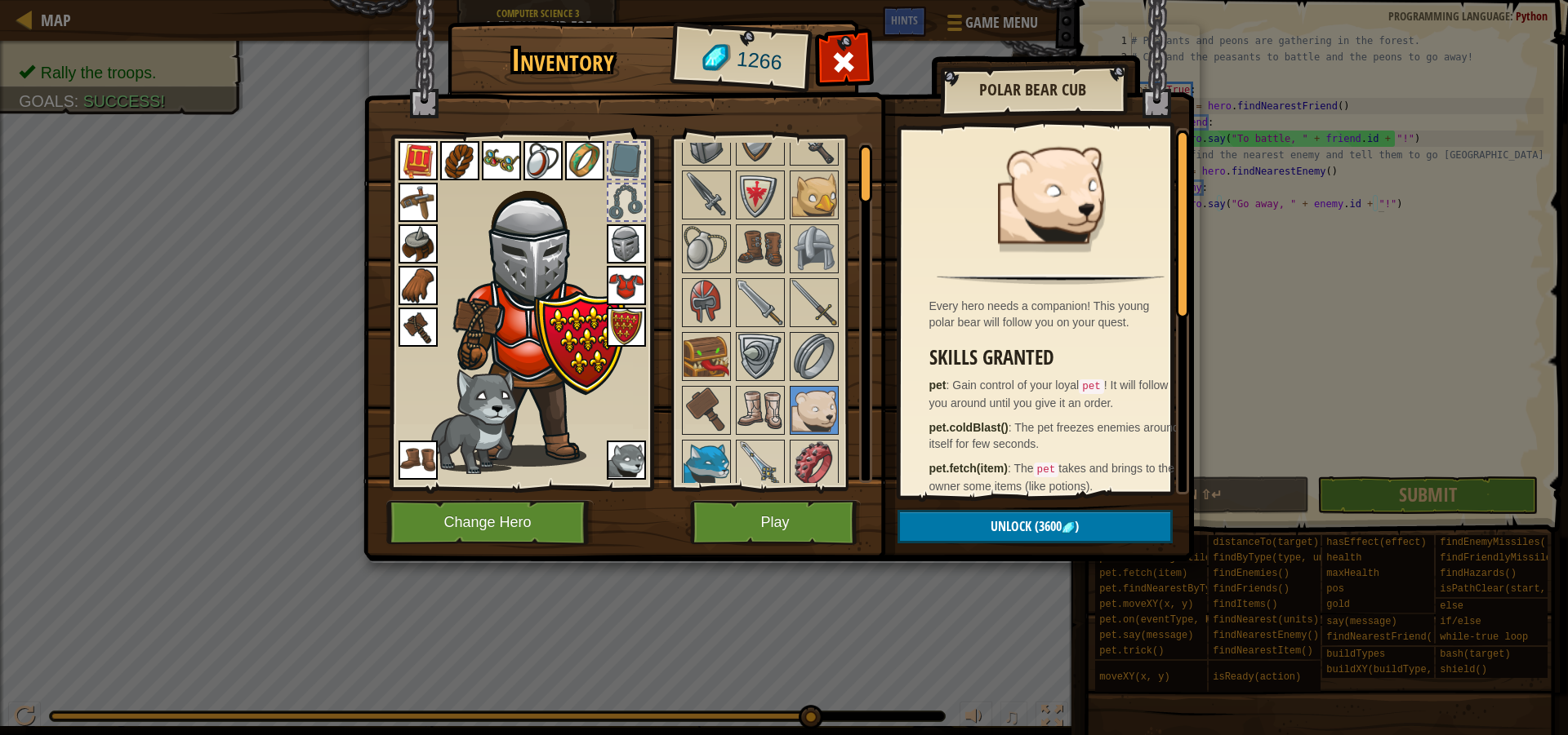
scroll to position [0, 0]
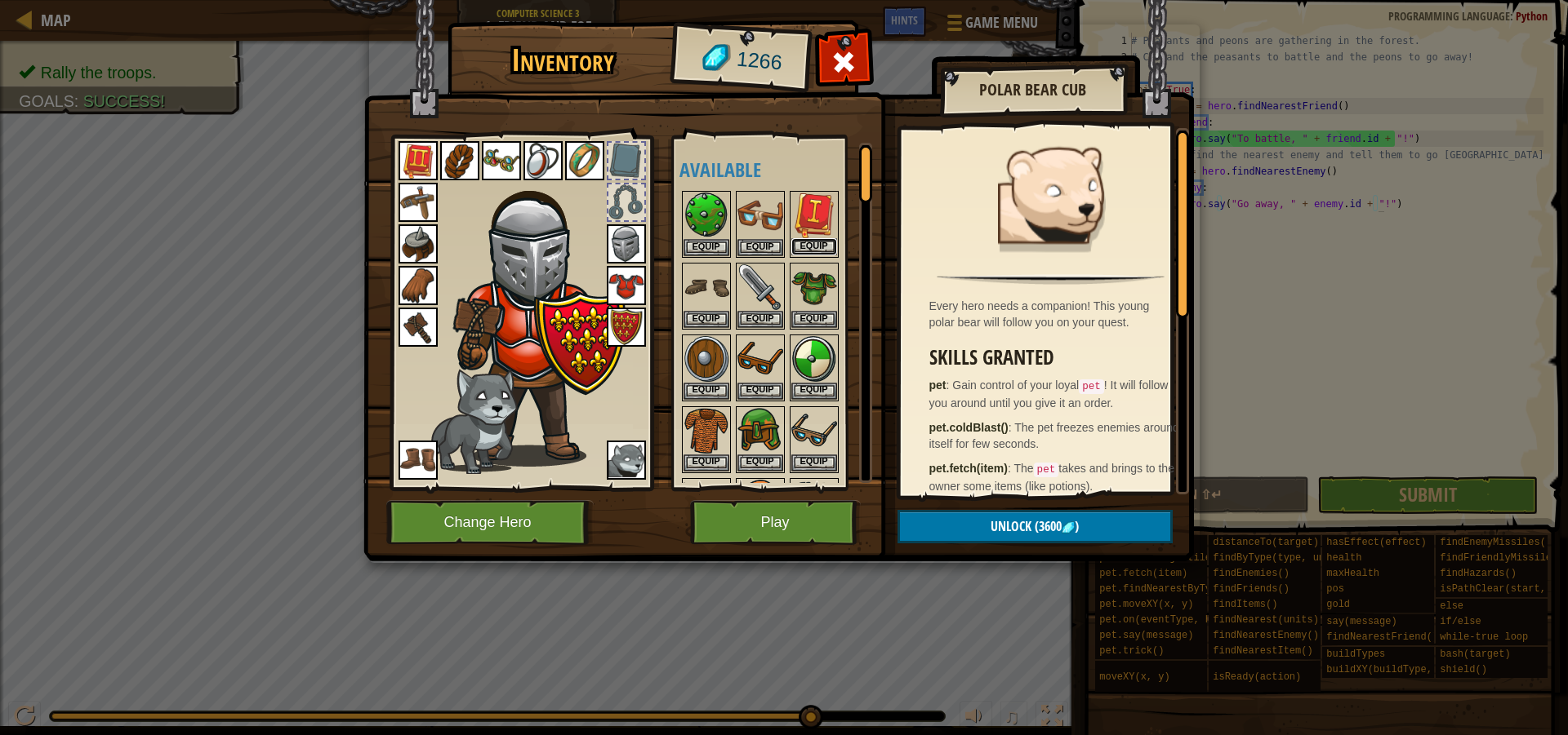
click at [813, 241] on button "Equip" at bounding box center [814, 247] width 46 height 17
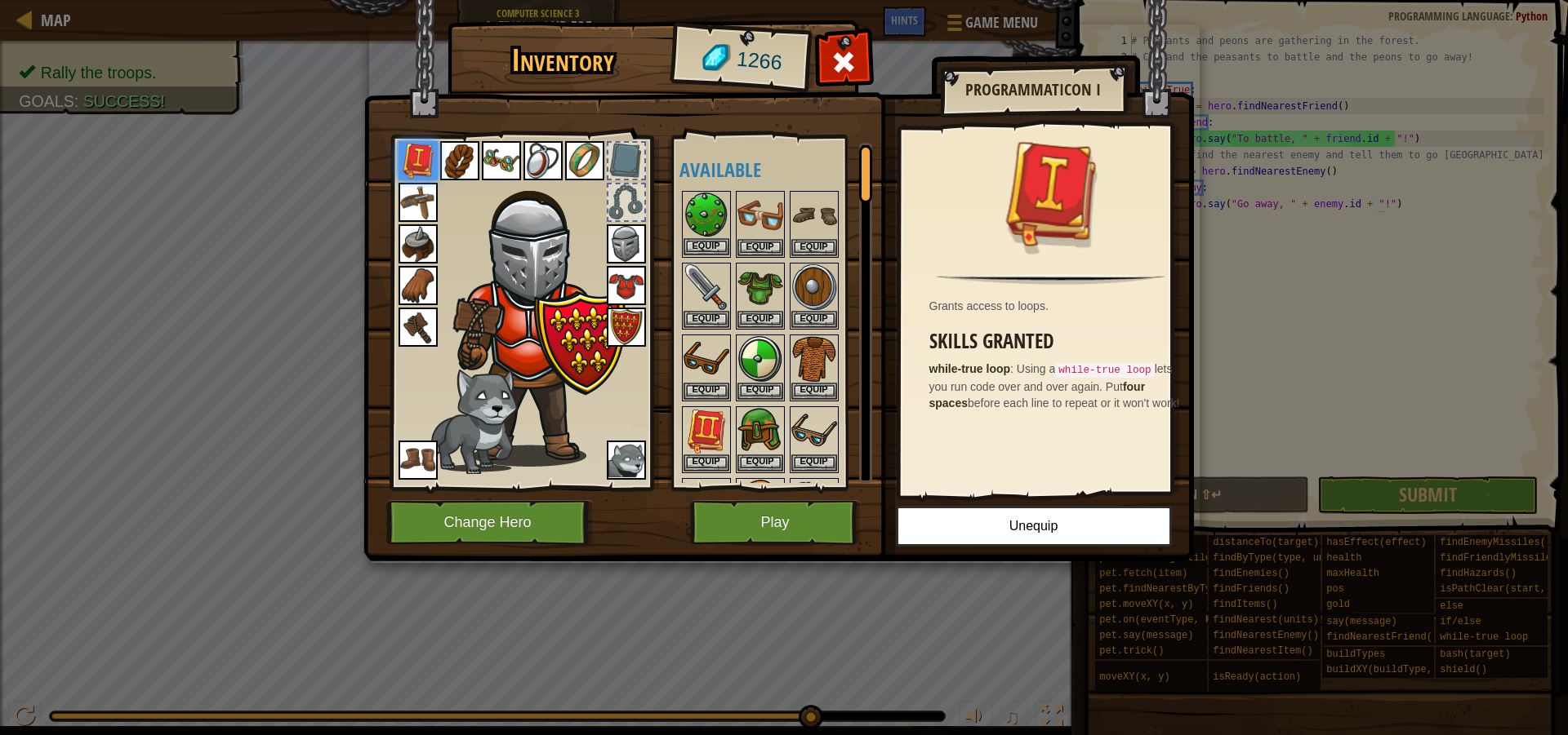
click at [713, 222] on img at bounding box center [706, 215] width 46 height 46
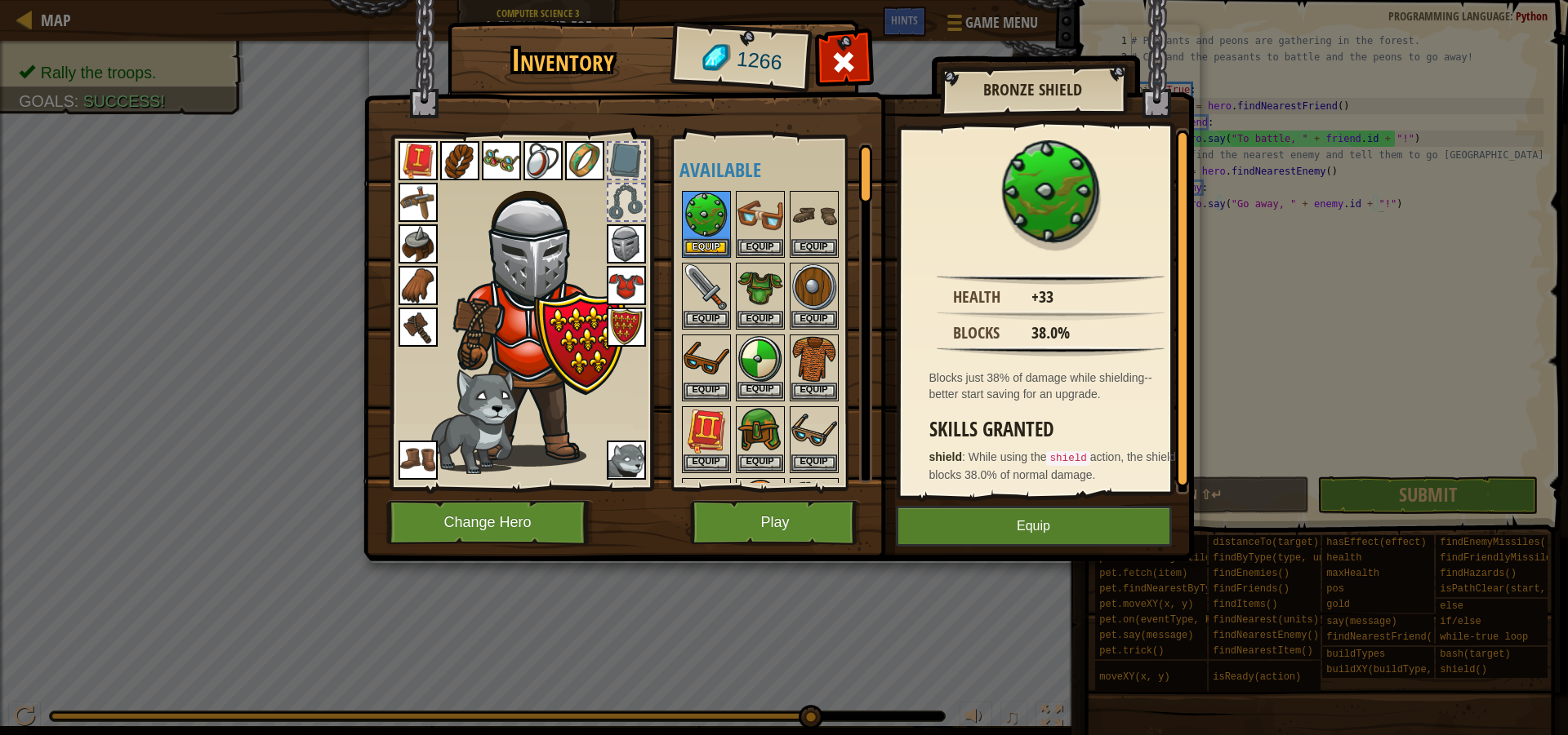
scroll to position [1741, 0]
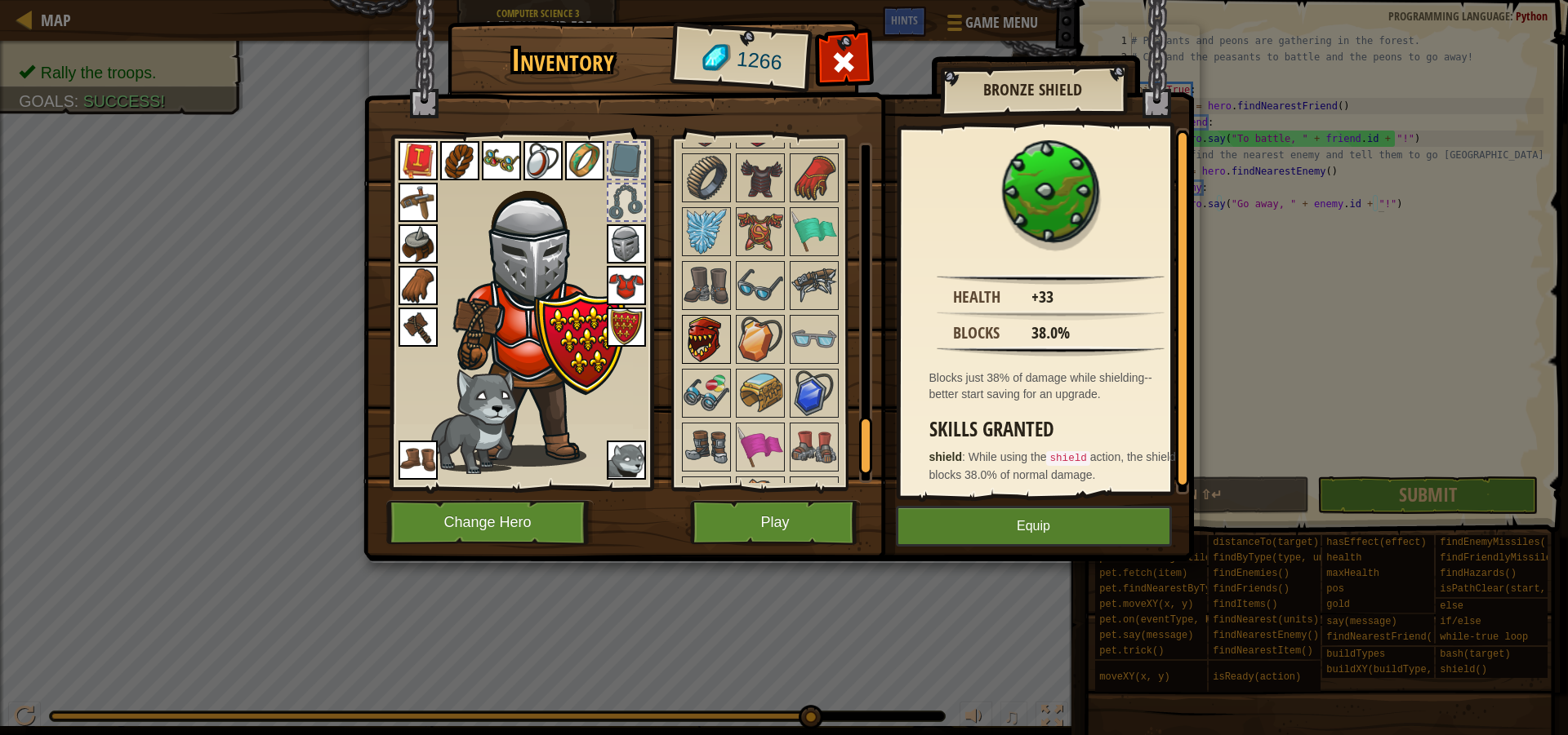
click at [696, 347] on img at bounding box center [706, 340] width 46 height 46
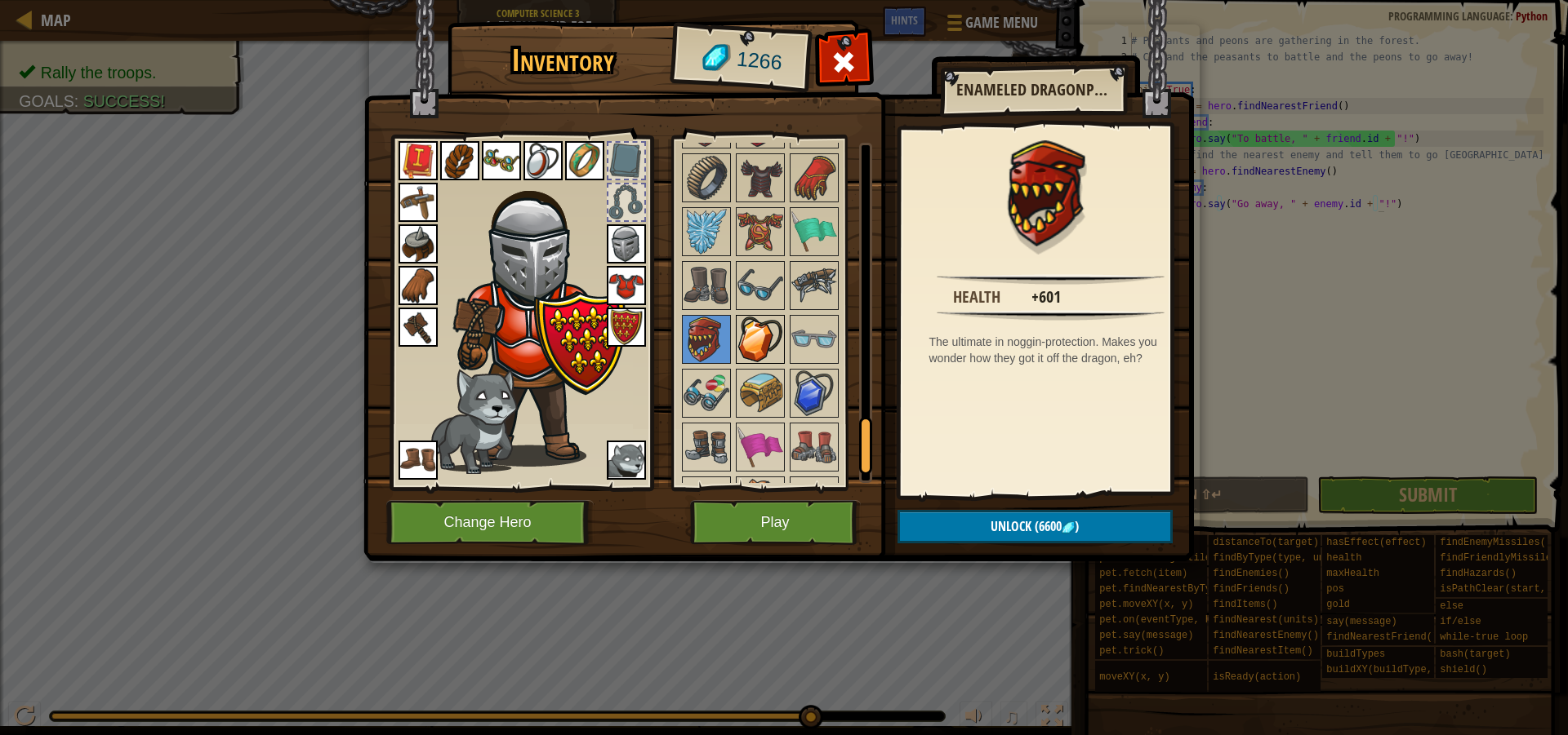
click at [743, 315] on div at bounding box center [759, 339] width 49 height 49
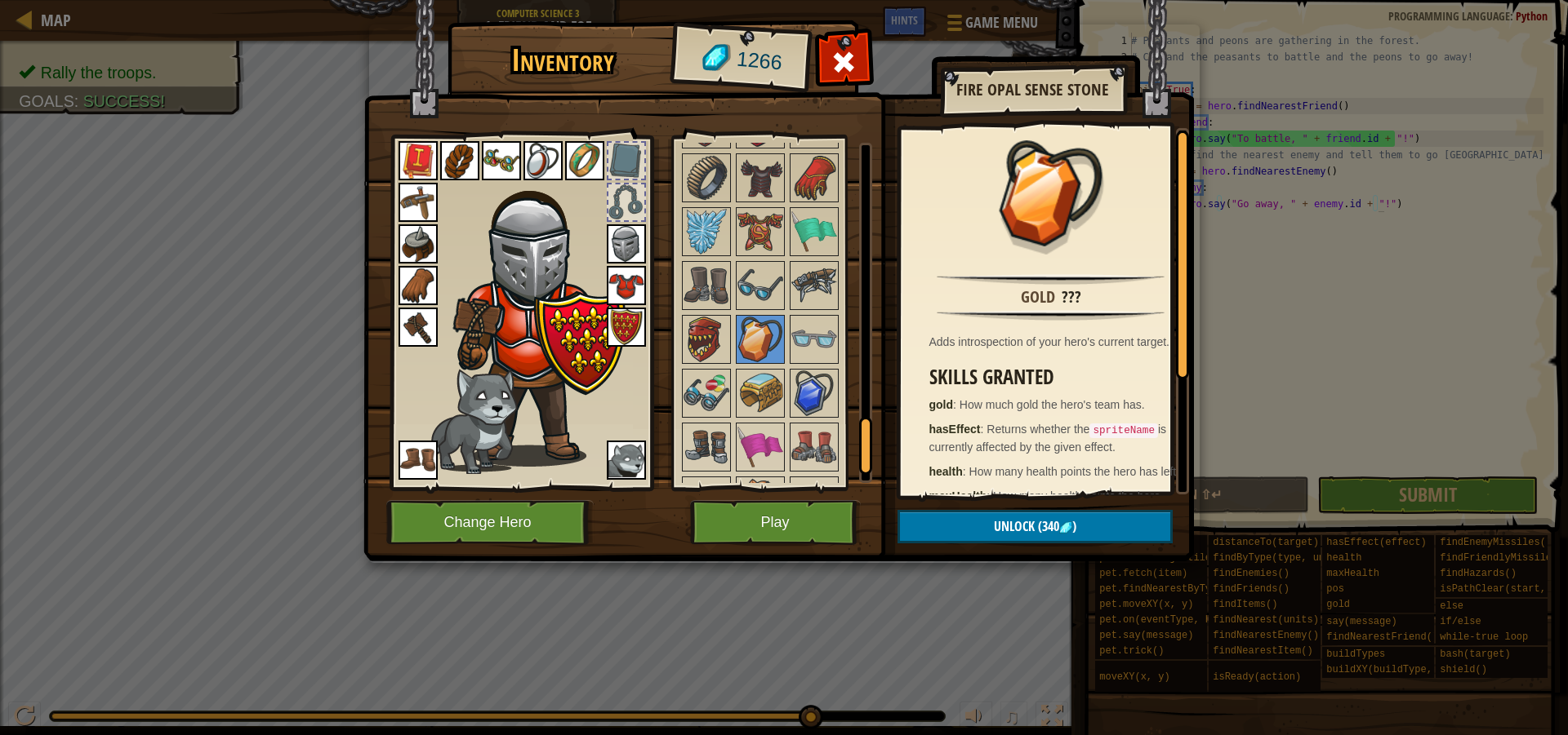
click at [637, 318] on img at bounding box center [626, 327] width 39 height 39
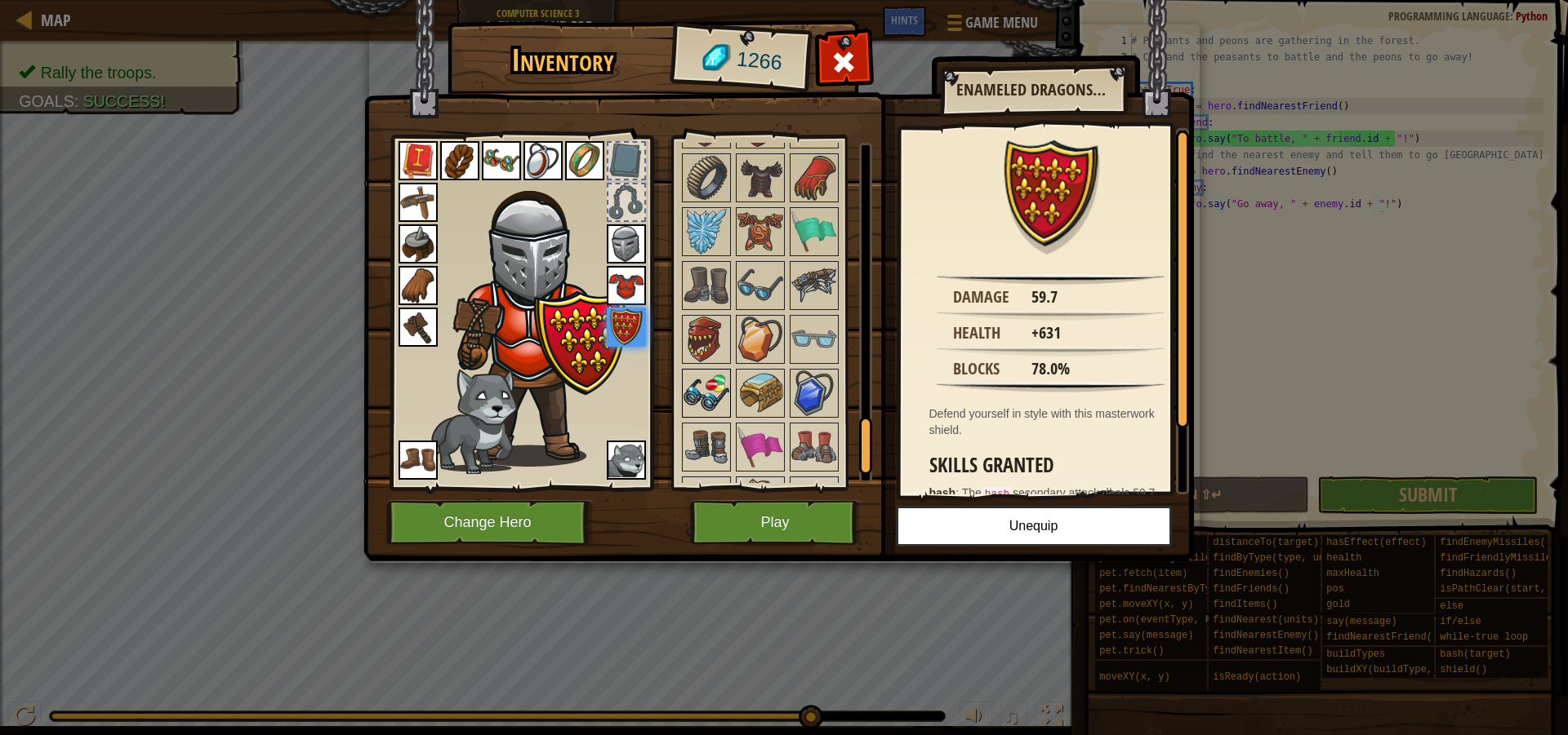
click at [712, 393] on img at bounding box center [706, 393] width 46 height 46
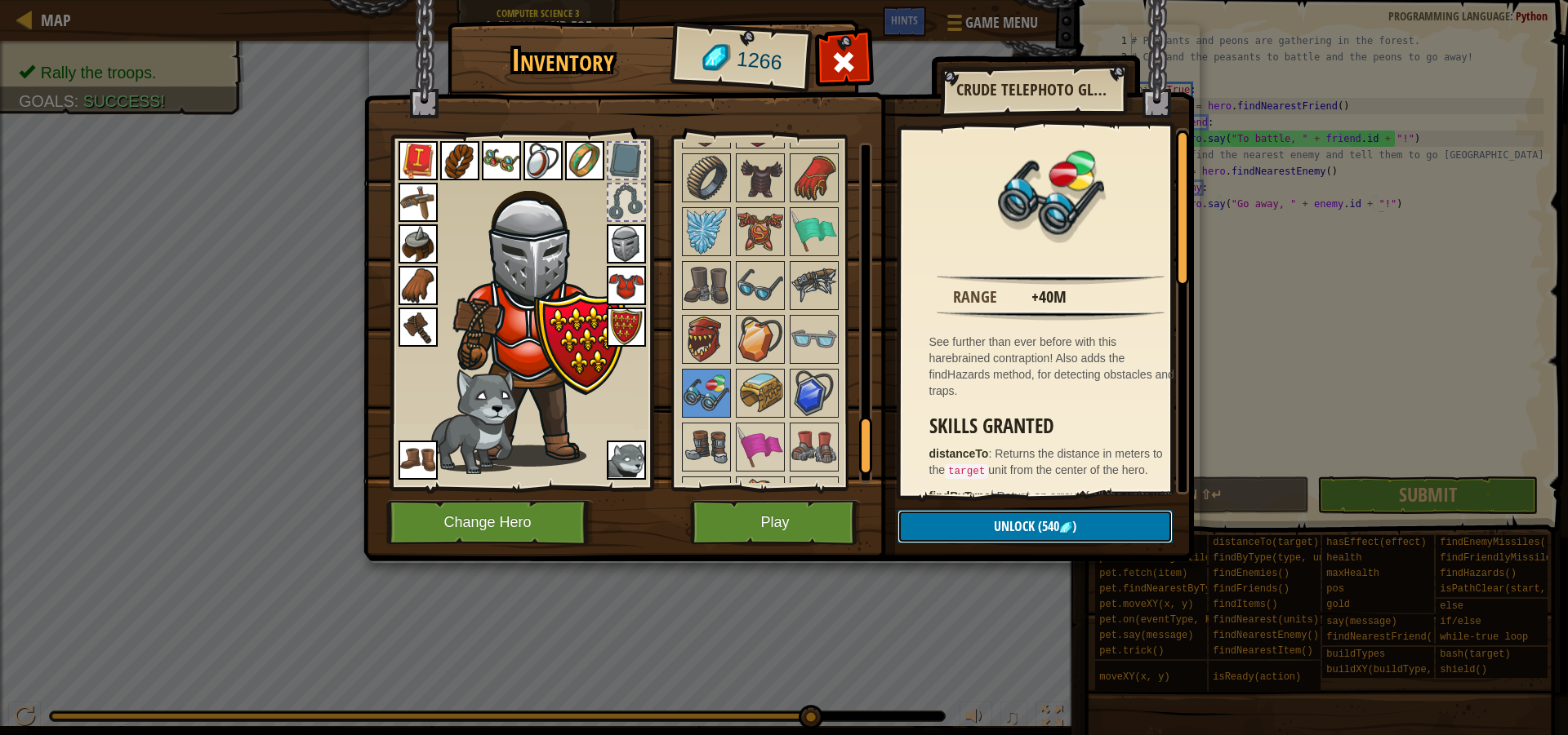
click at [1126, 515] on button "Unlock (540 )" at bounding box center [1035, 526] width 275 height 33
click at [500, 163] on img at bounding box center [501, 161] width 39 height 39
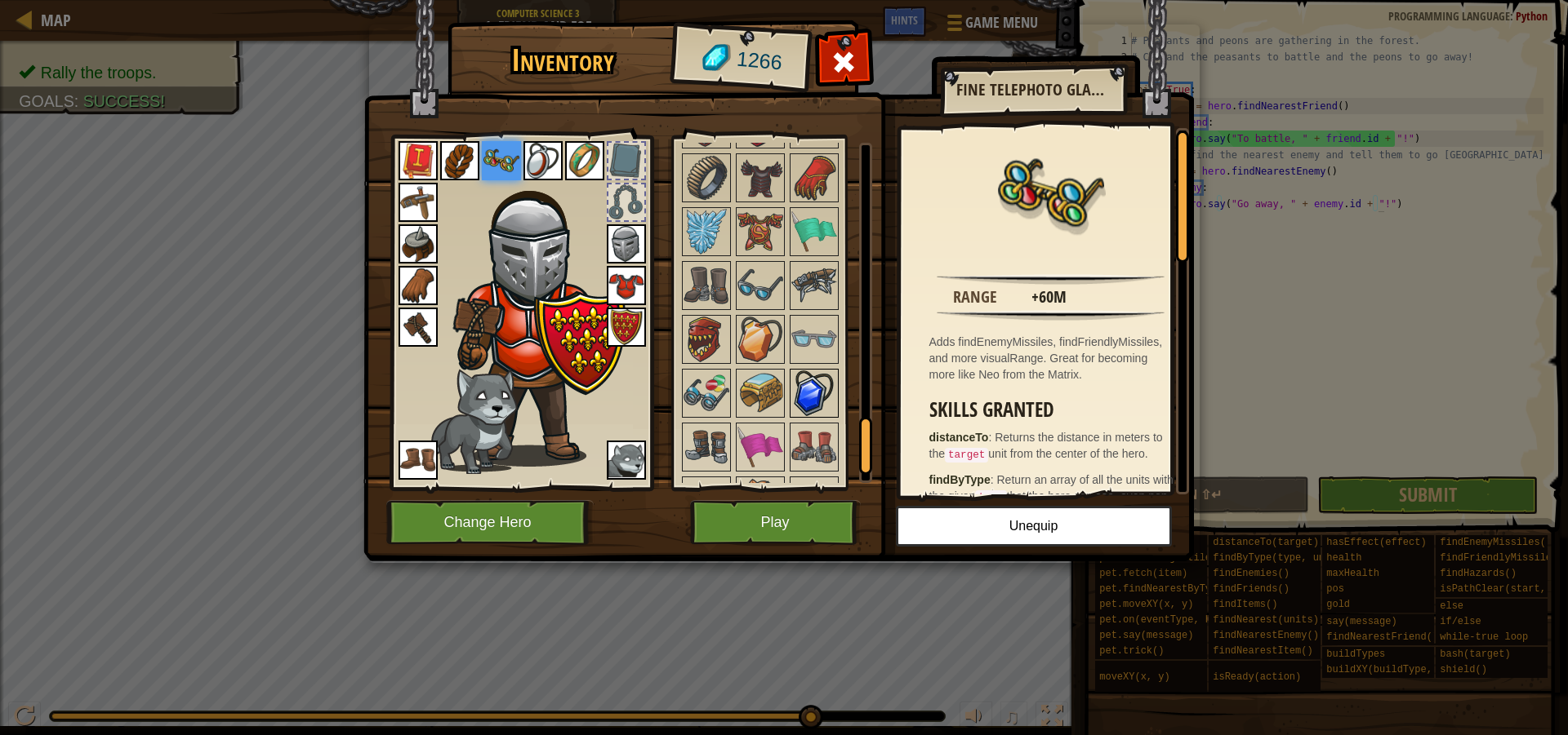
click at [800, 388] on img at bounding box center [814, 393] width 46 height 46
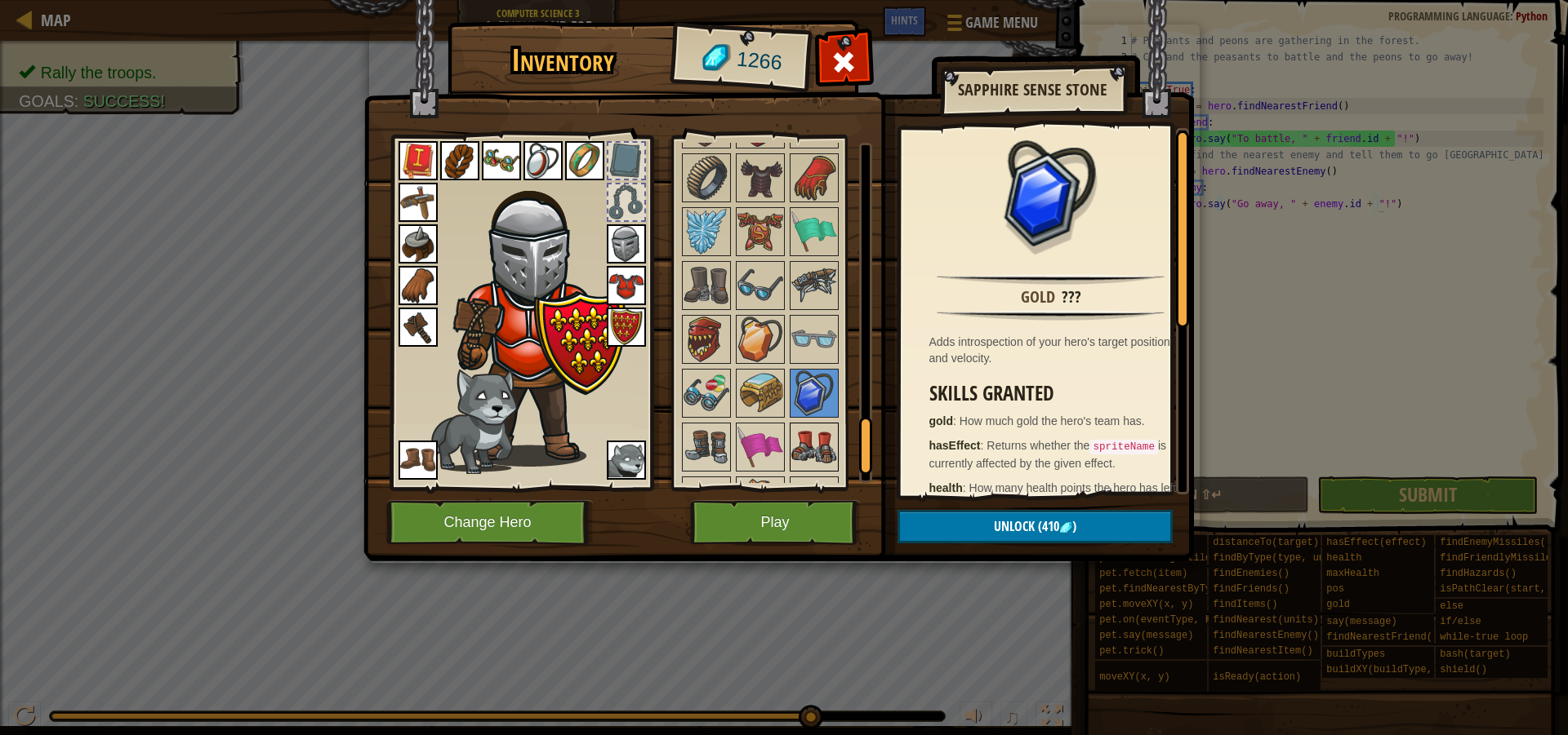
drag, startPoint x: 803, startPoint y: 435, endPoint x: 815, endPoint y: 426, distance: 15.0
click at [811, 431] on img at bounding box center [814, 447] width 46 height 46
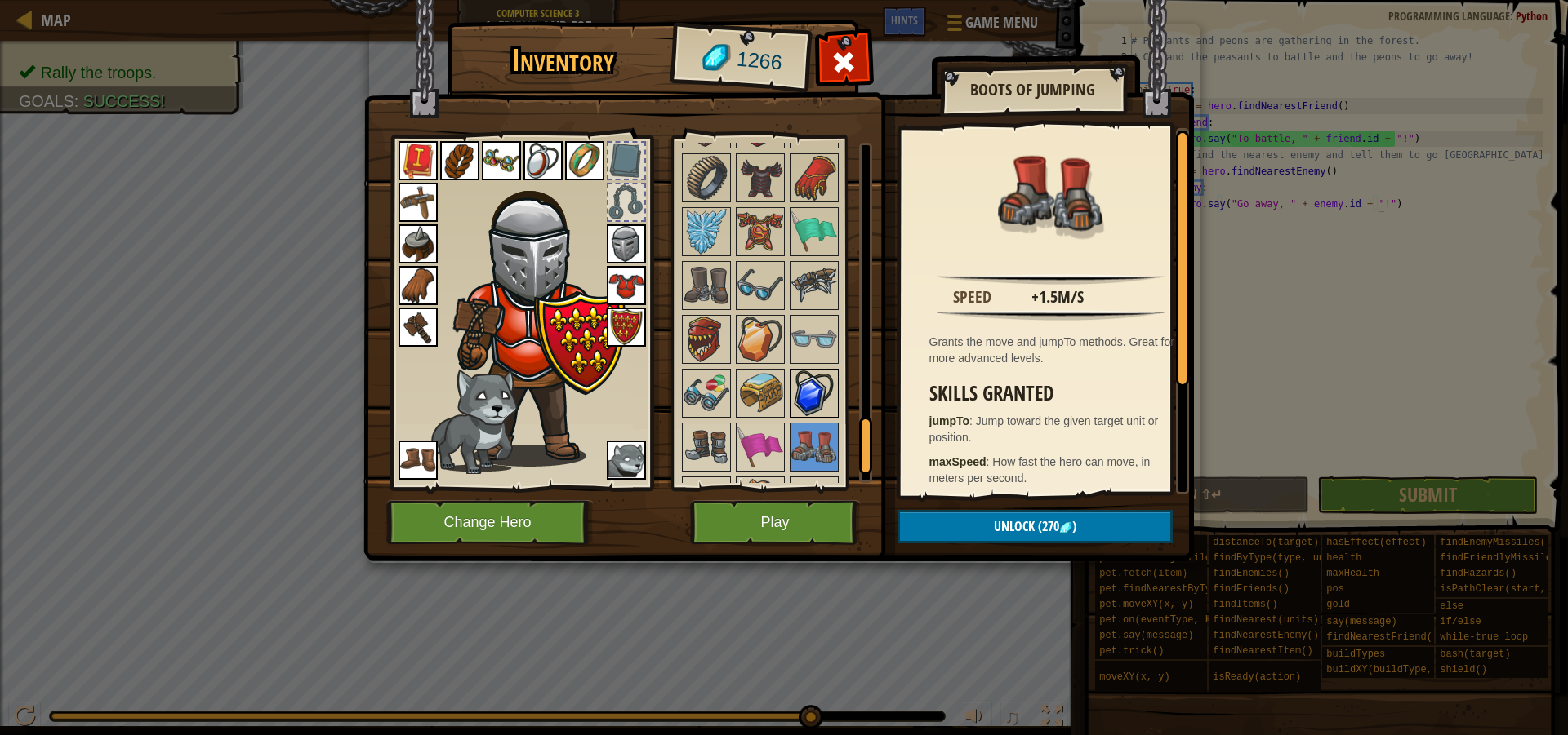
scroll to position [1840, 0]
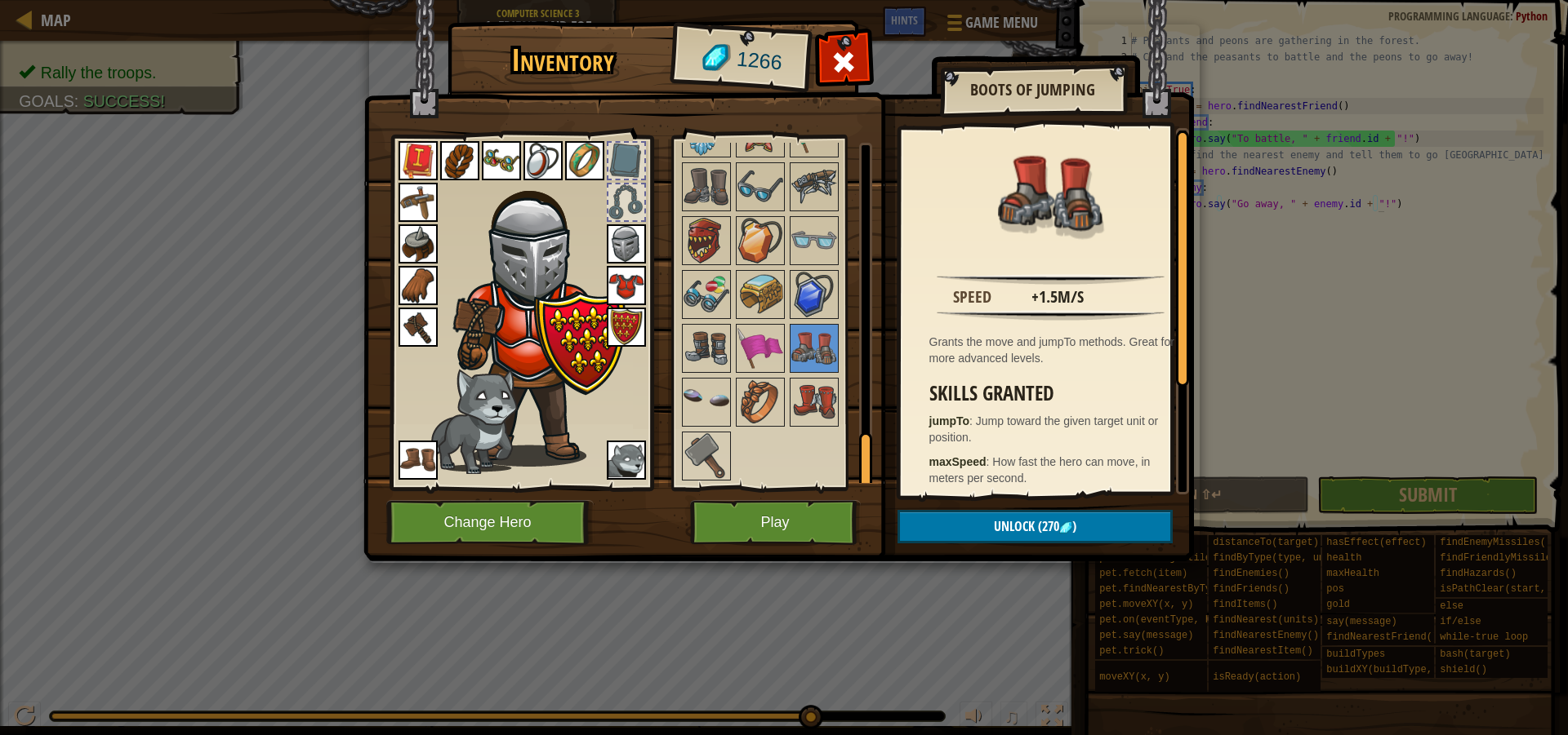
click at [412, 471] on img at bounding box center [418, 460] width 39 height 39
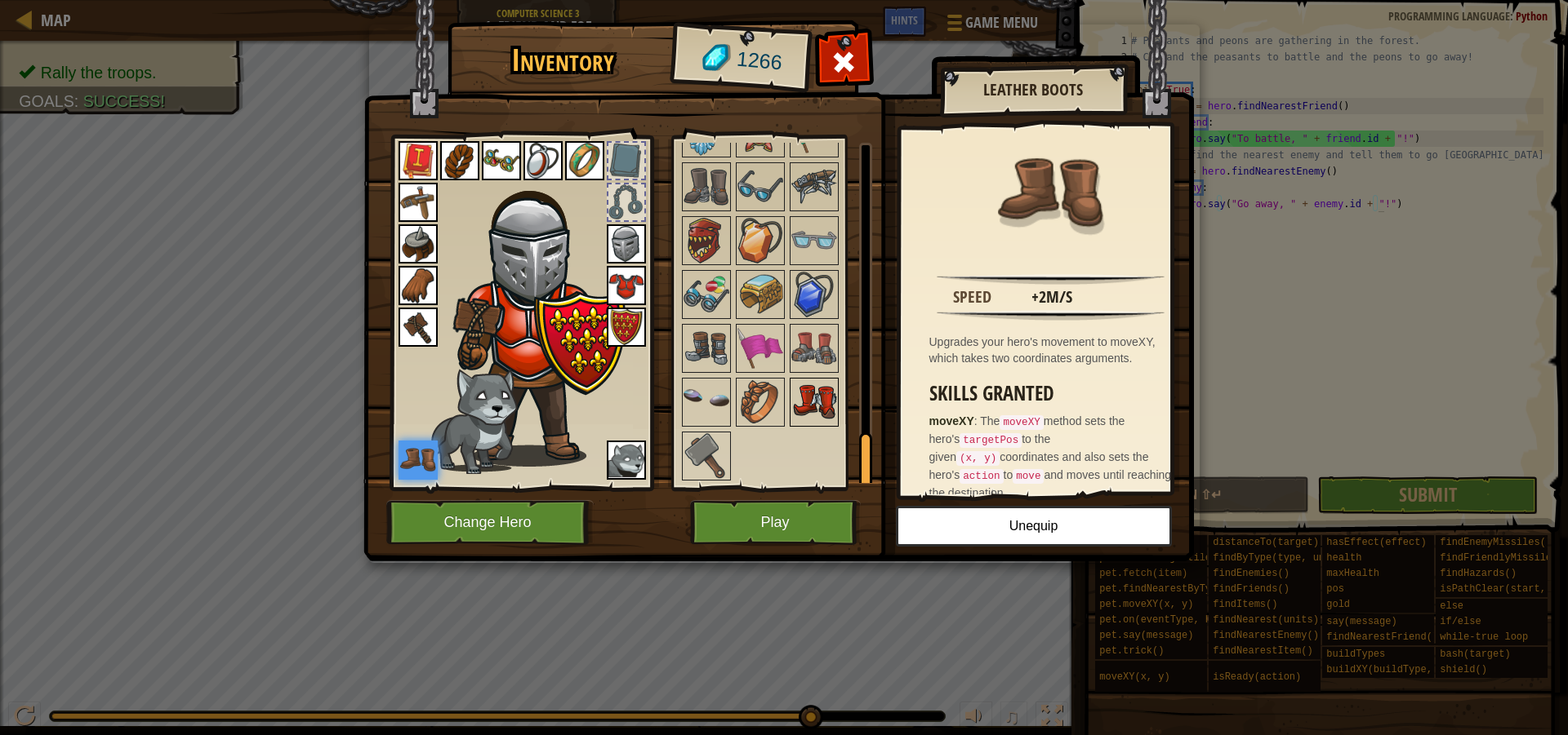
click at [801, 381] on img at bounding box center [814, 403] width 46 height 46
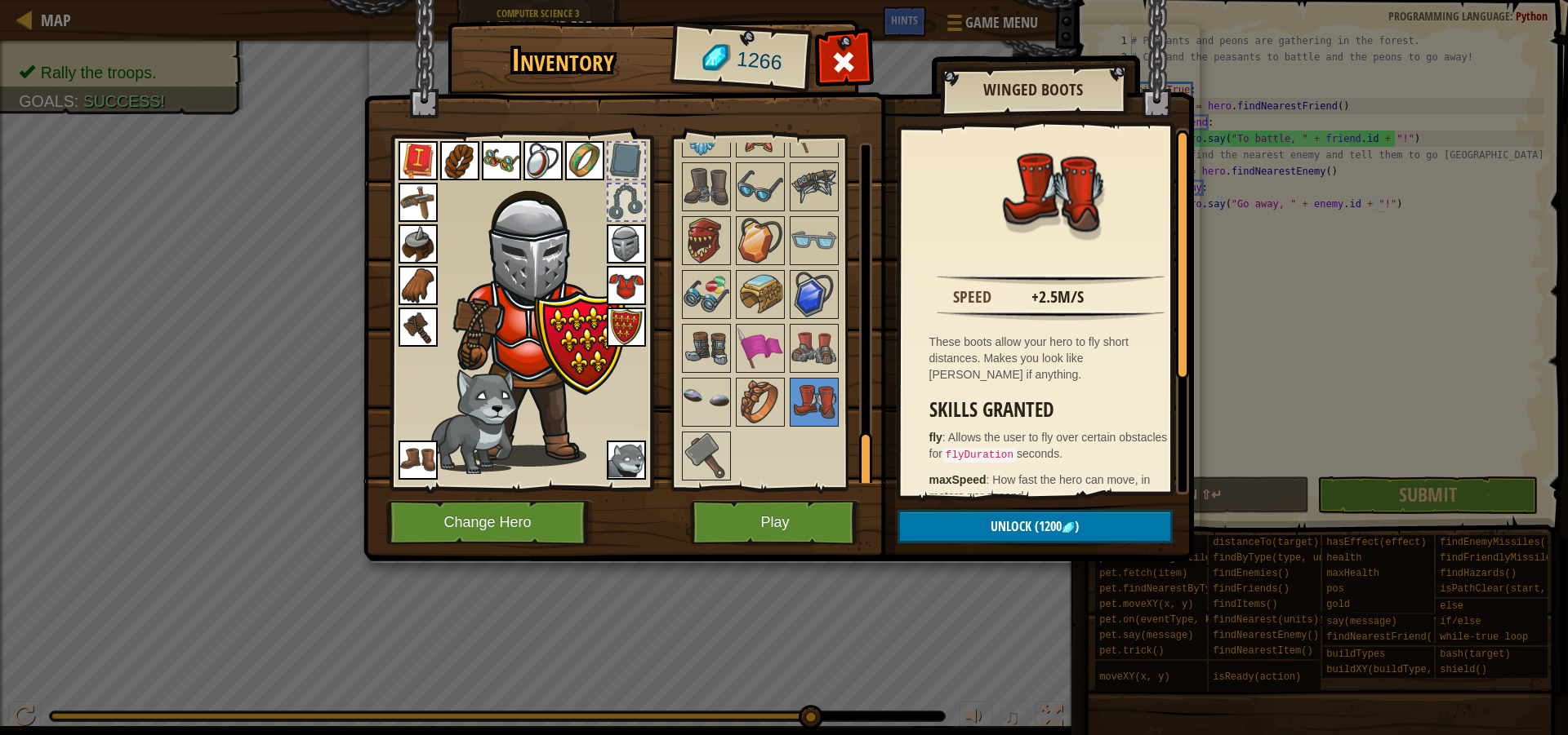
click at [404, 463] on img at bounding box center [418, 460] width 39 height 39
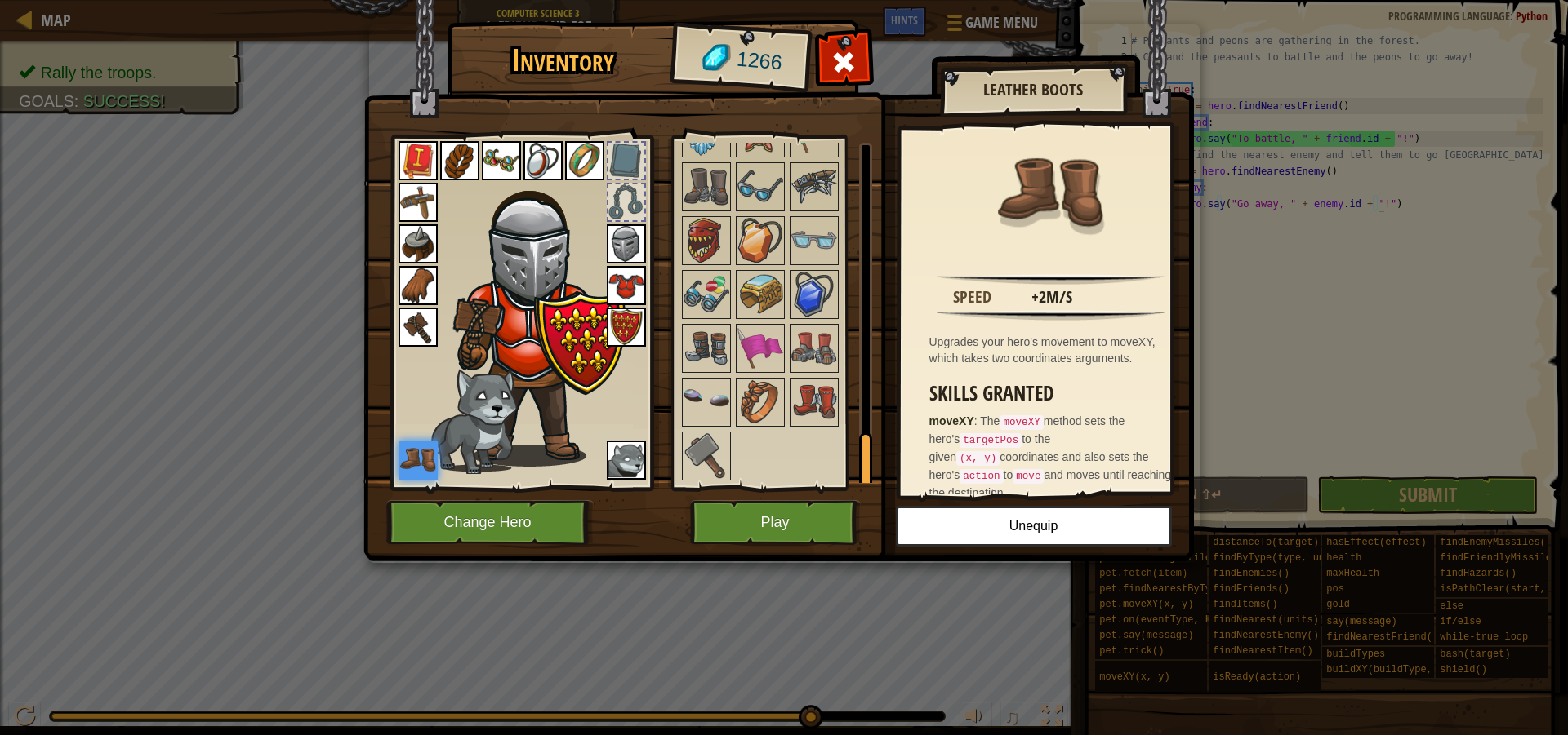
click at [823, 417] on img at bounding box center [814, 403] width 46 height 46
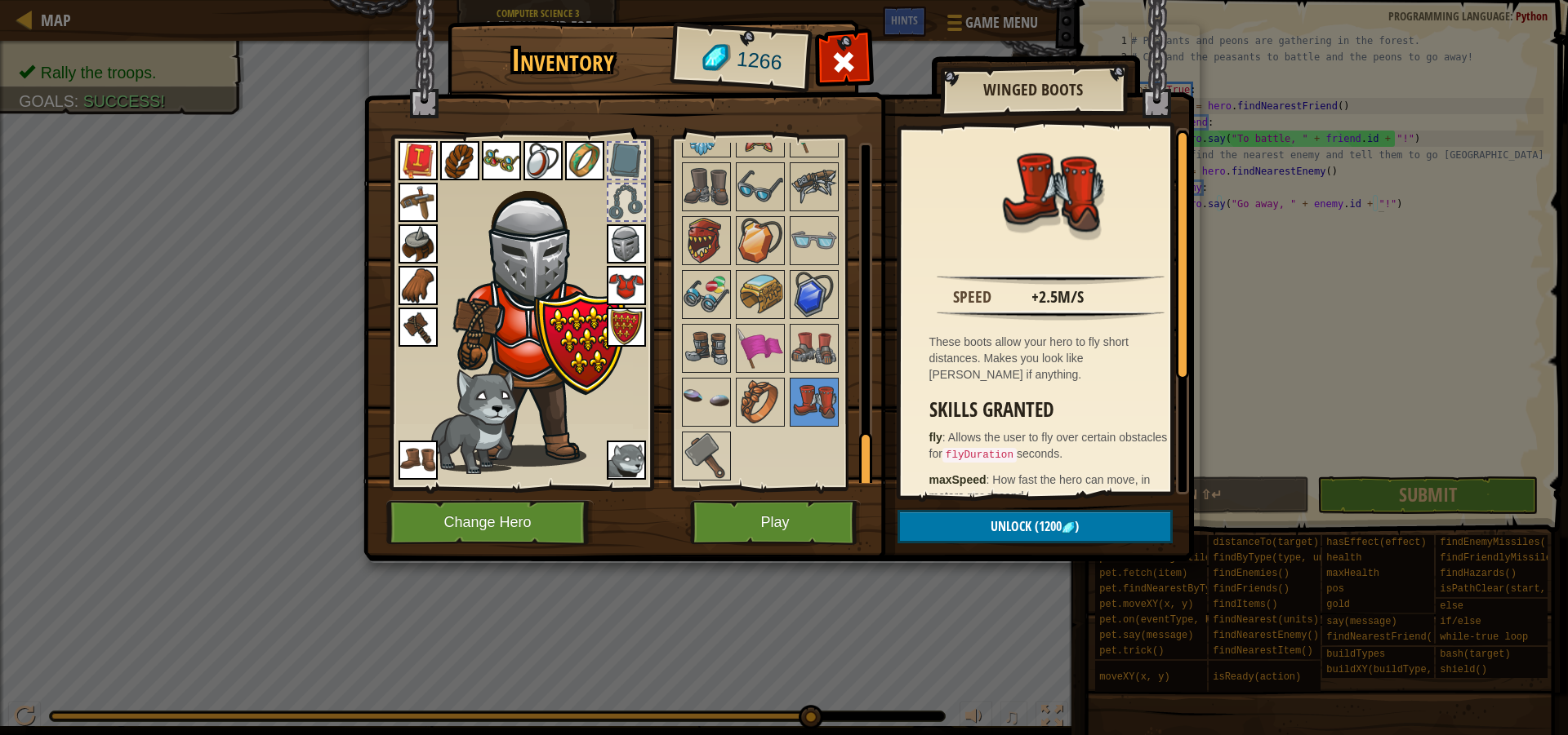
click at [1069, 506] on img at bounding box center [778, 266] width 830 height 593
click at [1072, 525] on img at bounding box center [1068, 527] width 13 height 13
click at [1072, 525] on button "Confirm" at bounding box center [1035, 526] width 275 height 33
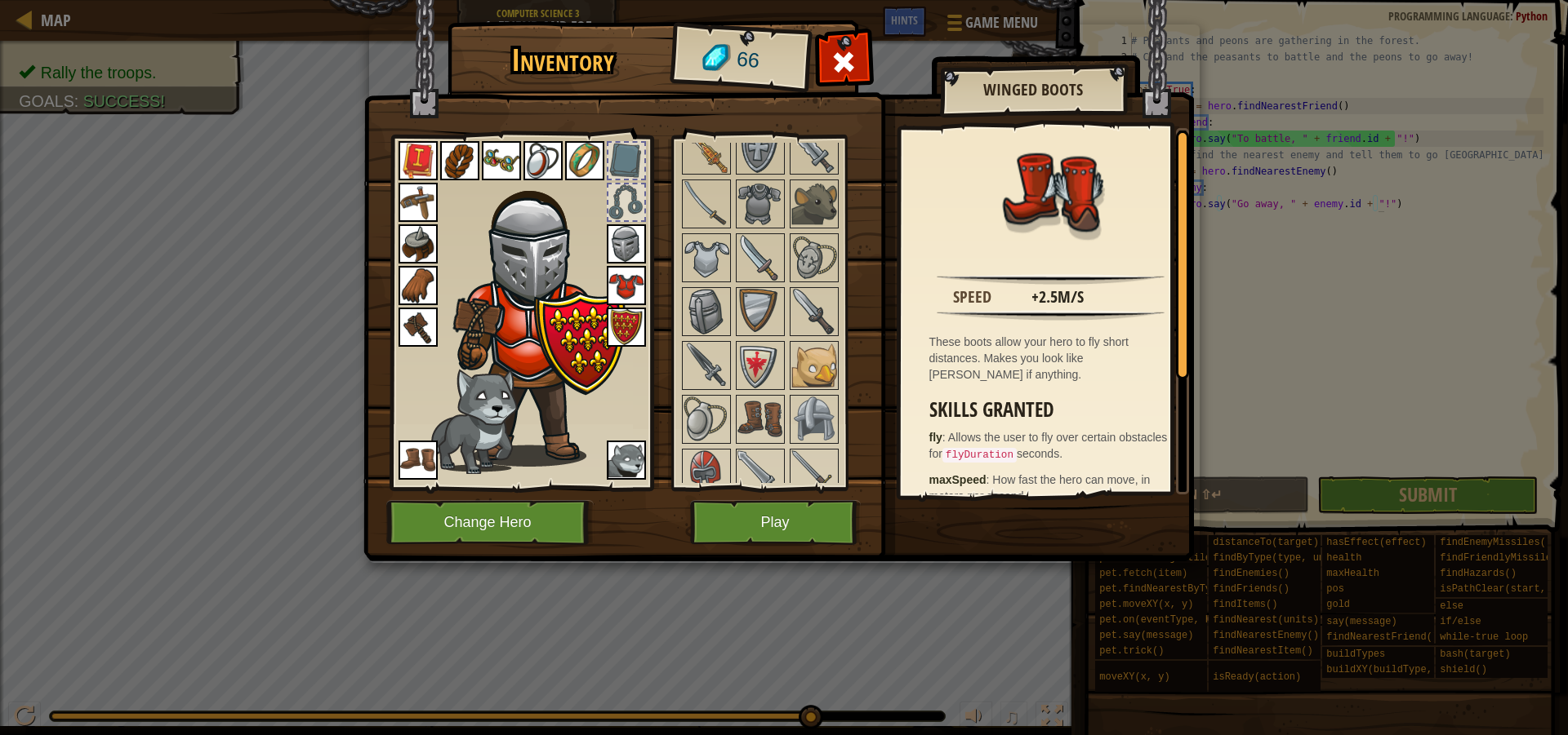
scroll to position [0, 0]
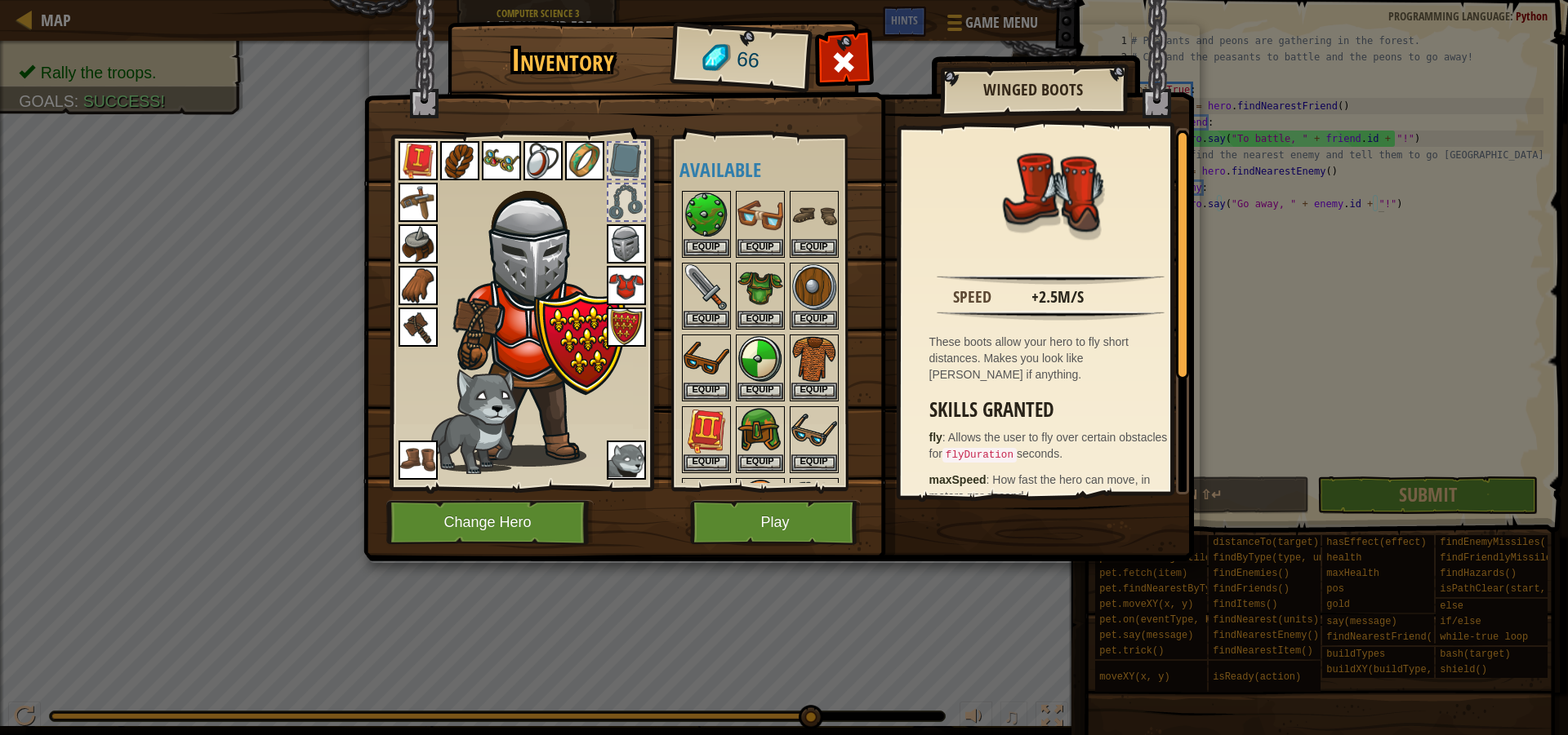
click at [759, 479] on img at bounding box center [760, 502] width 46 height 46
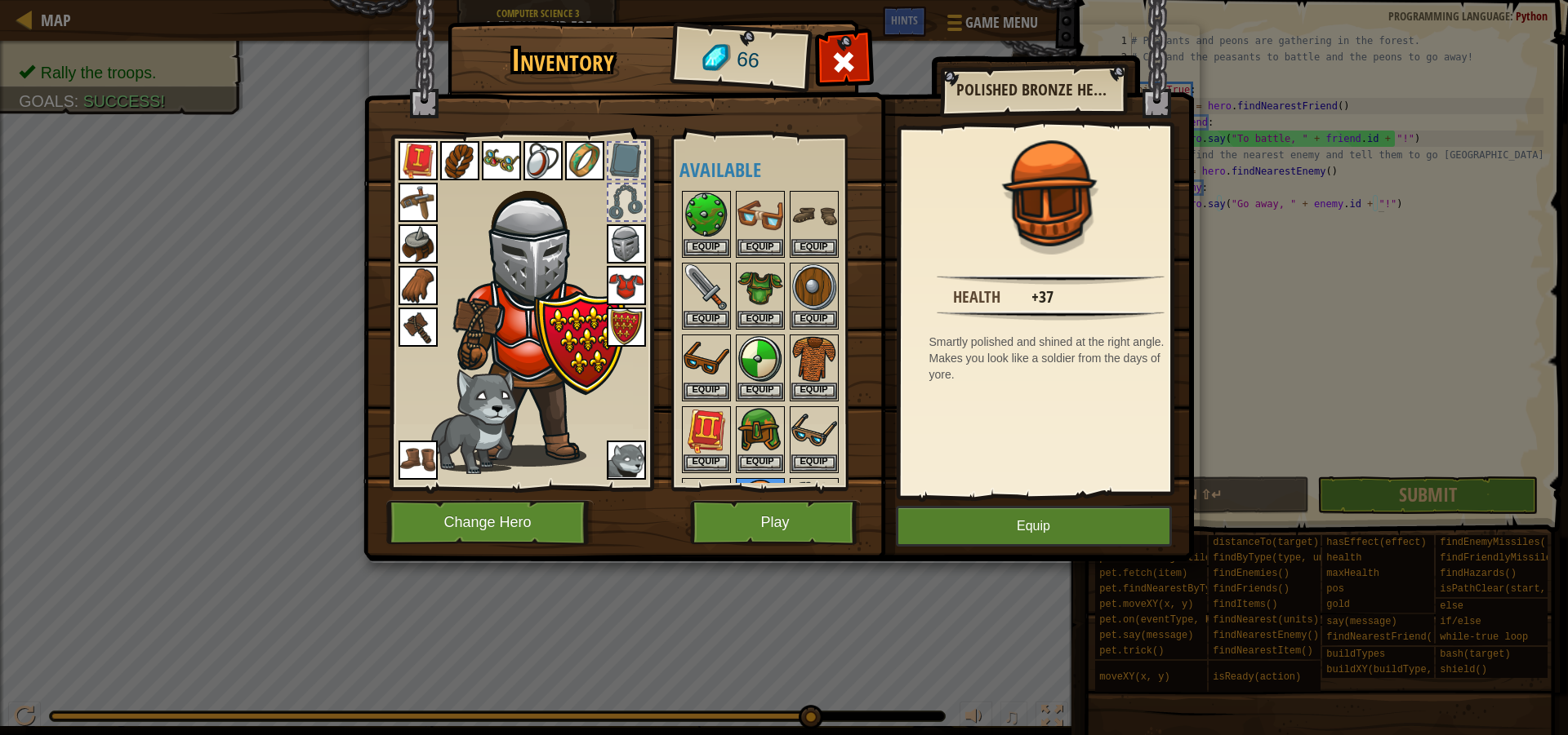
click at [716, 483] on div "Available Equip Equip Equip Equip Equip Equip Equip Equip Equip Equip Equip Equ…" at bounding box center [772, 313] width 200 height 355
click at [794, 478] on div "Equip" at bounding box center [814, 511] width 49 height 67
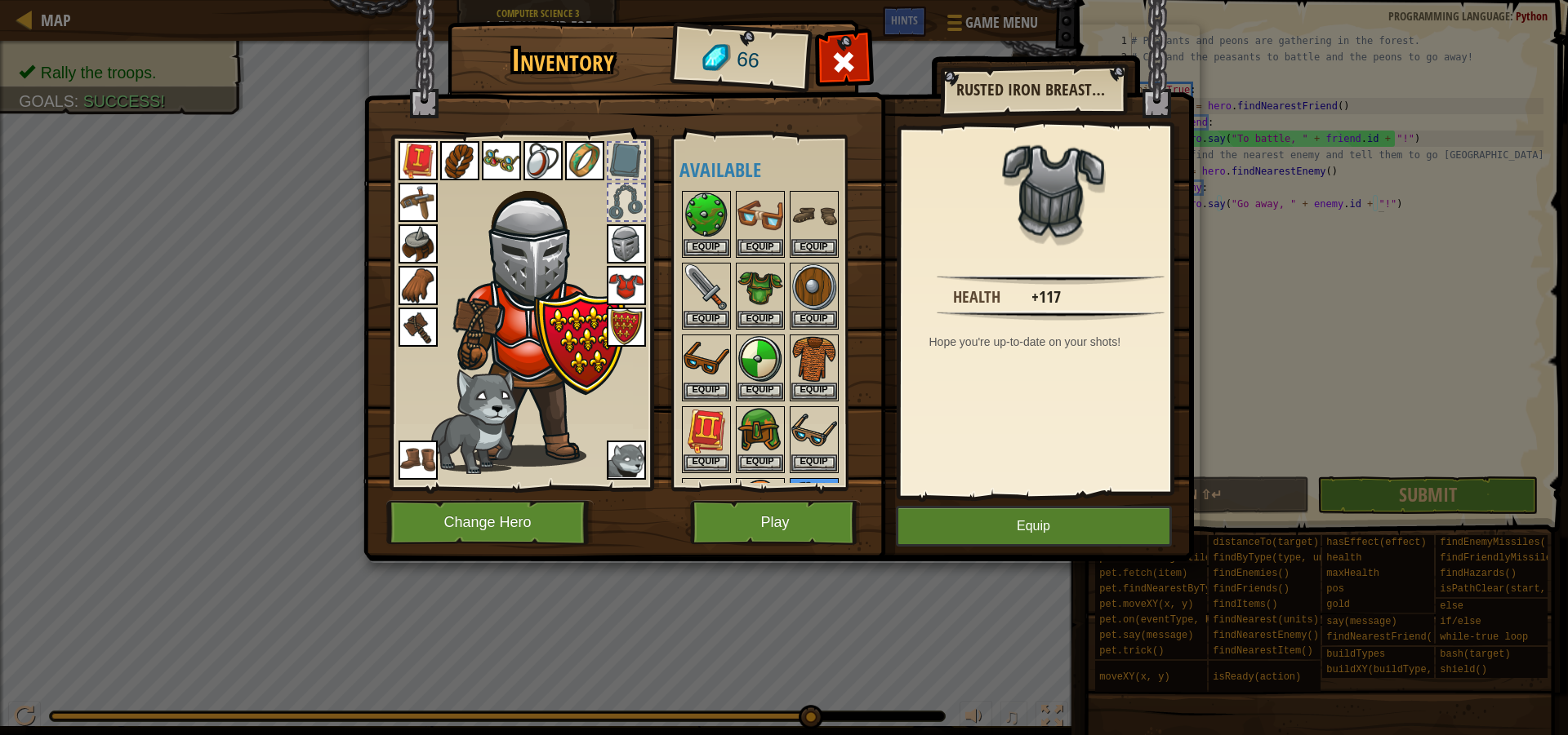
click at [700, 478] on div "Equip" at bounding box center [706, 511] width 49 height 67
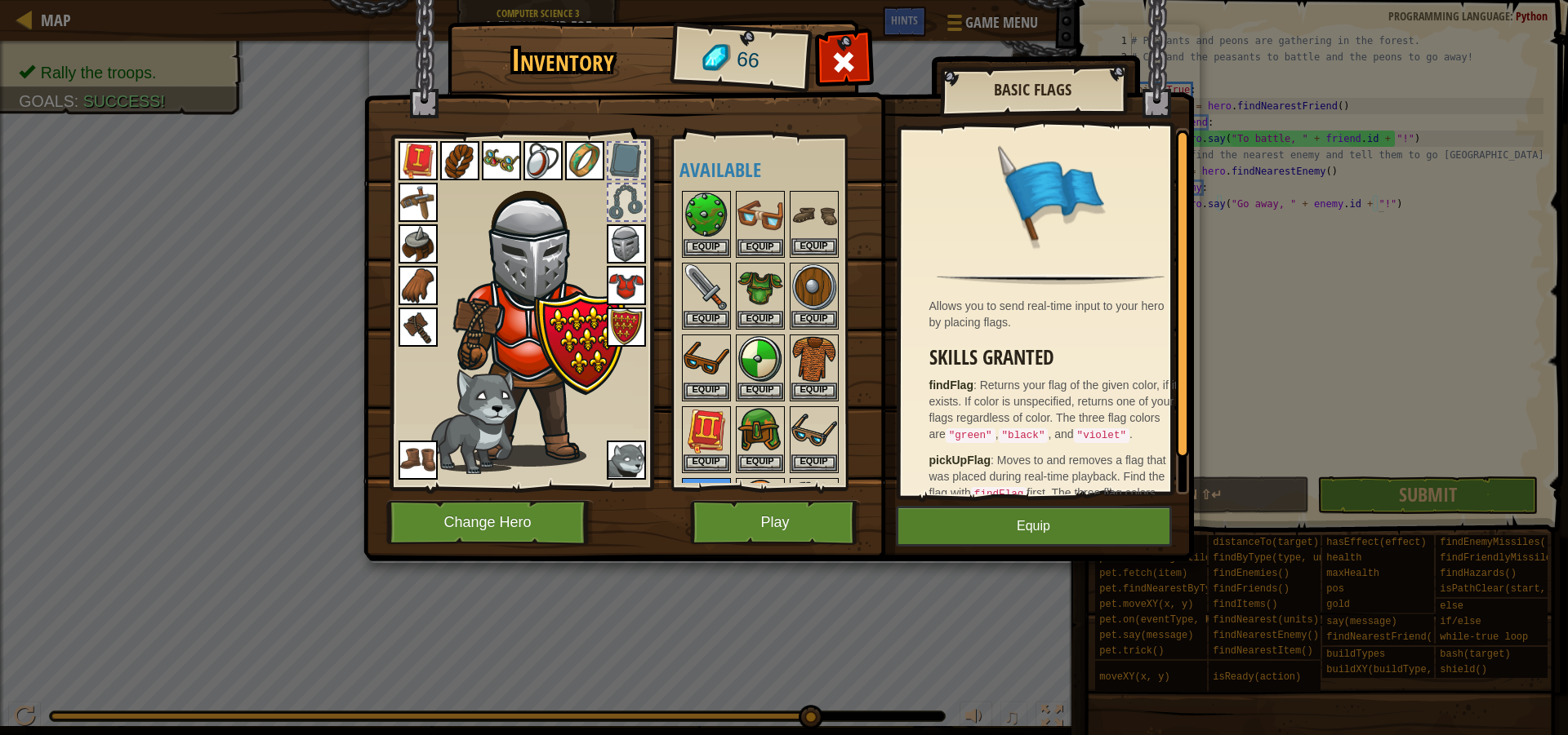
click at [814, 225] on img at bounding box center [814, 215] width 46 height 46
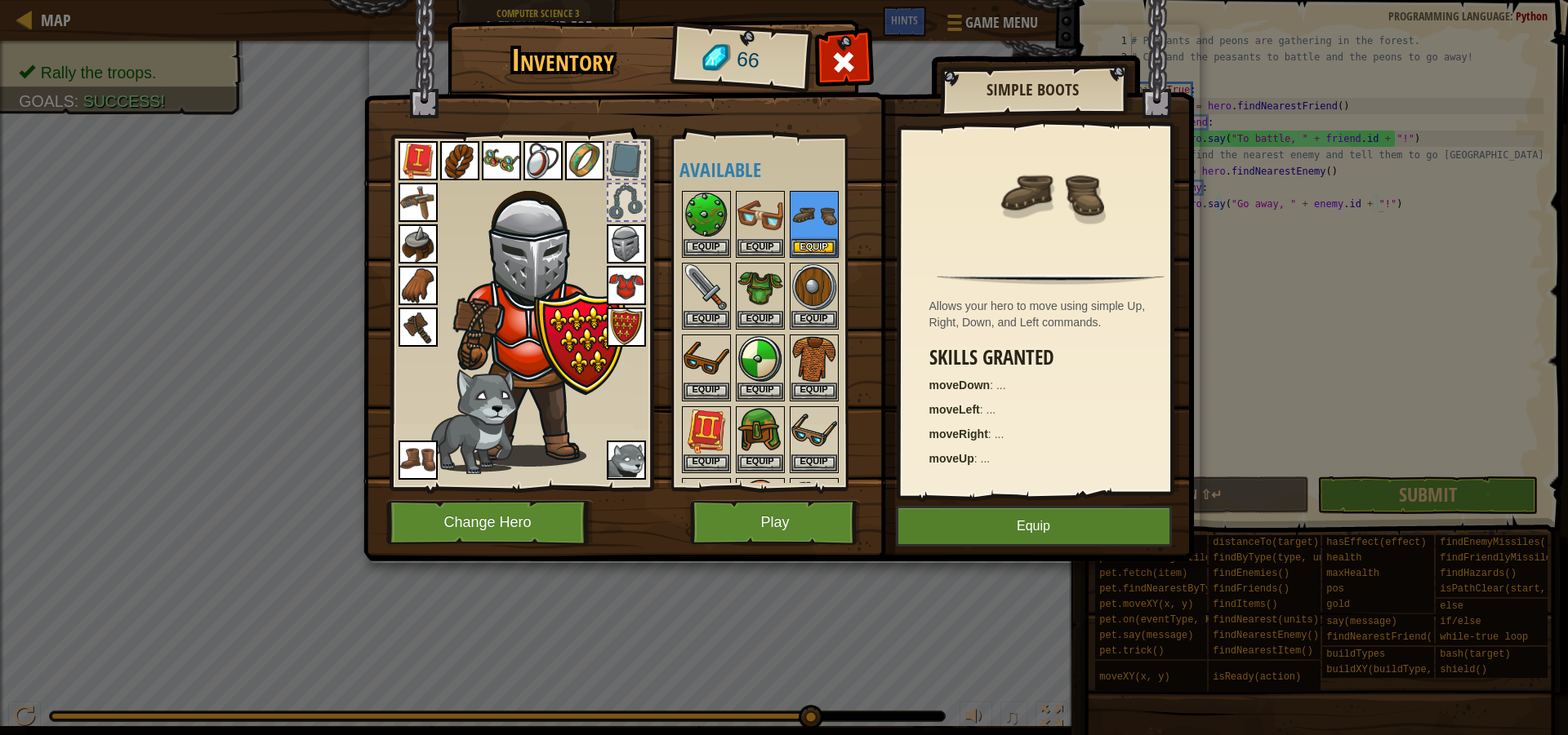
click at [355, 463] on div "Inventory 66 Available Equip Equip Equip Equip Equip Equip Equip Equip Equip Eq…" at bounding box center [784, 367] width 1568 height 735
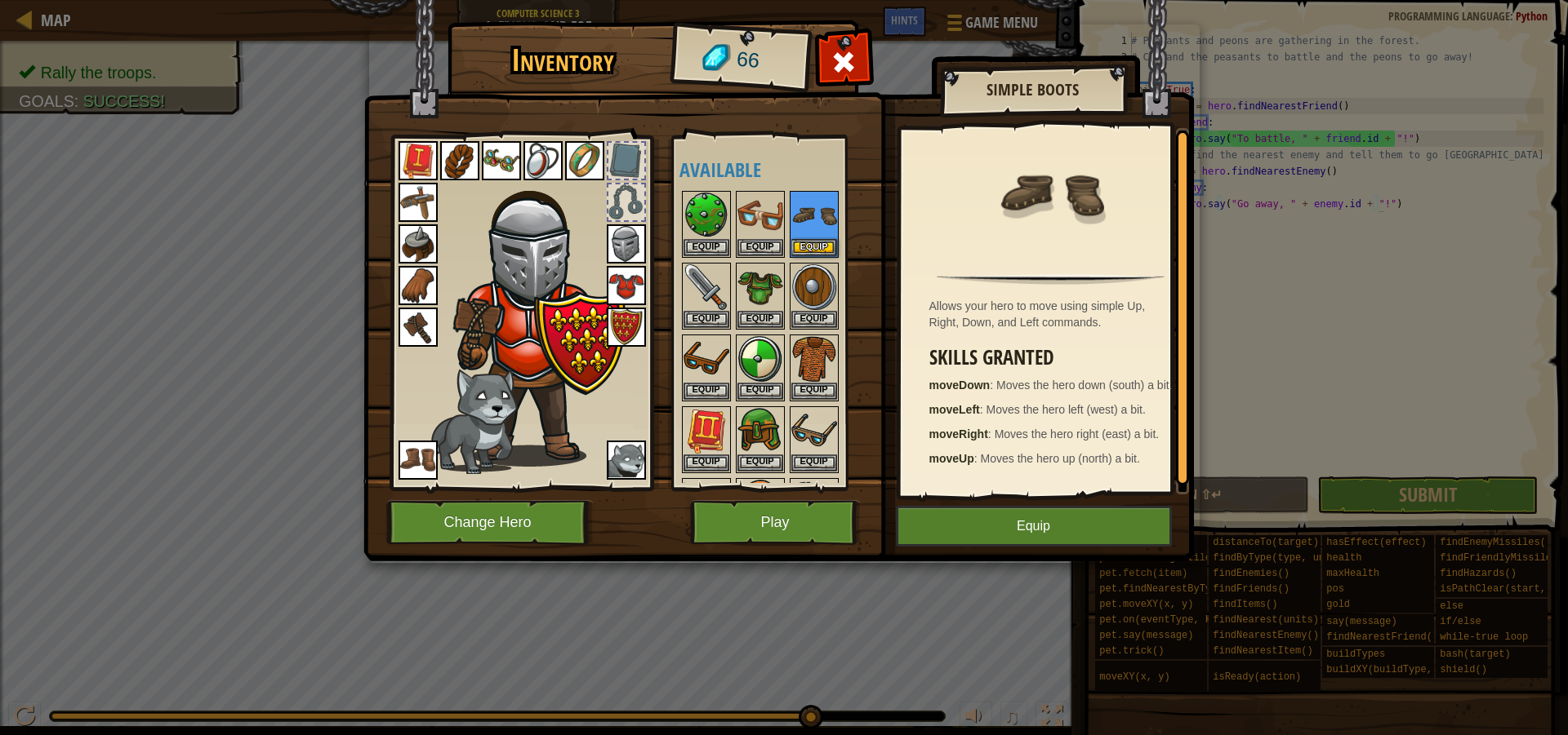
click at [434, 451] on img at bounding box center [418, 460] width 39 height 39
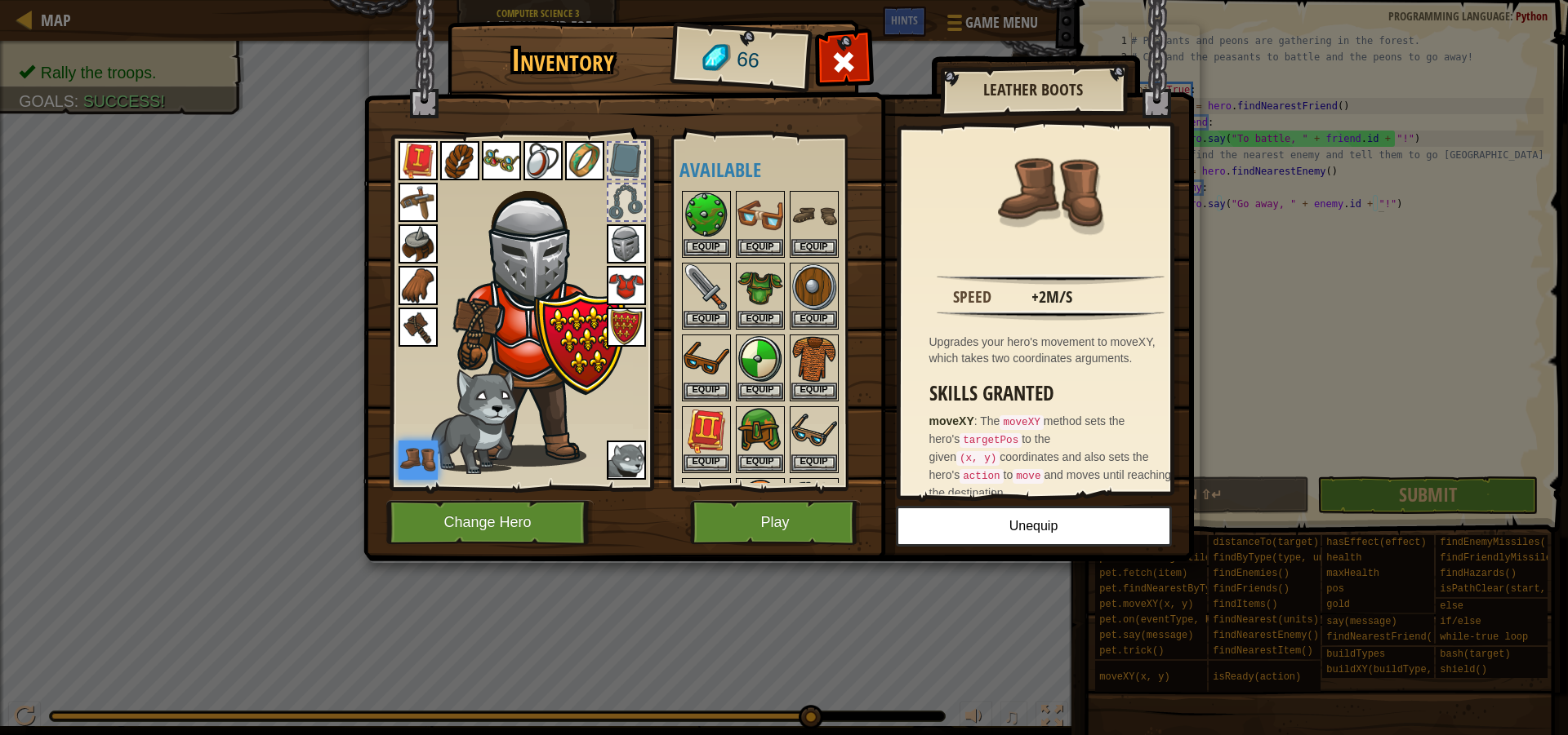
scroll to position [1858, 0]
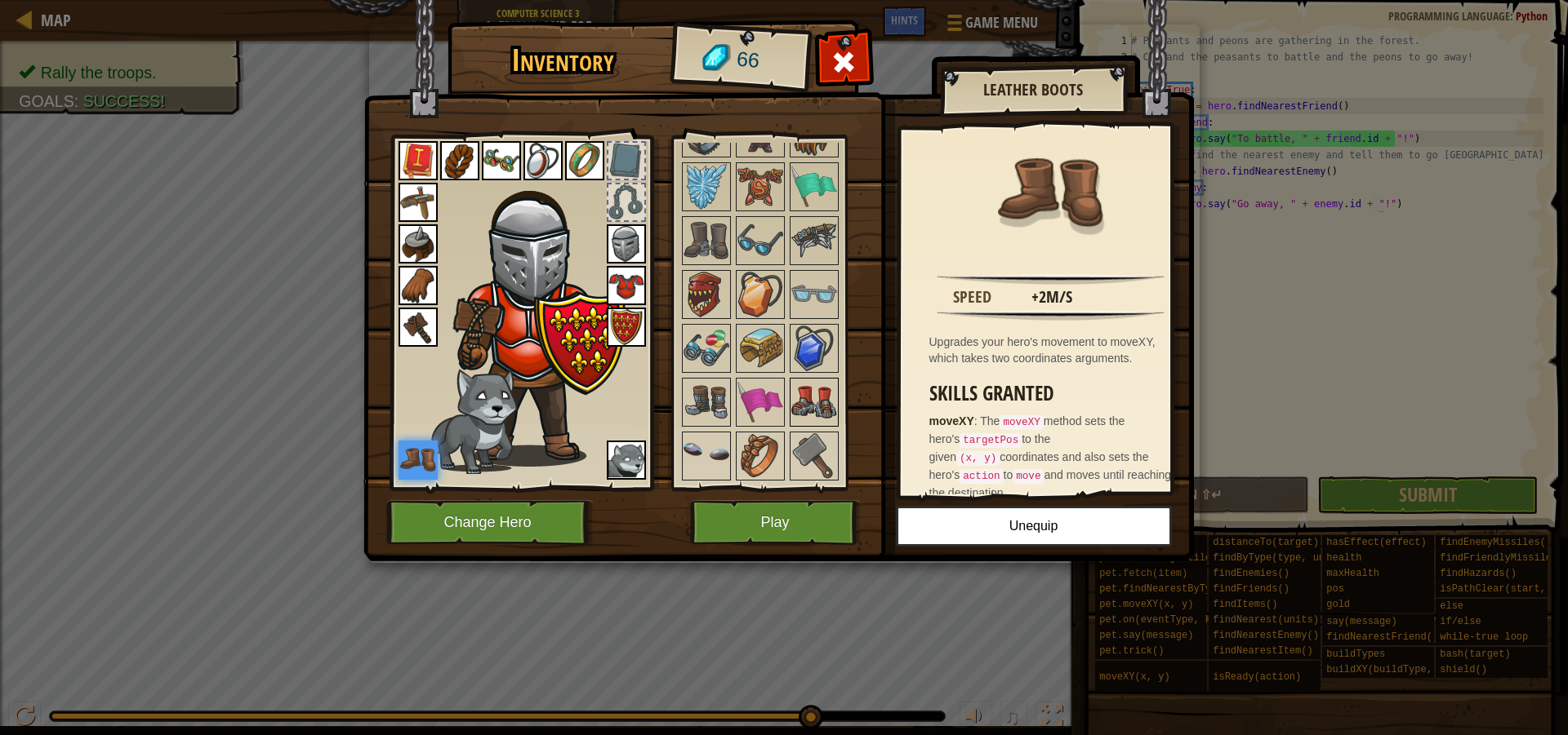
click at [815, 419] on img at bounding box center [814, 403] width 46 height 46
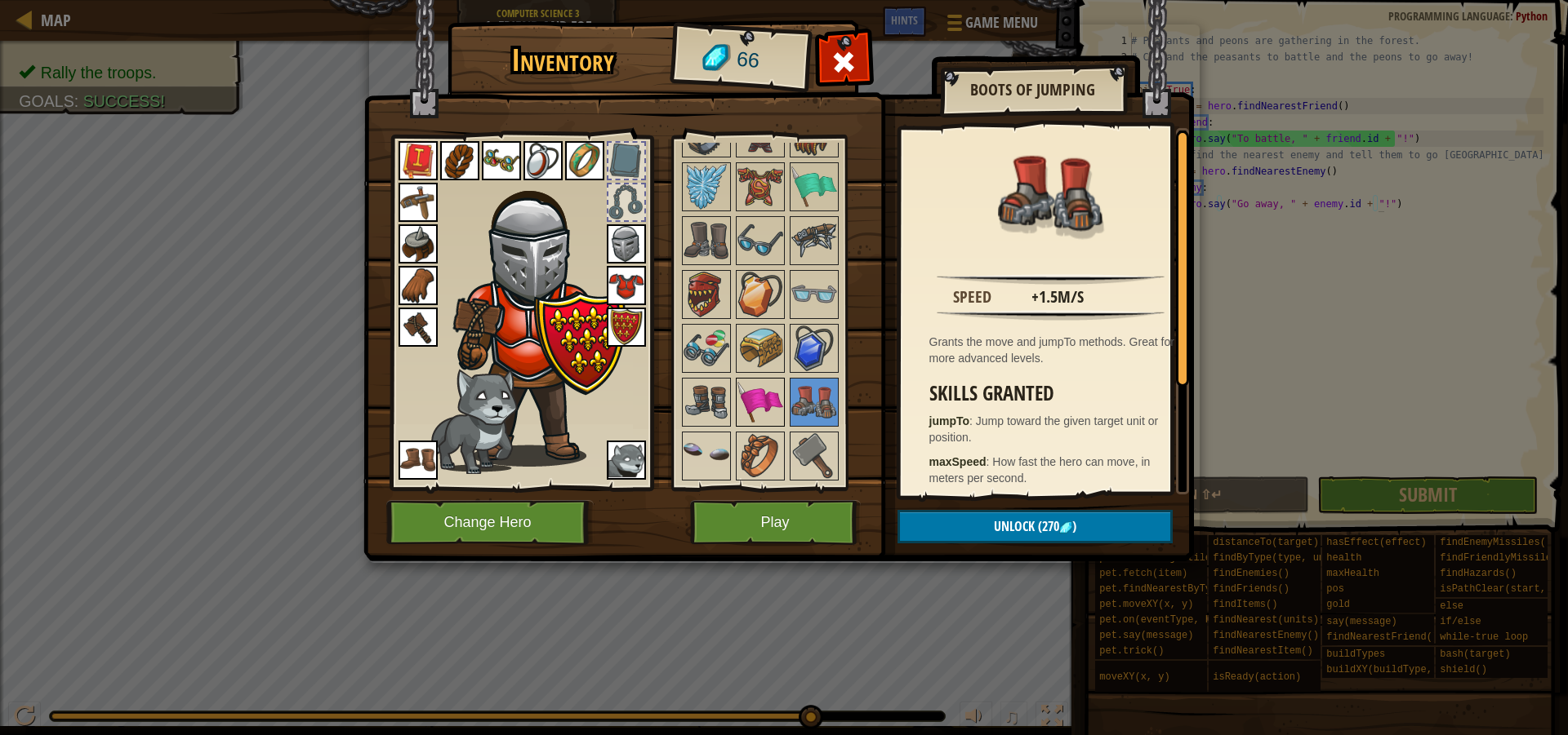
scroll to position [987, 0]
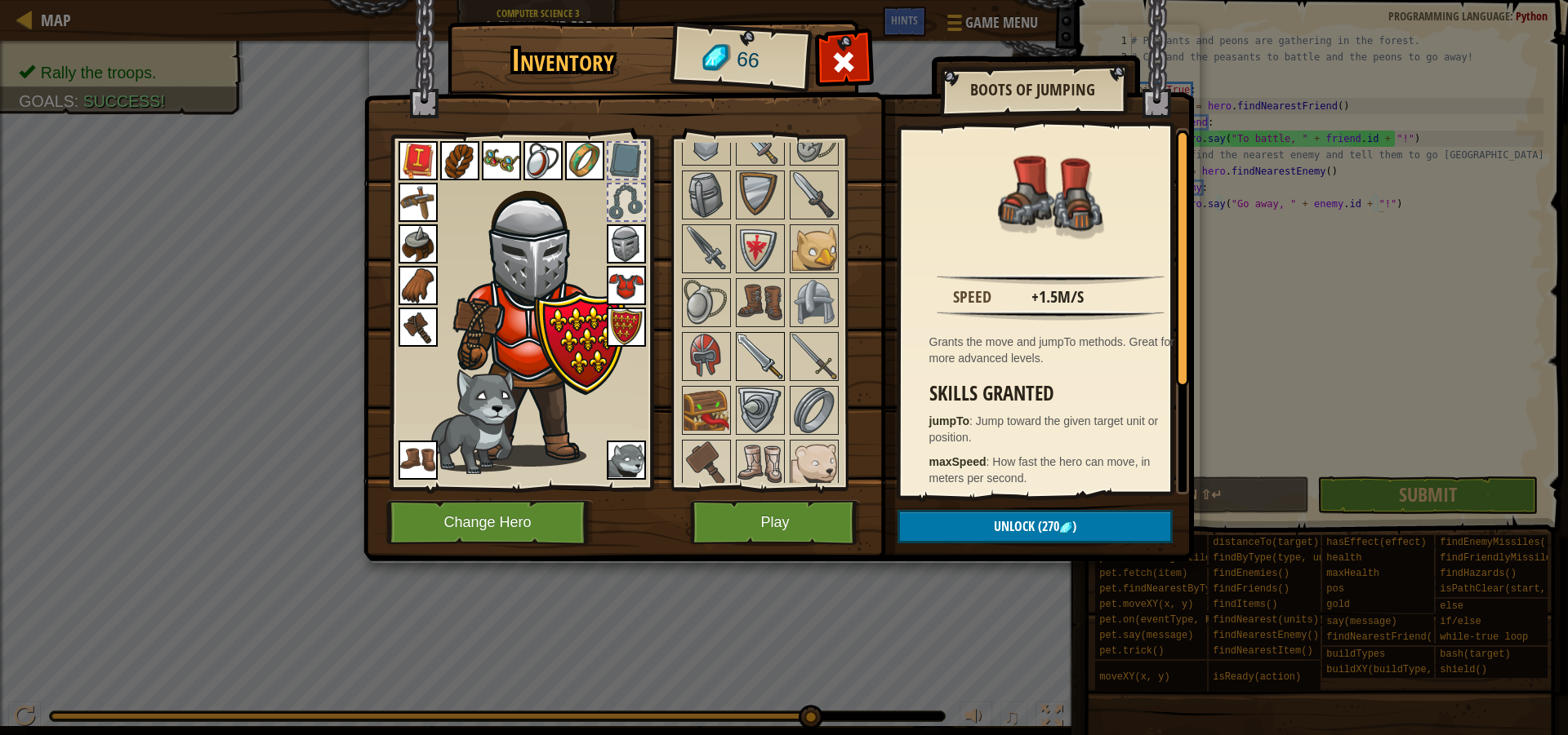
click at [752, 353] on img at bounding box center [760, 357] width 46 height 46
